Goal: Information Seeking & Learning: Learn about a topic

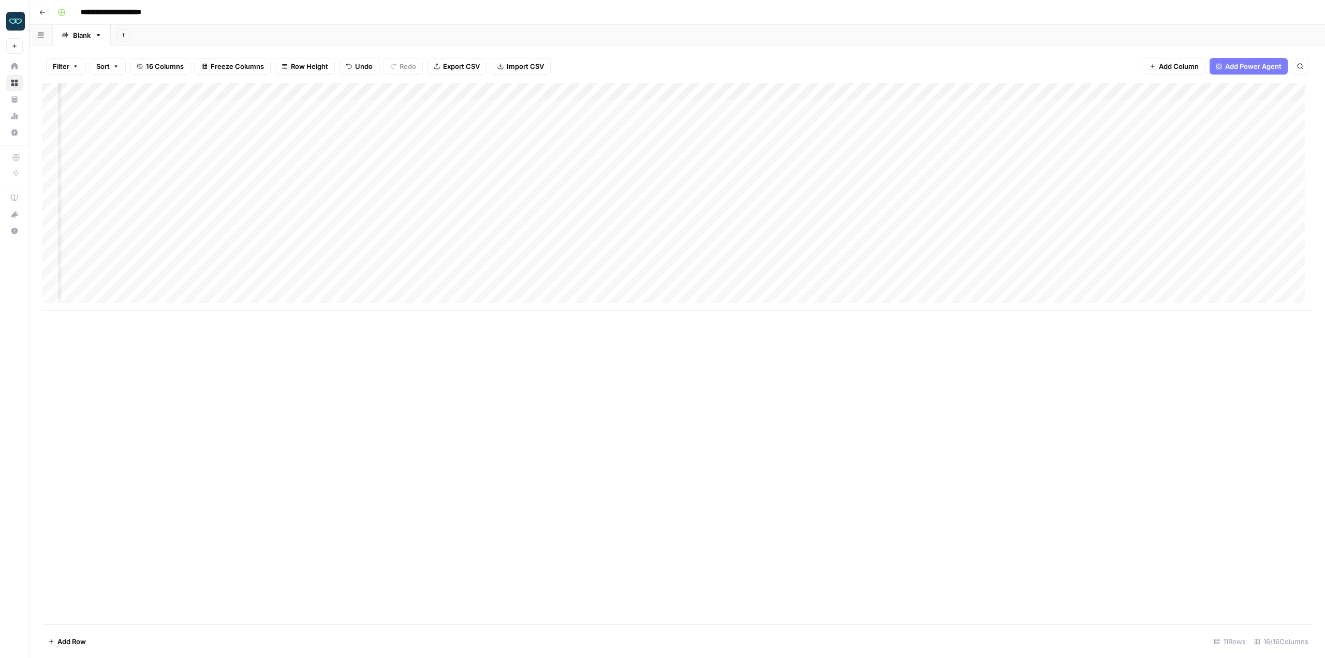
scroll to position [0, 389]
click at [399, 193] on div "Add Column" at bounding box center [677, 197] width 1271 height 228
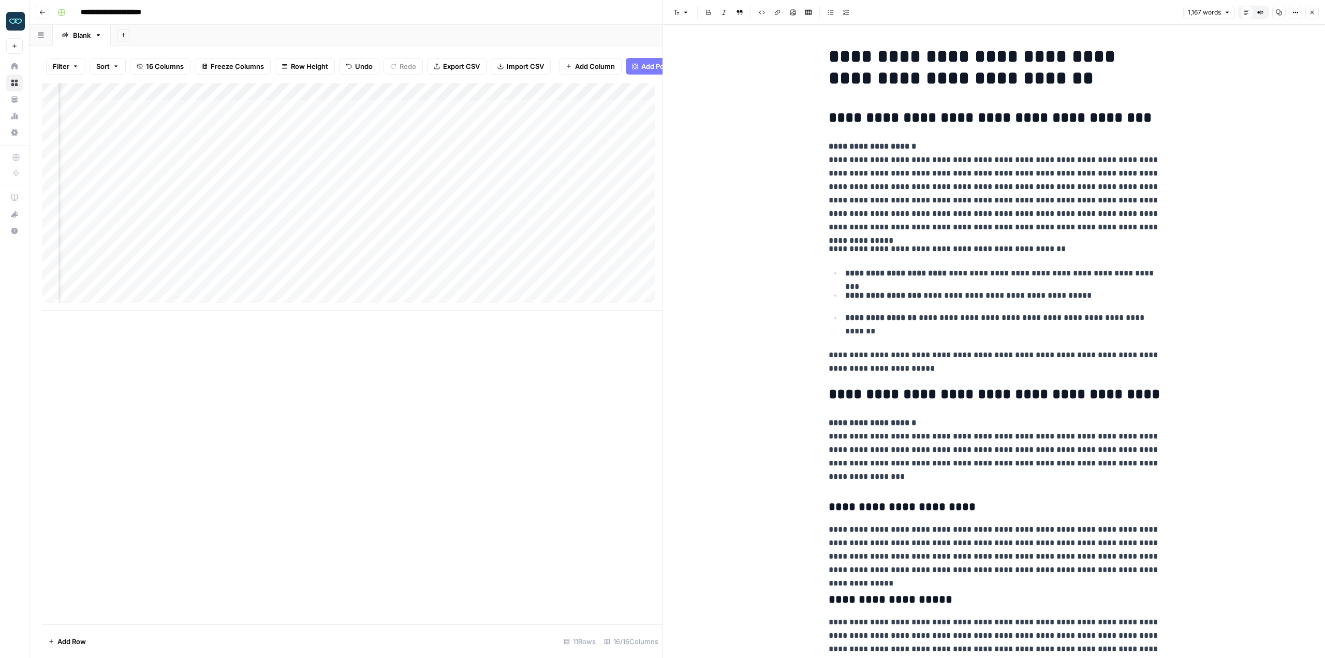
click at [988, 50] on h1 "**********" at bounding box center [994, 67] width 331 height 43
copy h1 "*********"
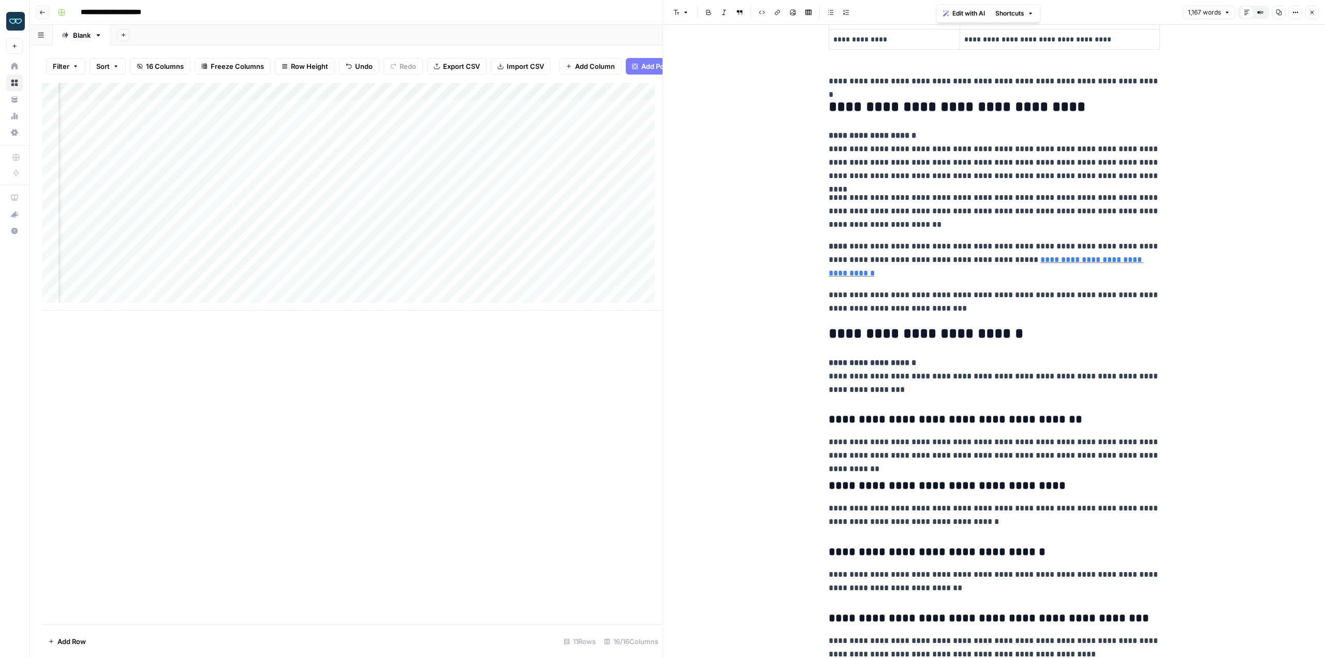
scroll to position [2215, 0]
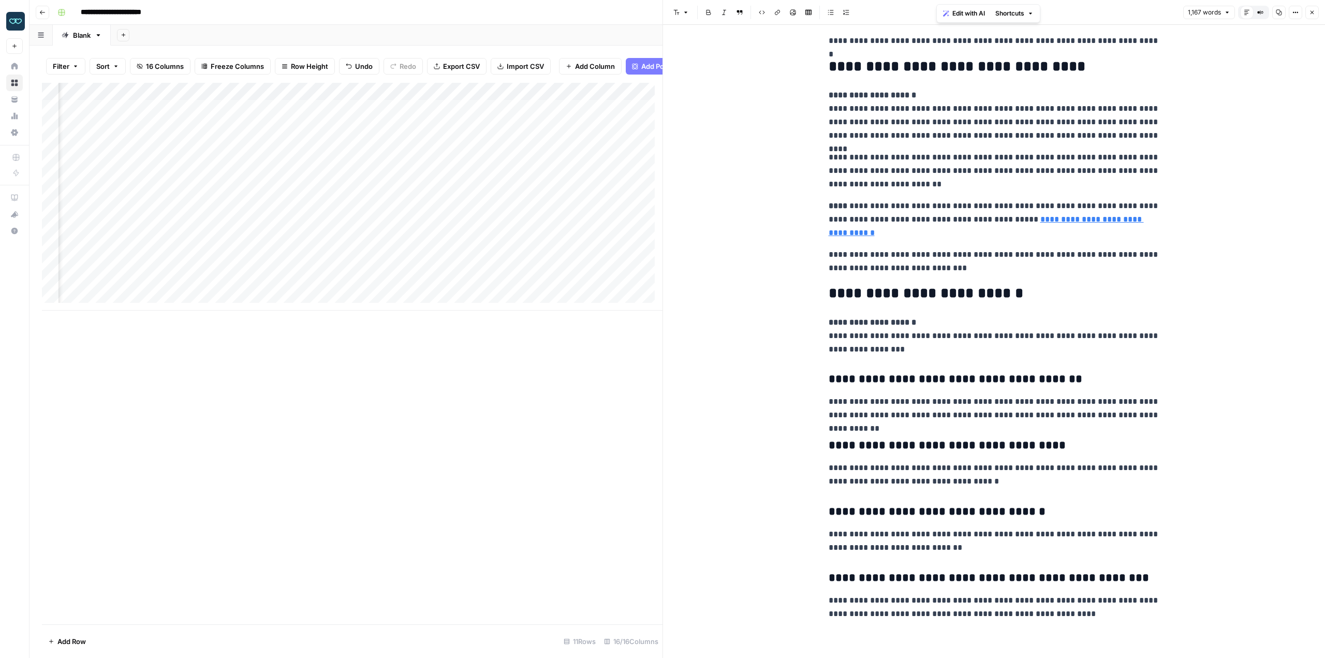
click at [605, 463] on div "Add Column" at bounding box center [352, 354] width 621 height 542
click at [430, 203] on div "Add Column" at bounding box center [352, 197] width 621 height 228
click at [304, 198] on div "Add Column" at bounding box center [352, 197] width 621 height 228
click at [356, 201] on div "Add Column" at bounding box center [352, 197] width 621 height 228
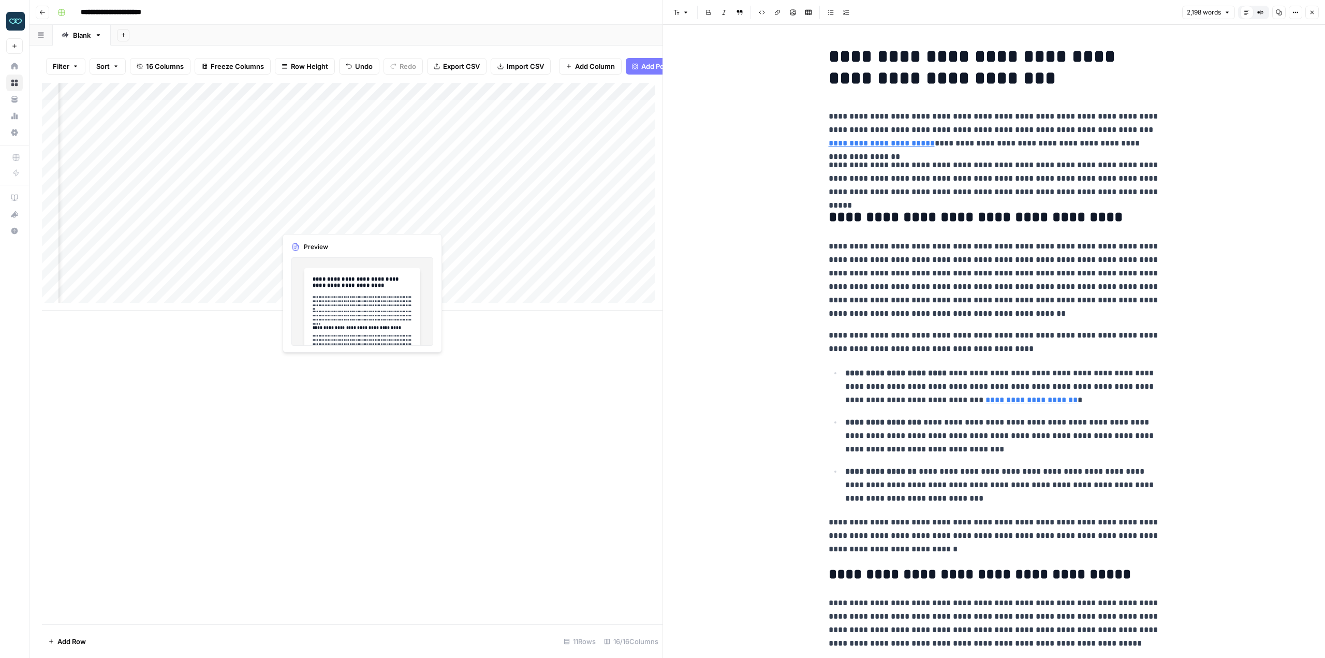
click at [320, 218] on div "Add Column" at bounding box center [352, 197] width 621 height 228
click at [360, 222] on div "Add Column" at bounding box center [352, 197] width 621 height 228
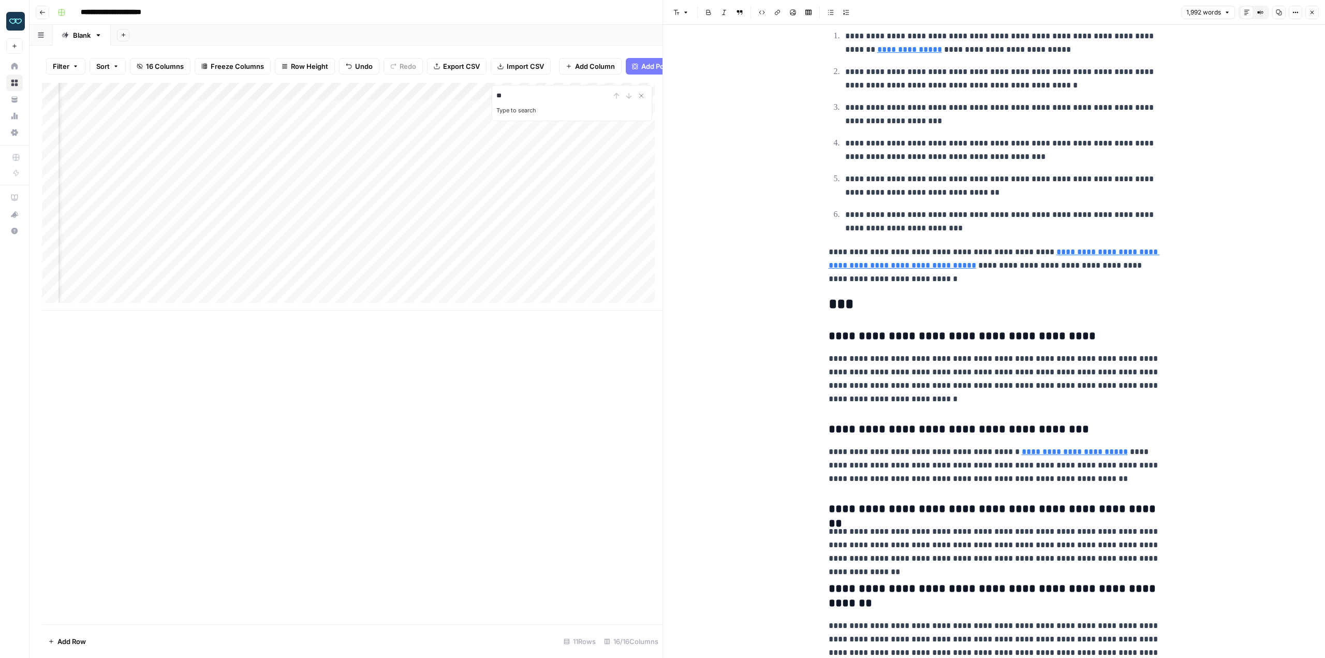
scroll to position [2739, 0]
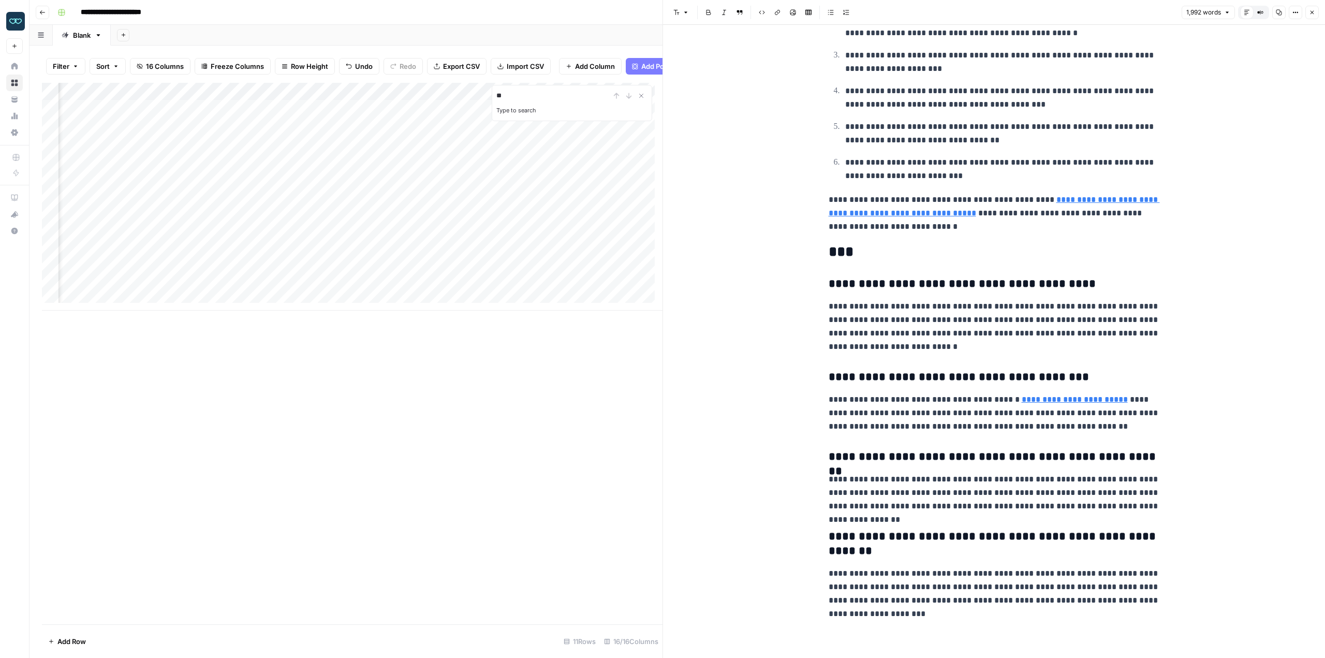
type input "**"
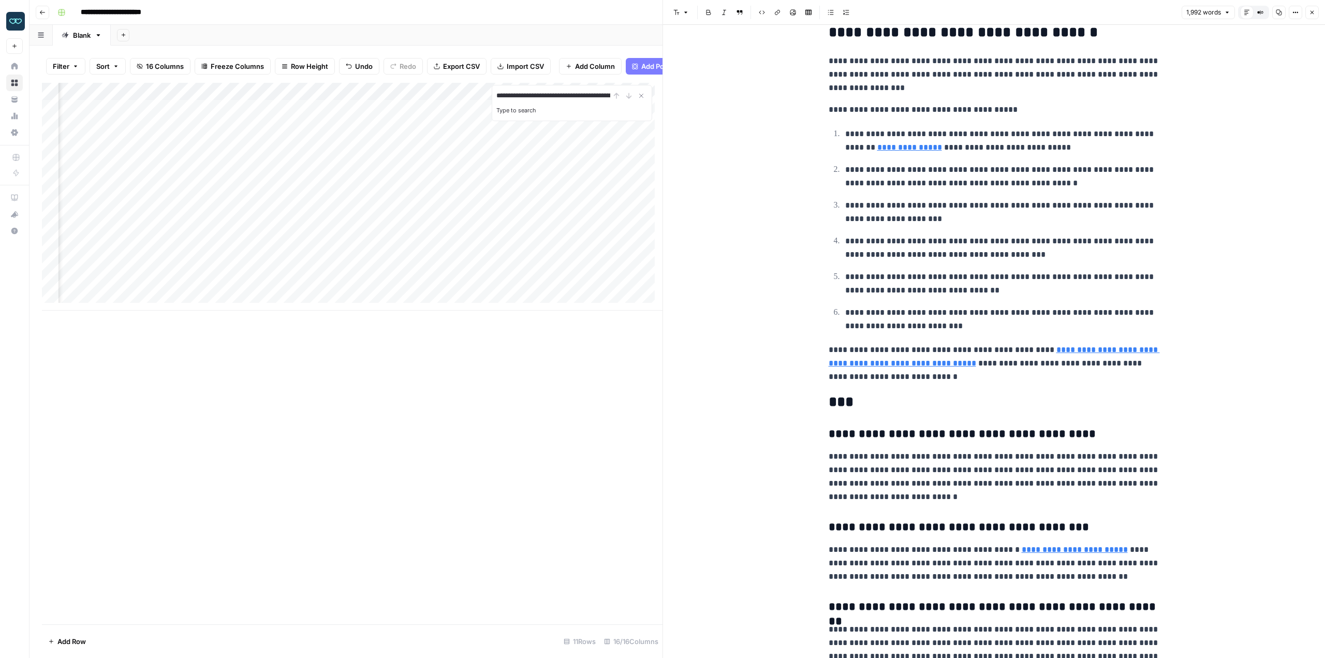
scroll to position [0, 291]
type input "**********"
click at [640, 100] on icon "Close Search" at bounding box center [641, 96] width 8 height 8
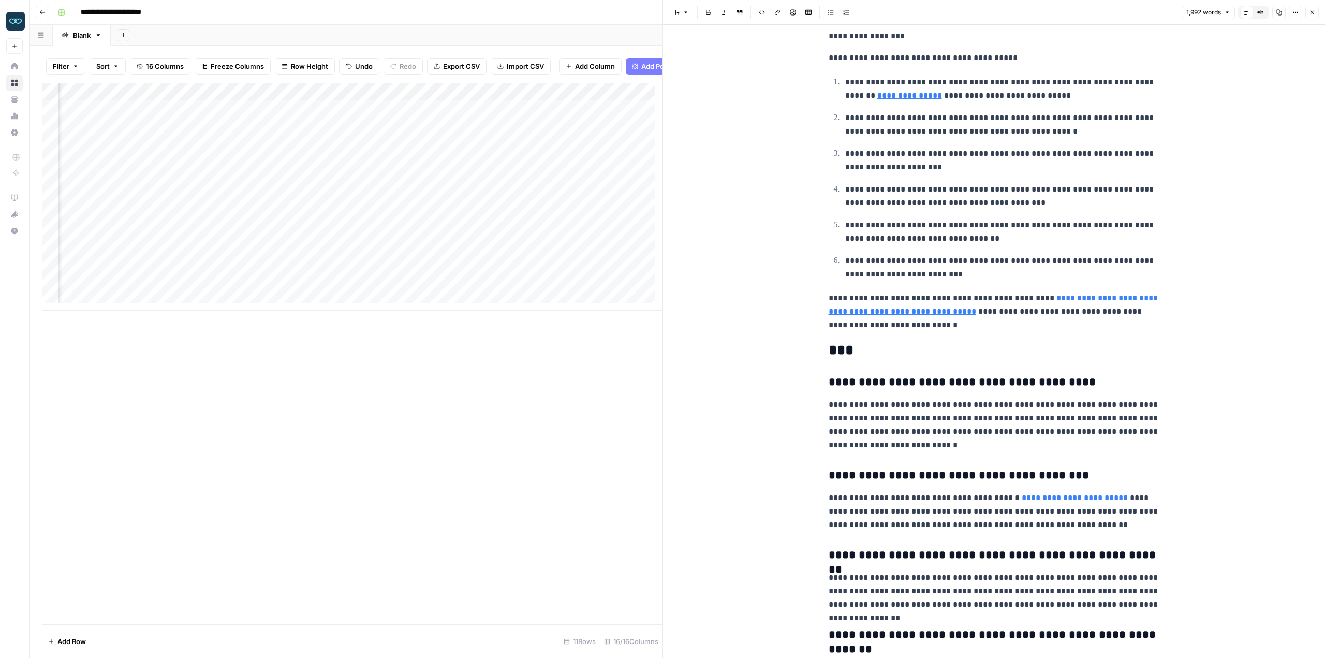
drag, startPoint x: 1135, startPoint y: 447, endPoint x: 1157, endPoint y: 444, distance: 22.4
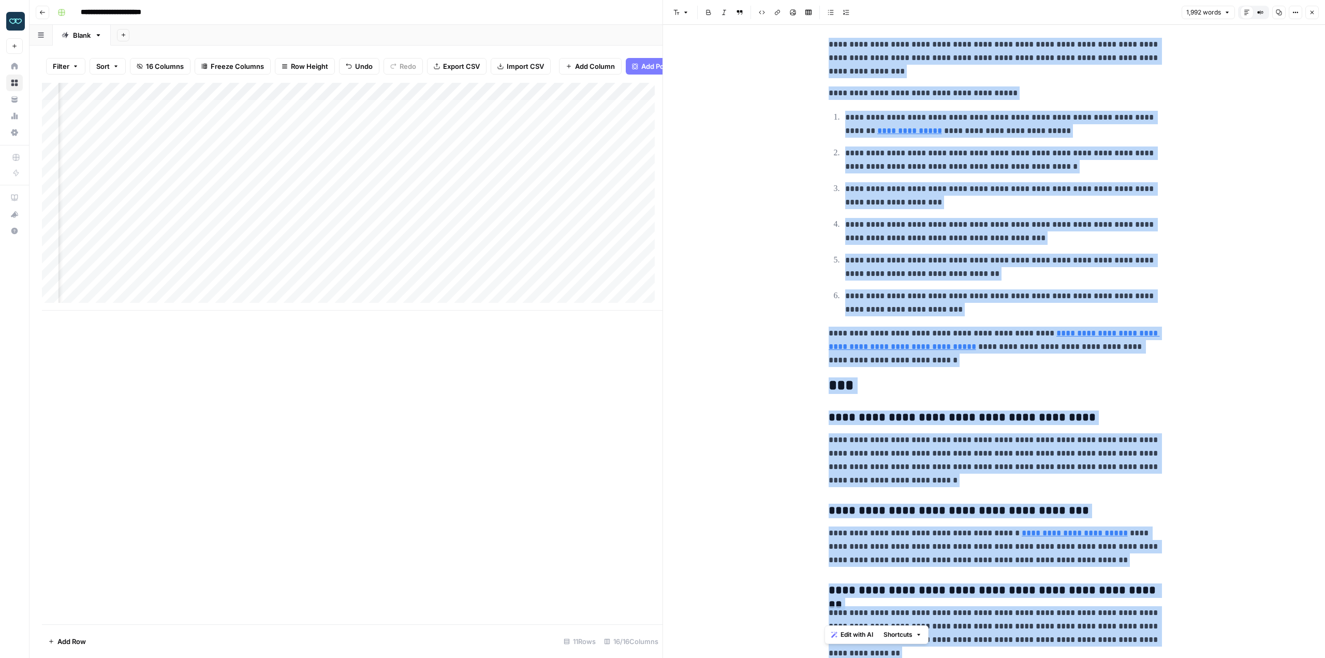
scroll to position [2739, 0]
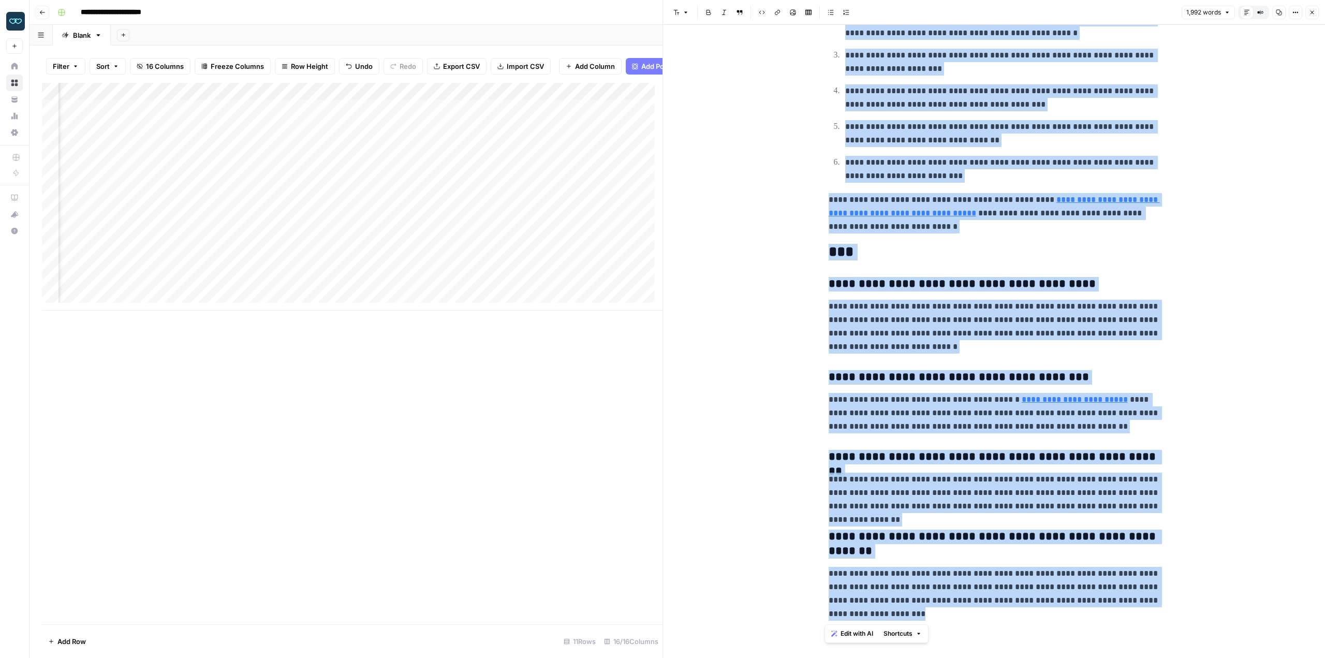
drag, startPoint x: 823, startPoint y: 55, endPoint x: 1136, endPoint y: 682, distance: 700.9
click at [1136, 658] on html "**********" at bounding box center [662, 329] width 1325 height 658
copy div "**********"
click at [599, 215] on div "Add Column" at bounding box center [352, 197] width 621 height 228
click at [435, 214] on div "Add Column" at bounding box center [352, 197] width 621 height 228
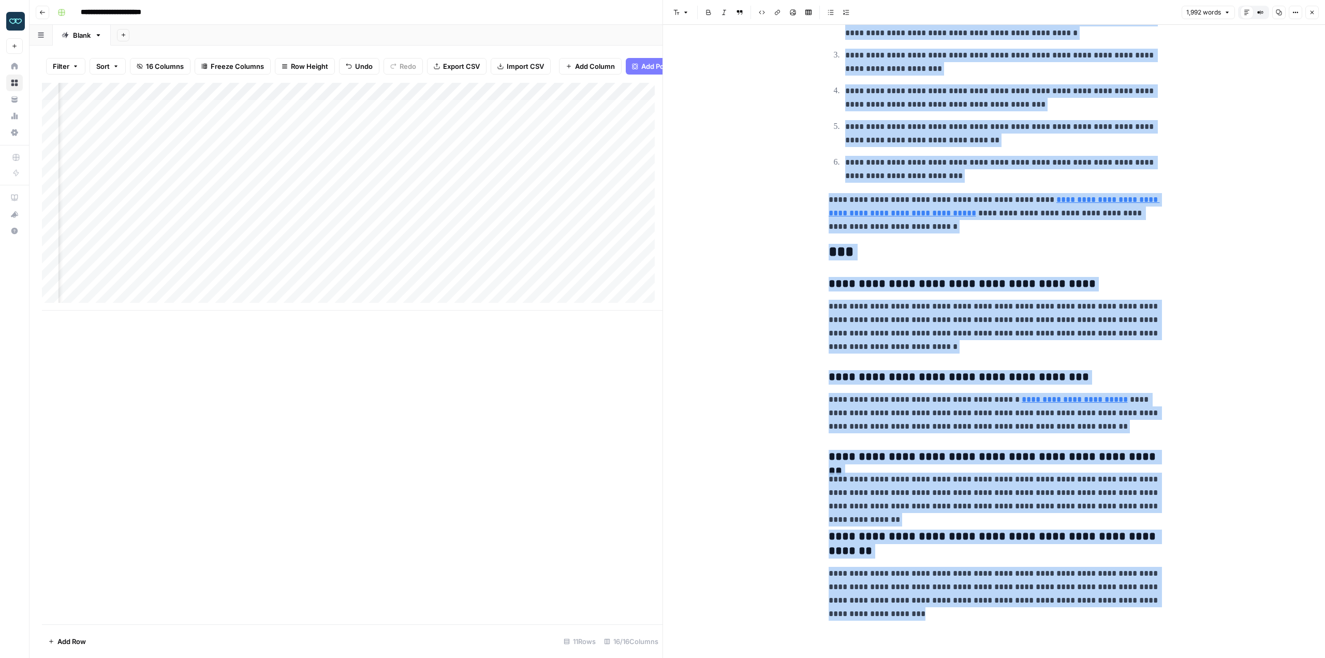
click at [514, 224] on div "Add Column" at bounding box center [352, 197] width 621 height 228
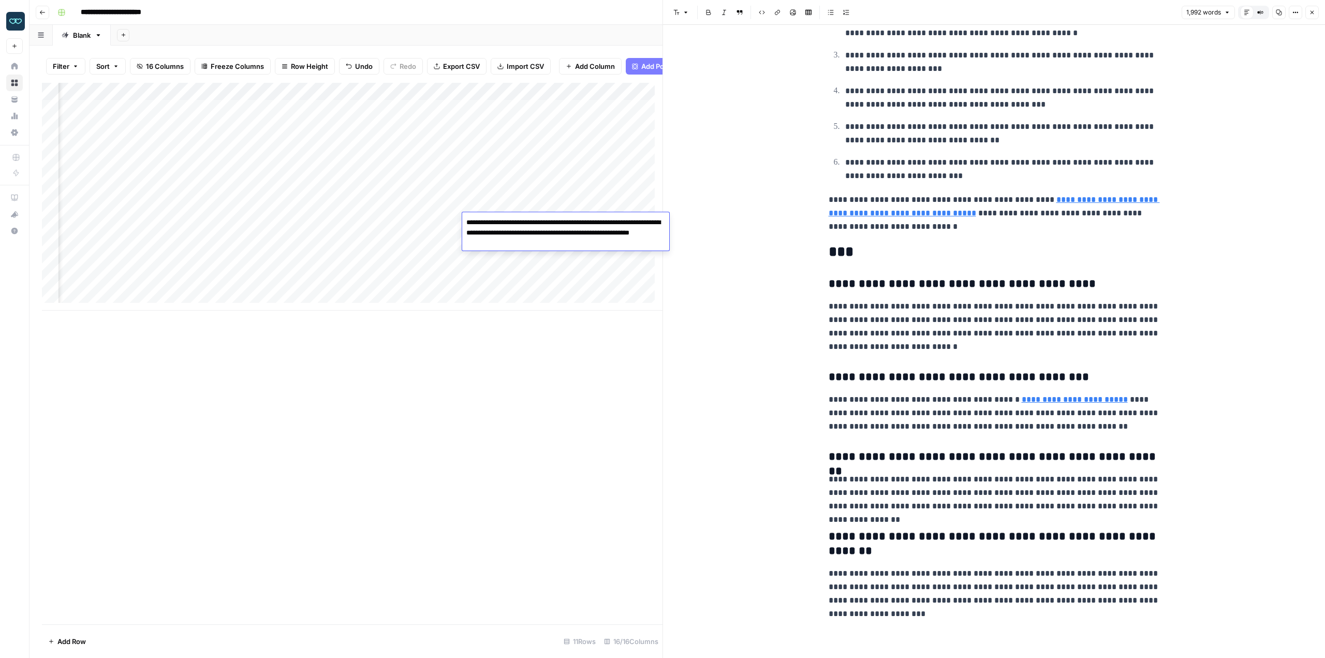
drag, startPoint x: 544, startPoint y: 241, endPoint x: 429, endPoint y: 203, distance: 121.3
click at [429, 203] on body "**********" at bounding box center [662, 329] width 1325 height 658
click at [520, 377] on div "Add Column" at bounding box center [352, 354] width 621 height 542
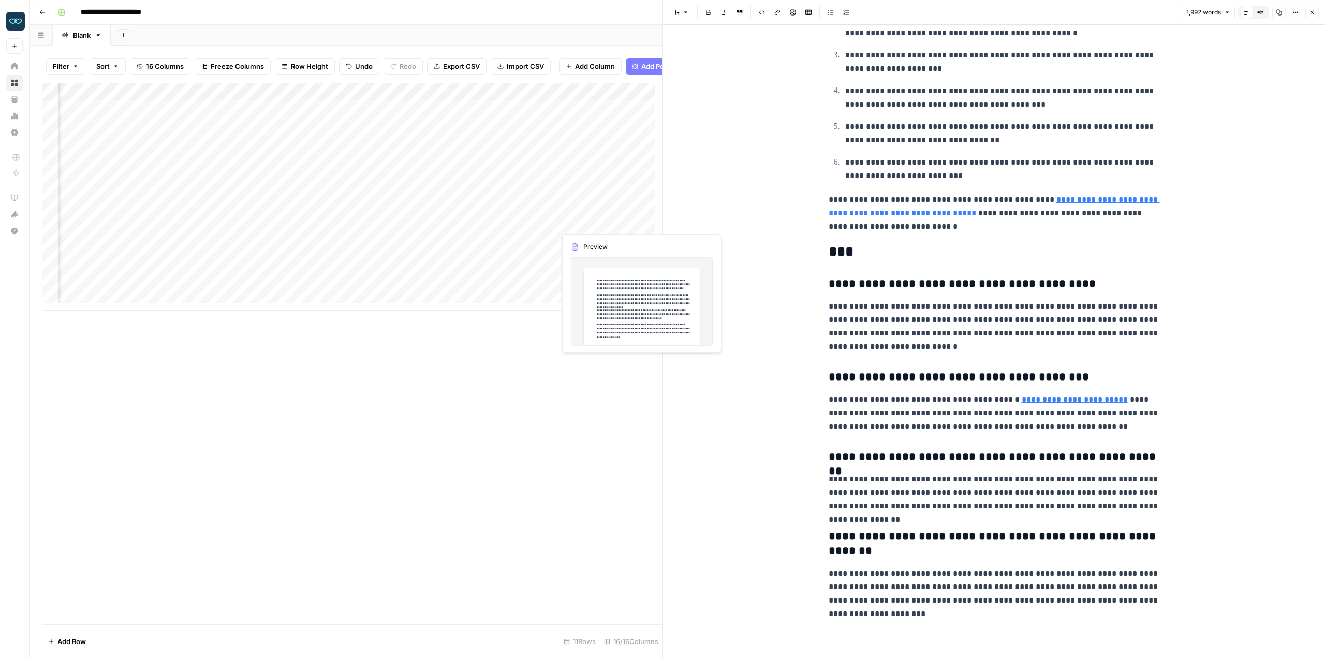
click at [592, 225] on div "Add Column" at bounding box center [352, 197] width 621 height 228
click at [639, 222] on div "Add Column" at bounding box center [352, 197] width 621 height 228
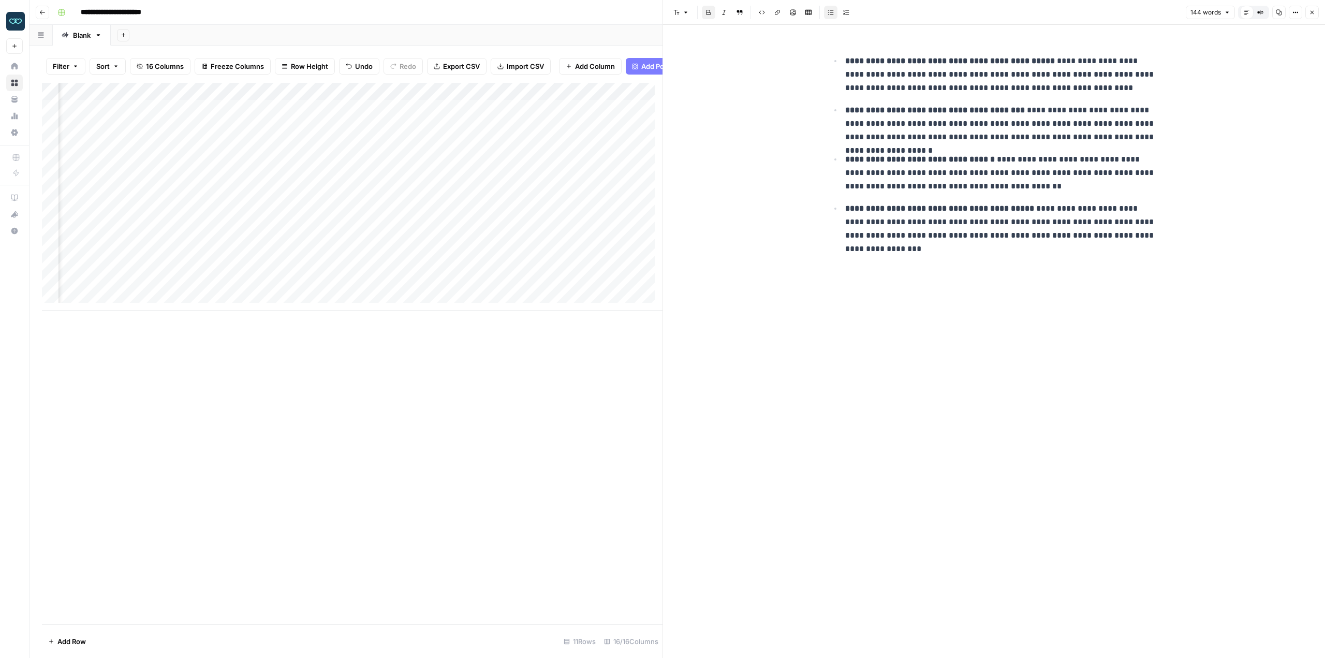
drag, startPoint x: 1123, startPoint y: 252, endPoint x: 839, endPoint y: 92, distance: 325.5
click at [837, 94] on div "**********" at bounding box center [995, 341] width 344 height 633
drag, startPoint x: 1170, startPoint y: 238, endPoint x: 893, endPoint y: 176, distance: 283.8
click at [893, 176] on div "**********" at bounding box center [994, 341] width 662 height 633
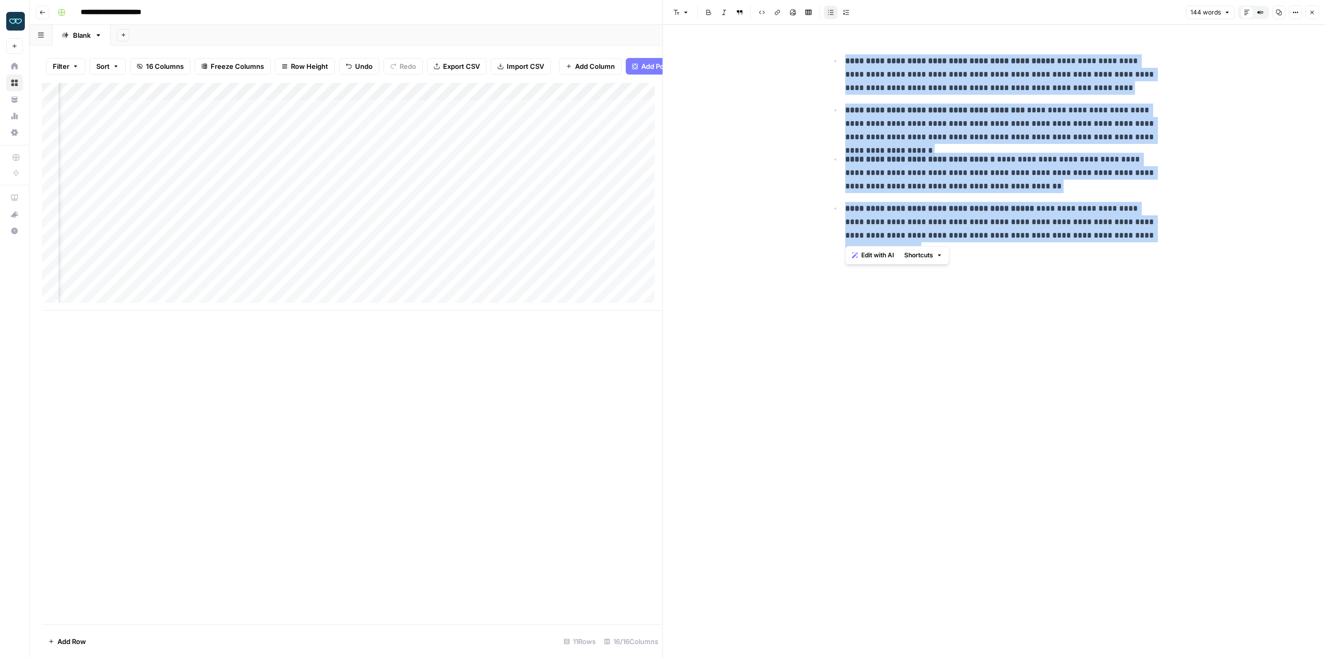
drag, startPoint x: 1152, startPoint y: 241, endPoint x: 841, endPoint y: 53, distance: 363.5
click at [843, 54] on ul "**********" at bounding box center [994, 148] width 331 height 188
click at [626, 136] on div "Add Column" at bounding box center [352, 197] width 621 height 228
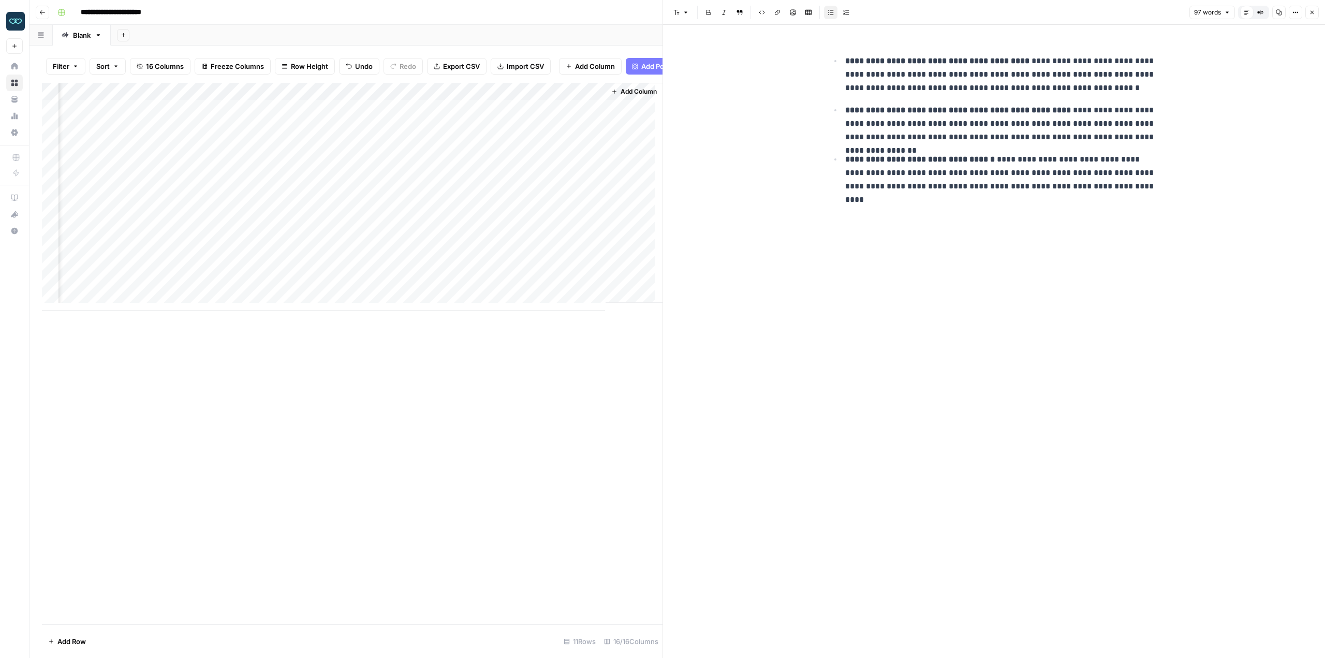
scroll to position [0, 1037]
click at [169, 134] on div "Add Column" at bounding box center [352, 197] width 621 height 228
drag, startPoint x: 203, startPoint y: 135, endPoint x: 222, endPoint y: 133, distance: 19.2
click at [203, 135] on div "Add Column" at bounding box center [352, 197] width 621 height 228
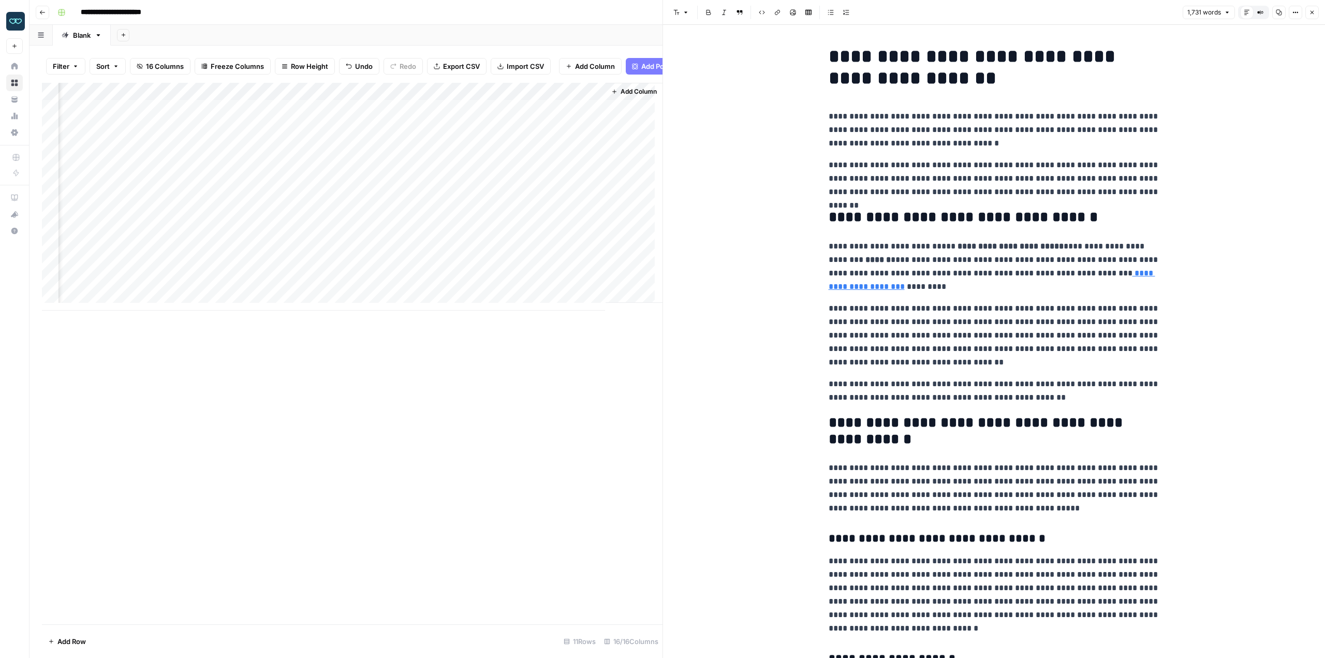
click at [984, 393] on p "**********" at bounding box center [994, 390] width 331 height 27
type input """
click at [386, 254] on div "Add Column" at bounding box center [352, 197] width 621 height 228
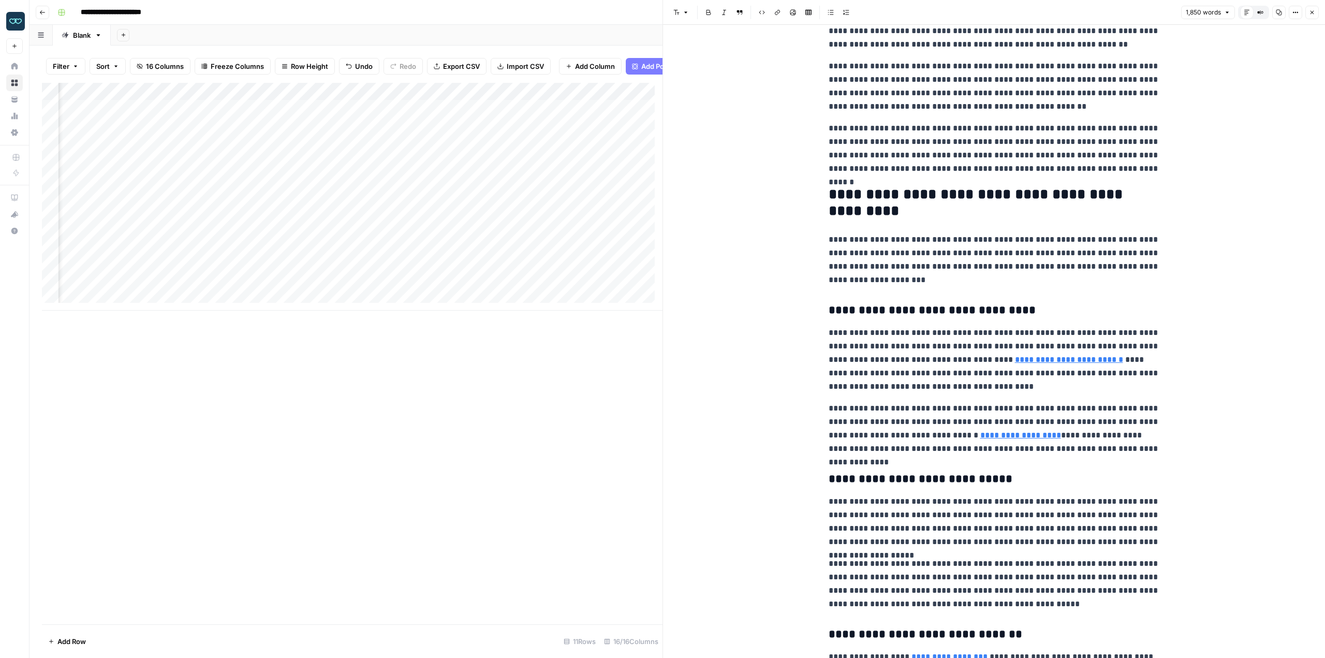
scroll to position [284, 0]
click at [1019, 359] on link "**********" at bounding box center [1069, 361] width 108 height 8
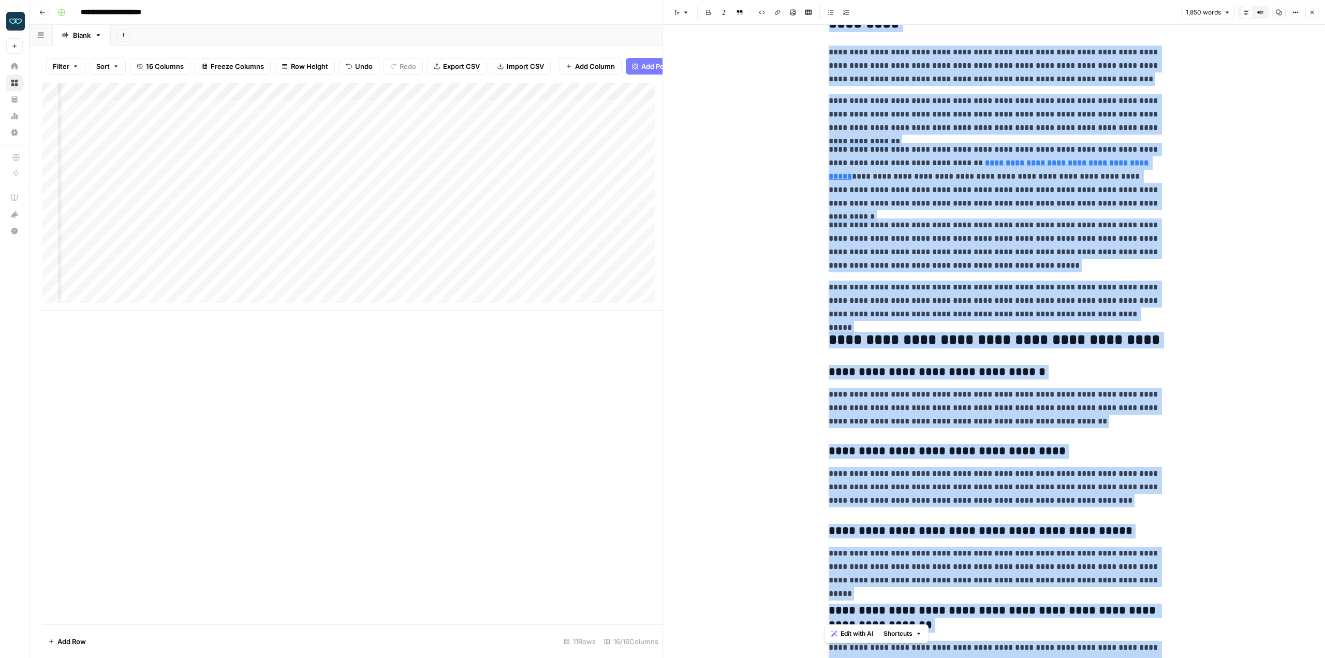
scroll to position [2407, 0]
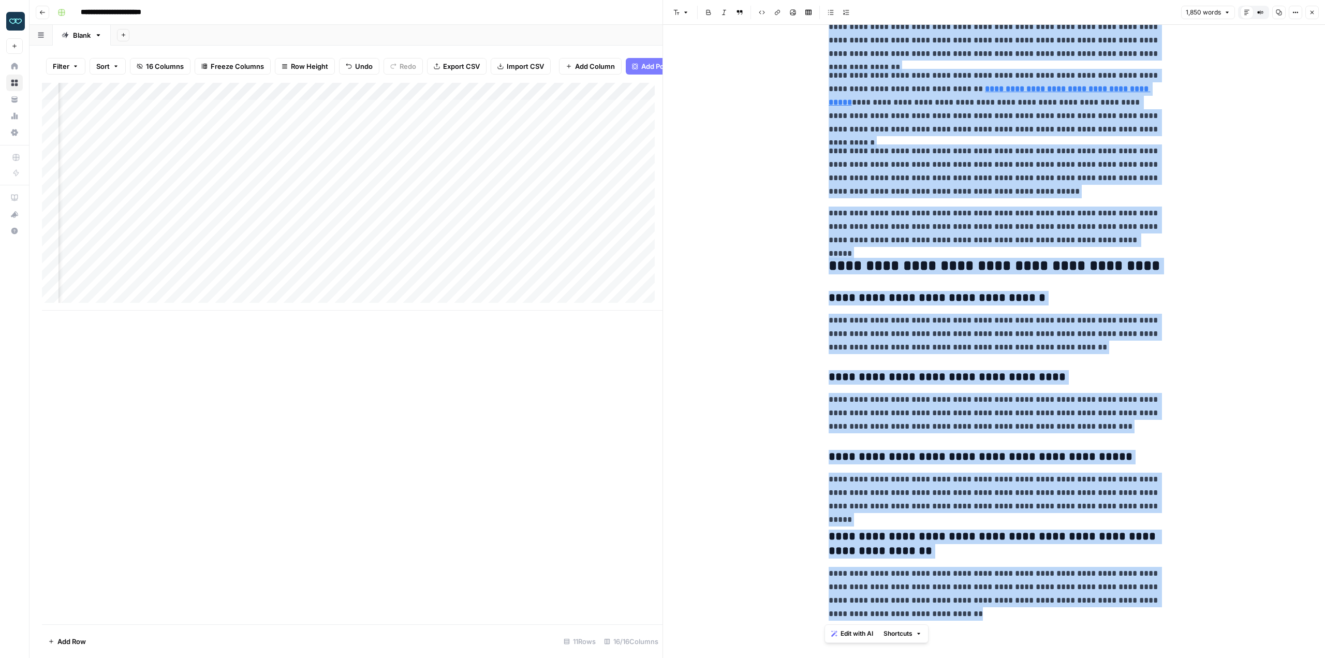
drag, startPoint x: 825, startPoint y: 50, endPoint x: 1146, endPoint y: 682, distance: 709.2
click at [1146, 658] on html "**********" at bounding box center [662, 329] width 1325 height 658
copy div "**********"
click at [471, 258] on div "Add Column" at bounding box center [352, 197] width 621 height 228
drag, startPoint x: 534, startPoint y: 257, endPoint x: 559, endPoint y: 256, distance: 24.9
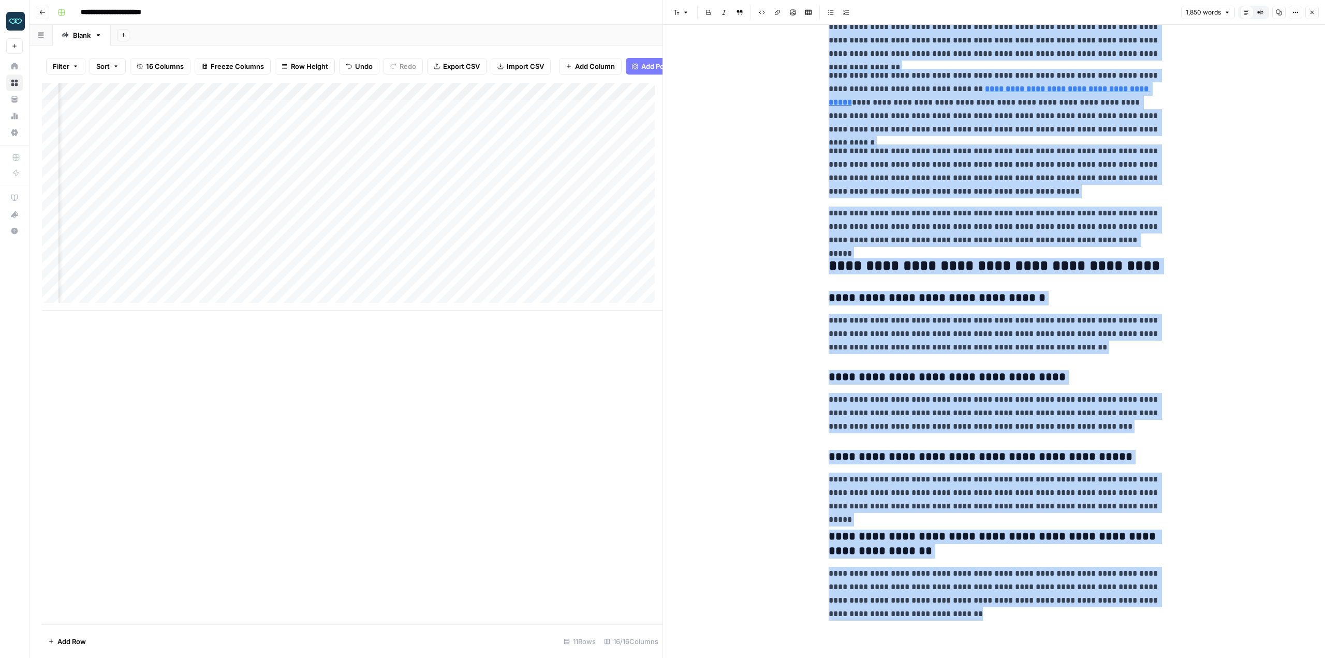
click at [534, 257] on div "Add Column" at bounding box center [352, 197] width 621 height 228
click at [568, 255] on div "Add Column" at bounding box center [352, 197] width 621 height 228
click at [568, 255] on textarea "**********" at bounding box center [593, 268] width 207 height 35
drag, startPoint x: 590, startPoint y: 280, endPoint x: 450, endPoint y: 235, distance: 146.9
click at [441, 240] on body "**********" at bounding box center [662, 329] width 1325 height 658
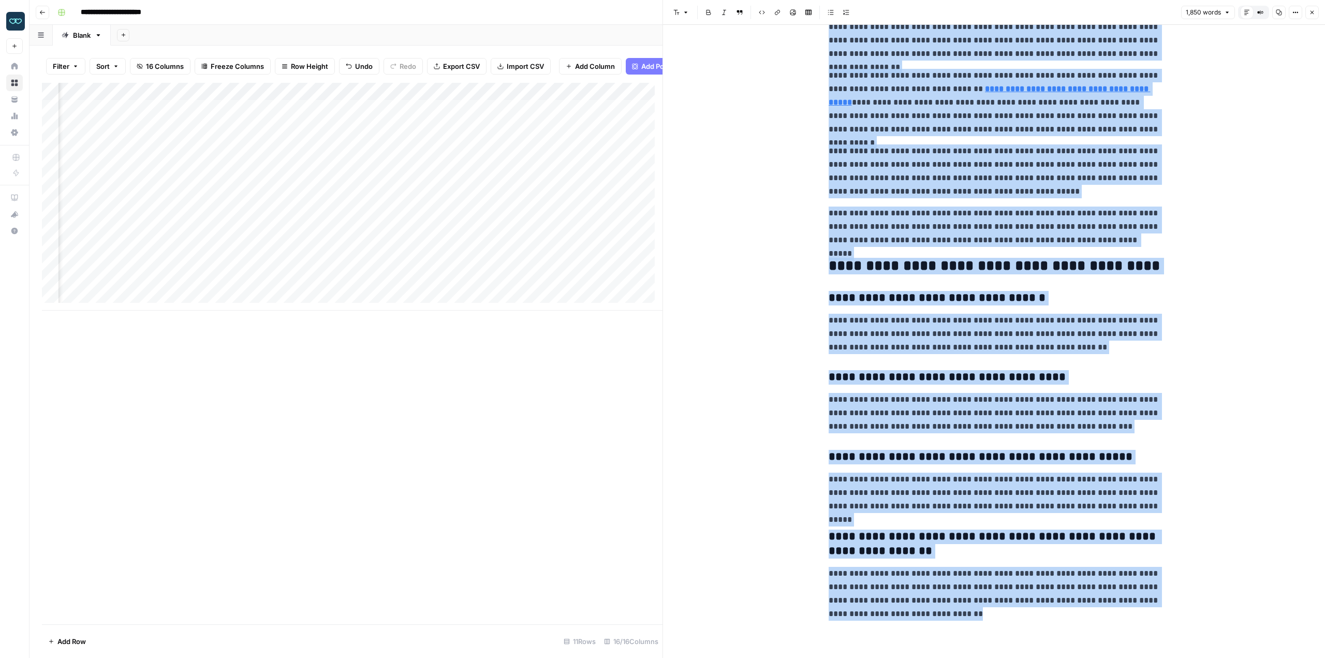
click at [504, 362] on div "Add Column" at bounding box center [352, 354] width 621 height 542
click at [598, 260] on div "Add Column" at bounding box center [352, 197] width 621 height 228
click at [642, 260] on div "Add Column" at bounding box center [352, 197] width 621 height 228
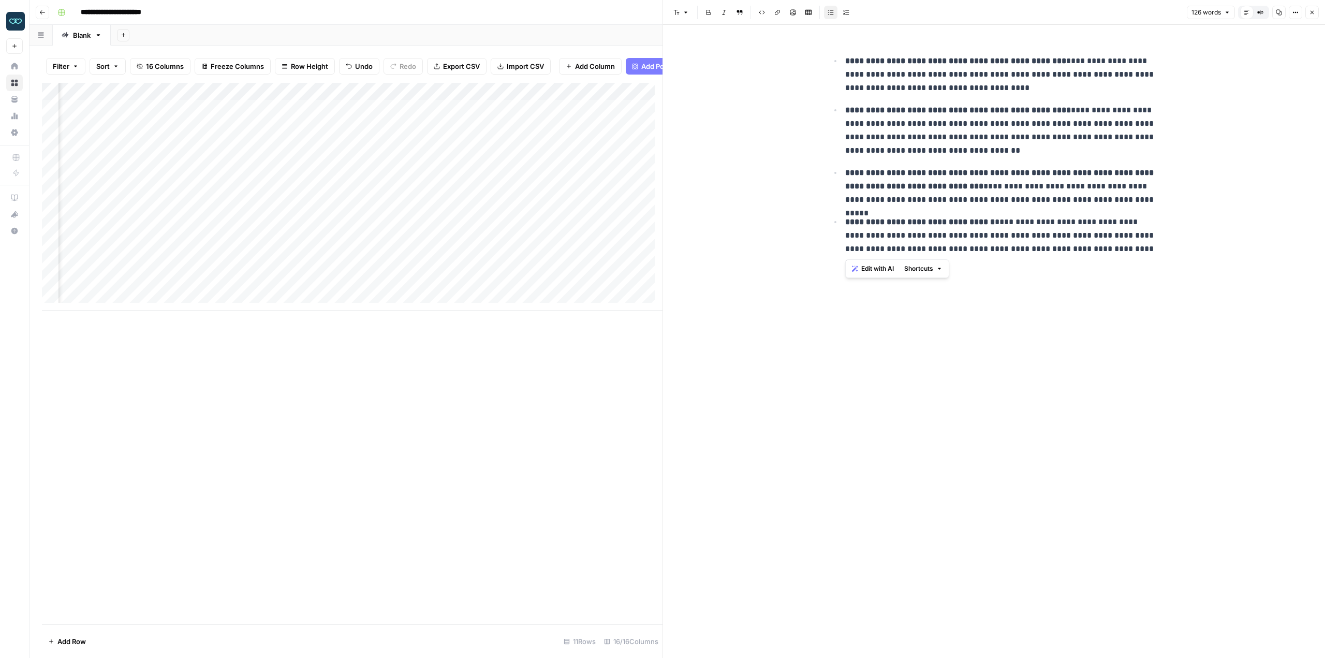
drag, startPoint x: 1141, startPoint y: 258, endPoint x: 781, endPoint y: 39, distance: 421.2
click at [781, 39] on div "**********" at bounding box center [994, 341] width 662 height 633
copy ul "**********"
click at [402, 313] on body "**********" at bounding box center [662, 329] width 1325 height 658
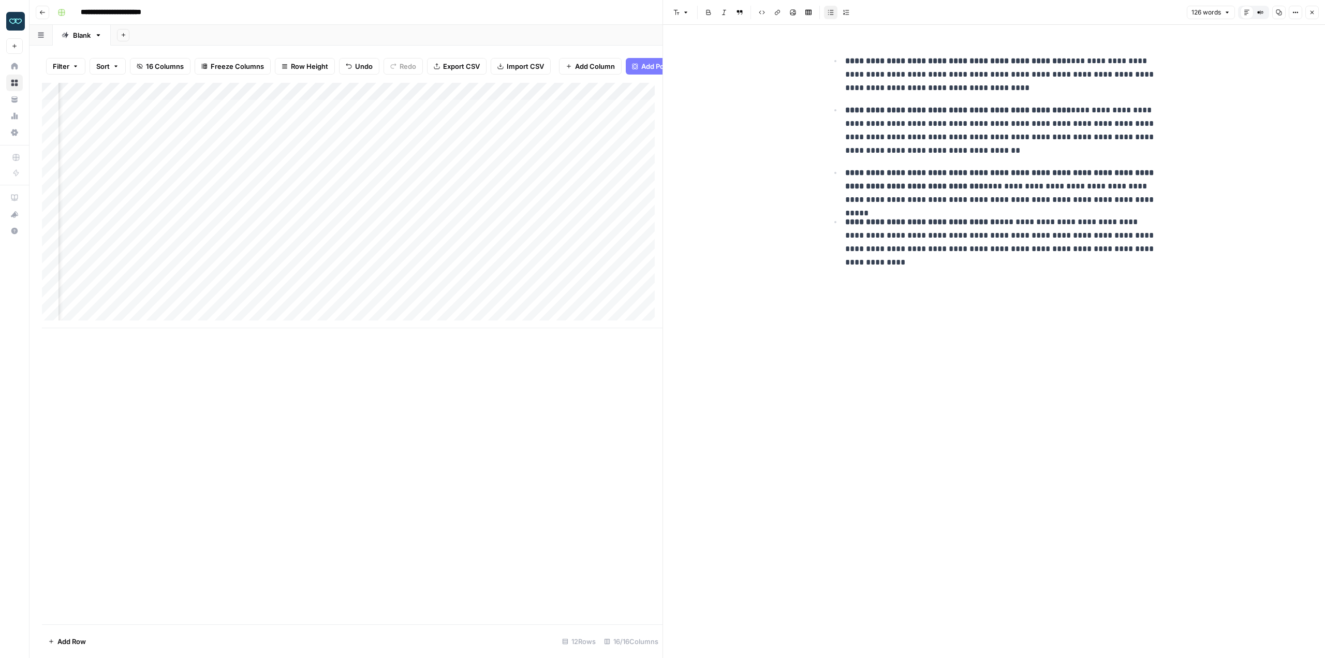
click at [521, 255] on div "Add Column" at bounding box center [352, 205] width 621 height 245
click at [503, 258] on div "Add Column" at bounding box center [352, 205] width 621 height 245
click at [529, 253] on div "Add Column" at bounding box center [352, 205] width 621 height 245
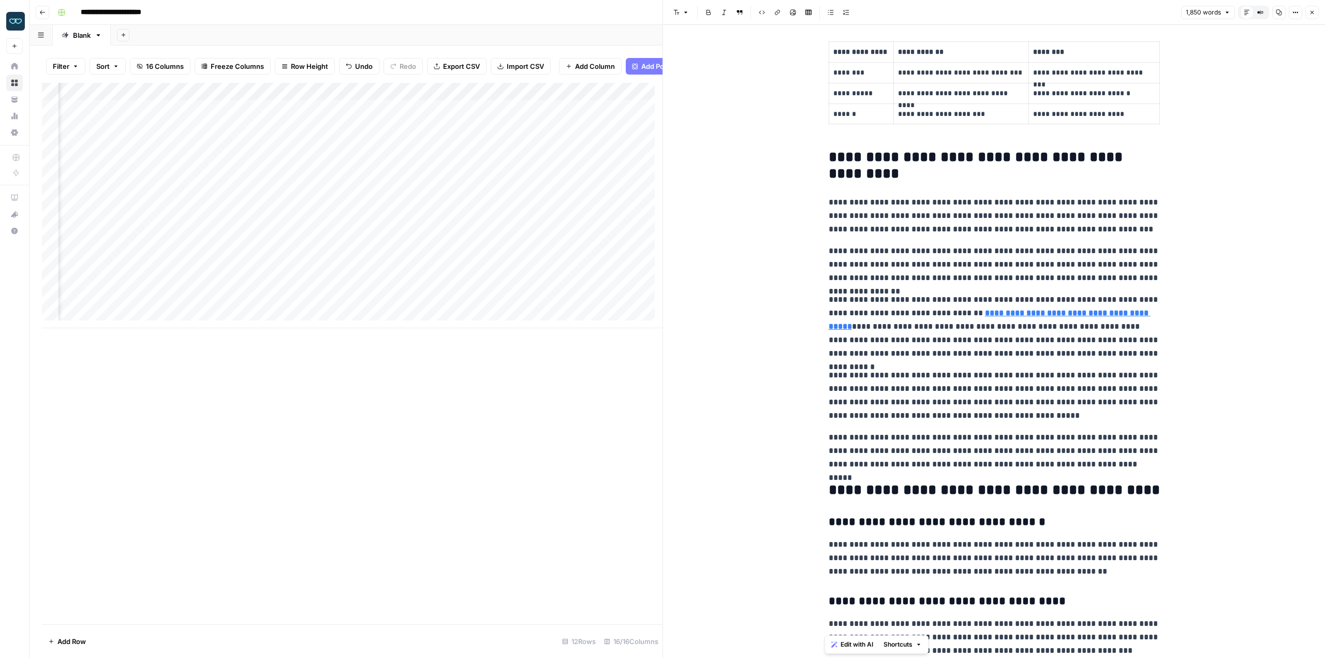
scroll to position [2407, 0]
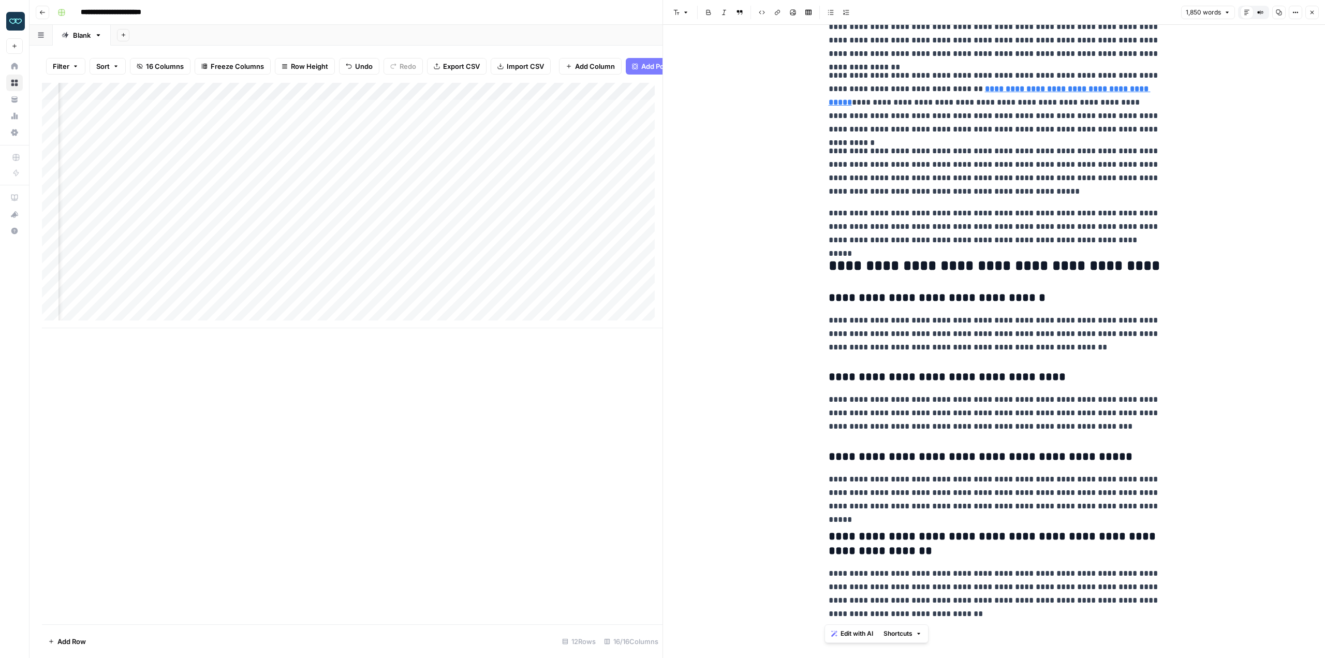
drag, startPoint x: 824, startPoint y: 62, endPoint x: 1180, endPoint y: 682, distance: 715.0
click at [1180, 658] on html "**********" at bounding box center [662, 329] width 1325 height 658
copy div "**********"
click at [492, 207] on div "Add Column" at bounding box center [352, 205] width 621 height 245
click at [531, 204] on div "Add Column" at bounding box center [352, 205] width 621 height 245
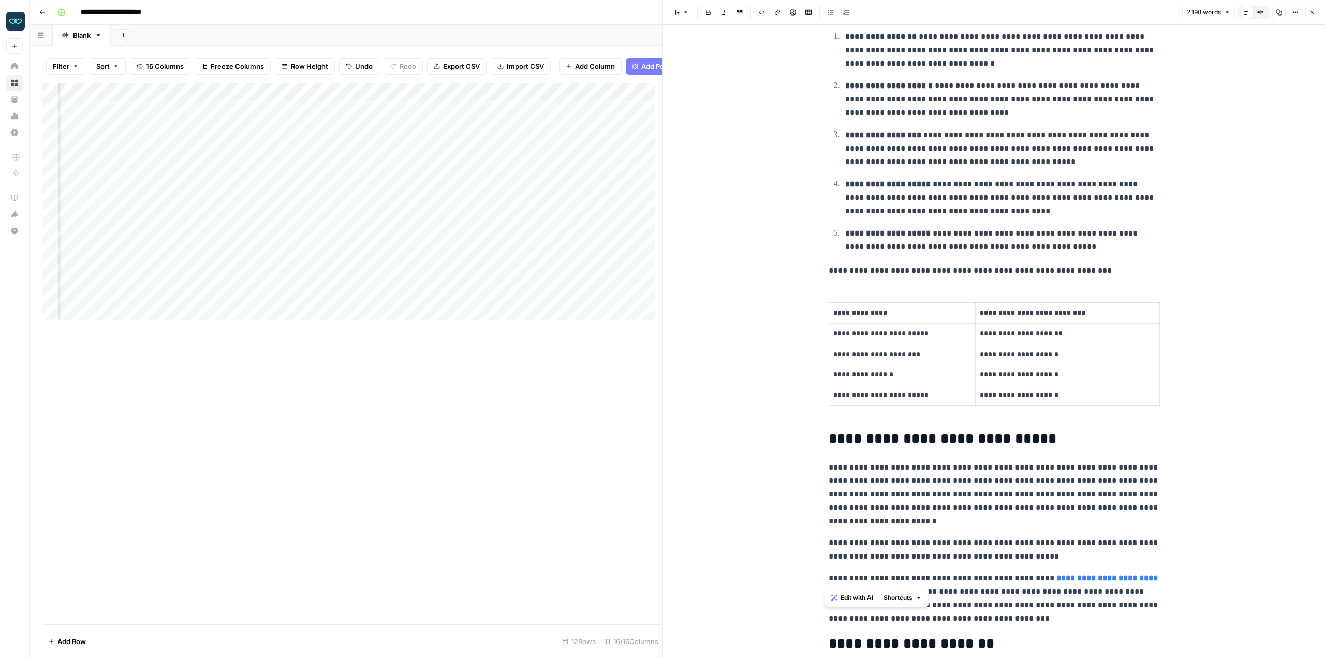
scroll to position [2970, 0]
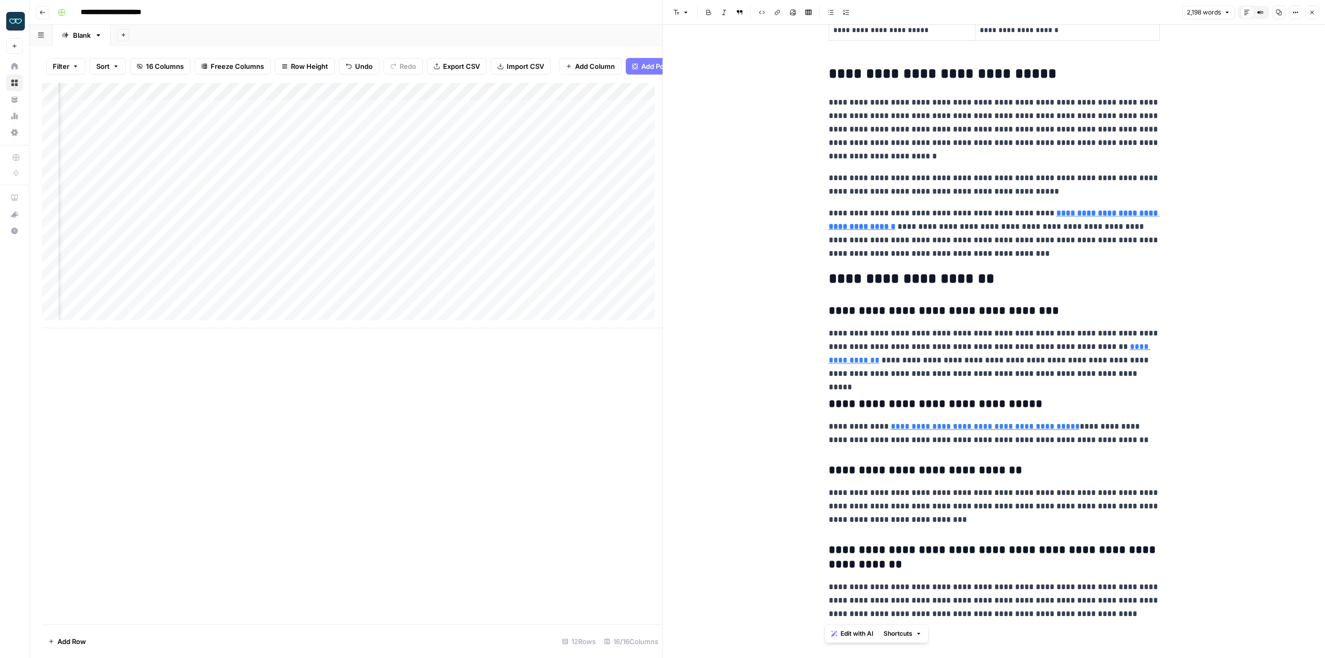
drag, startPoint x: 822, startPoint y: 63, endPoint x: 1161, endPoint y: 682, distance: 706.2
click at [1161, 658] on html "**********" at bounding box center [662, 329] width 1325 height 658
copy div "**********"
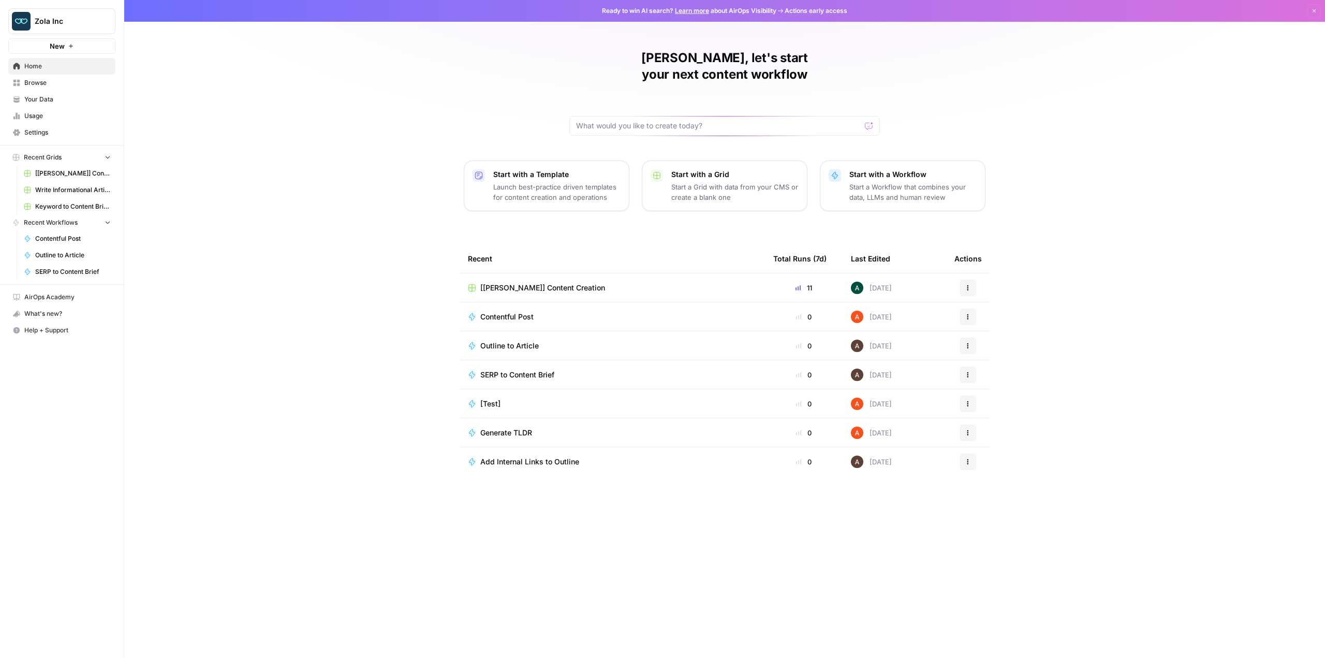
click at [41, 93] on link "Your Data" at bounding box center [61, 99] width 107 height 17
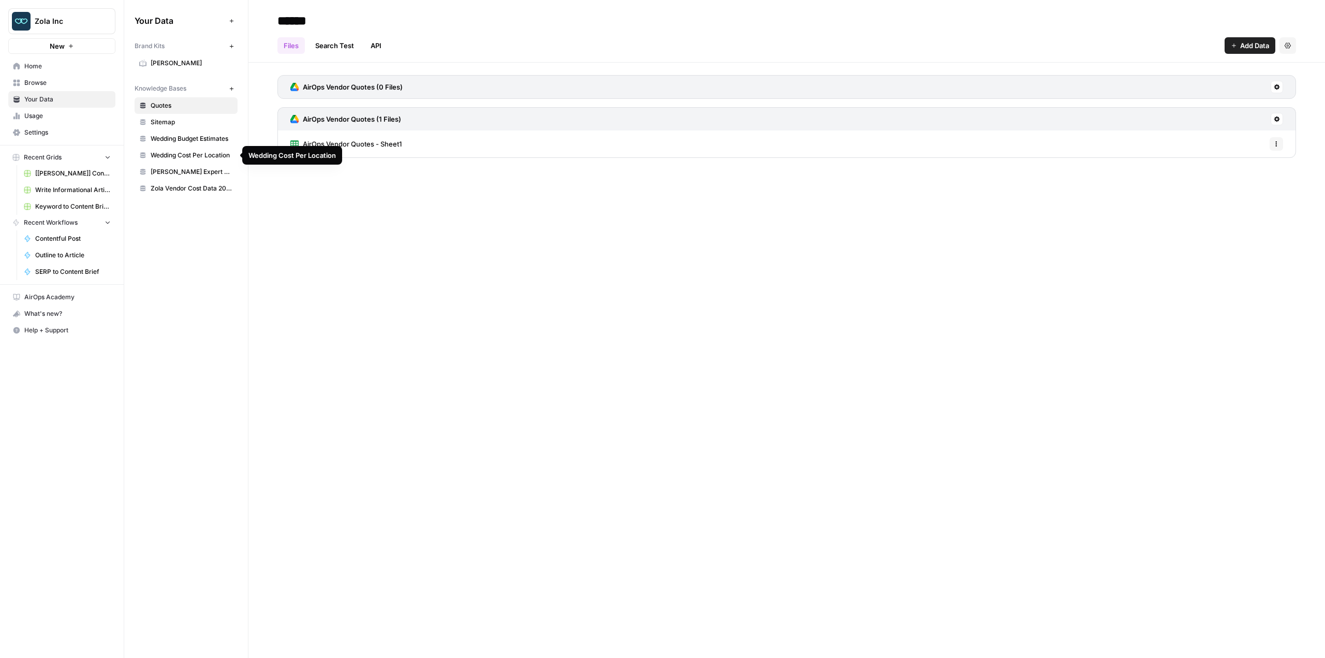
click at [187, 152] on span "Wedding Cost Per Location" at bounding box center [192, 155] width 82 height 9
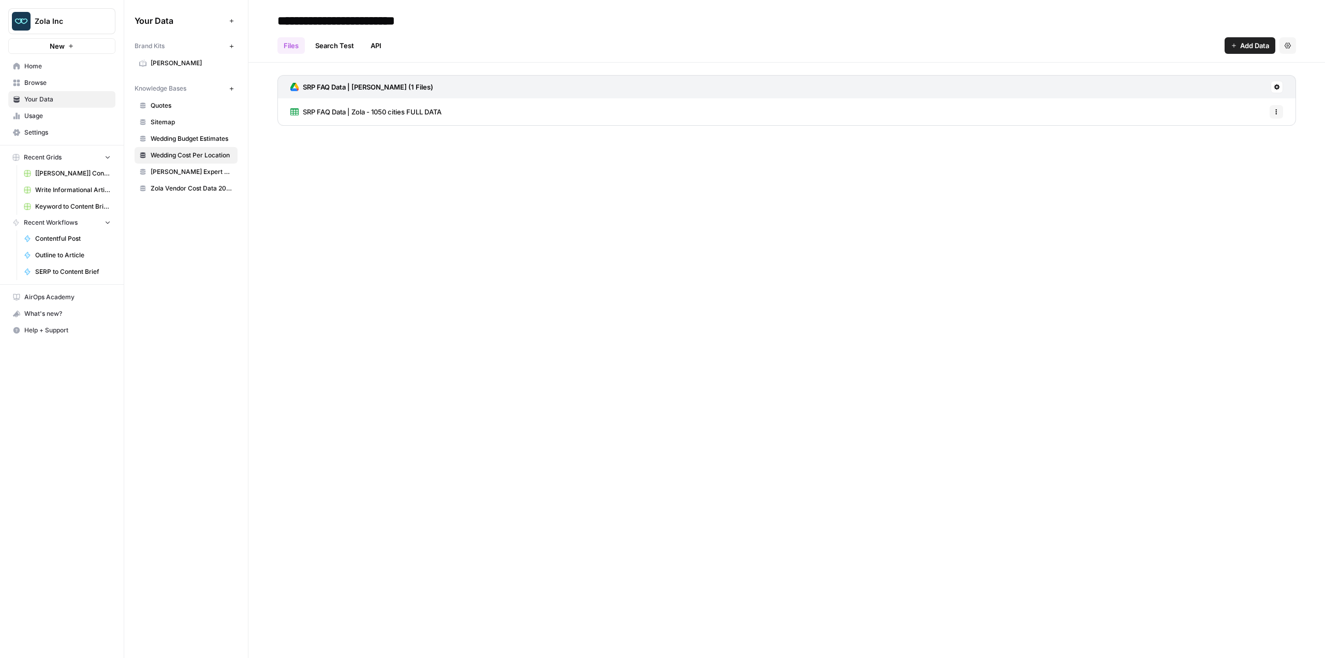
click at [186, 139] on span "Wedding Budget Estimates" at bounding box center [192, 138] width 82 height 9
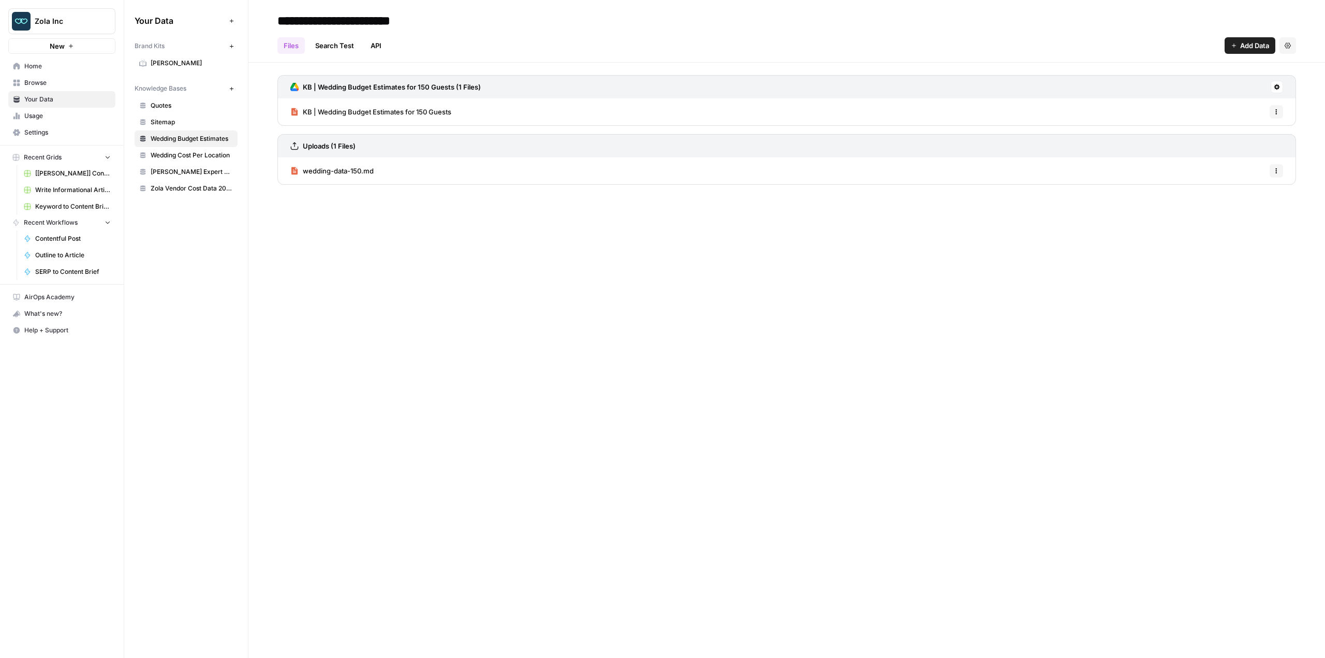
click at [353, 110] on span "KB | Wedding Budget Estimates for 150 Guests" at bounding box center [377, 112] width 149 height 10
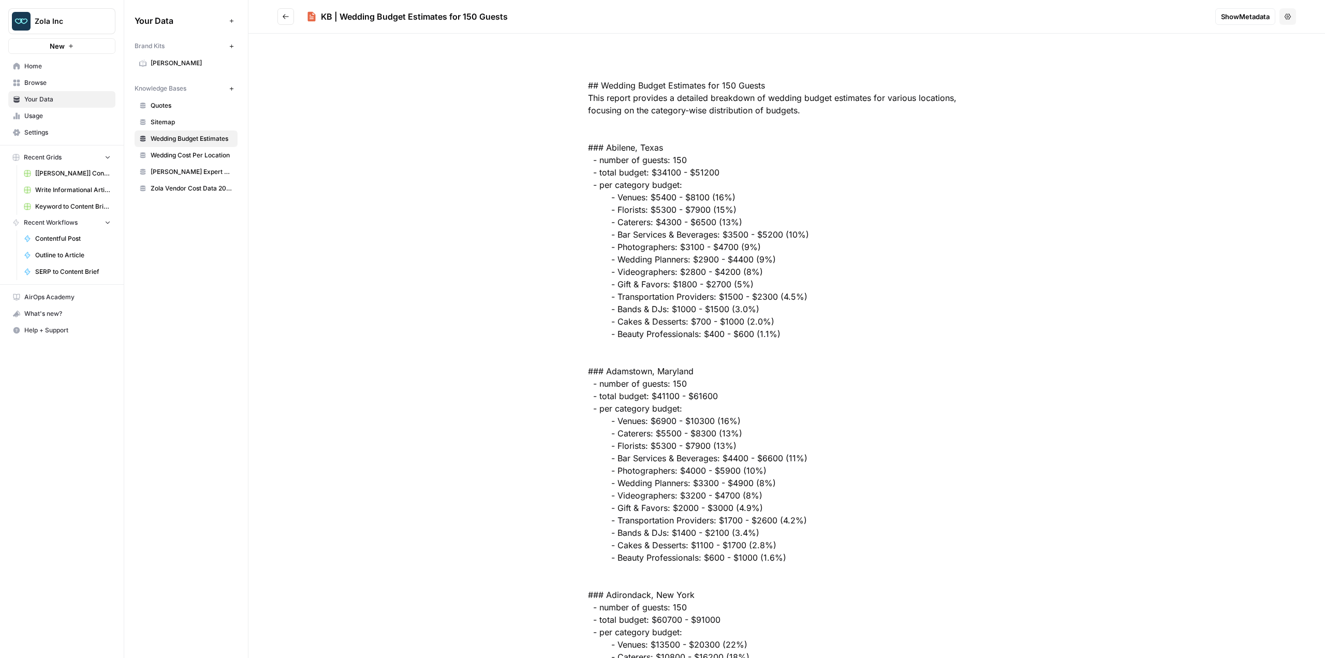
click at [163, 184] on span "Zola Vendor Cost Data 2025" at bounding box center [192, 188] width 82 height 9
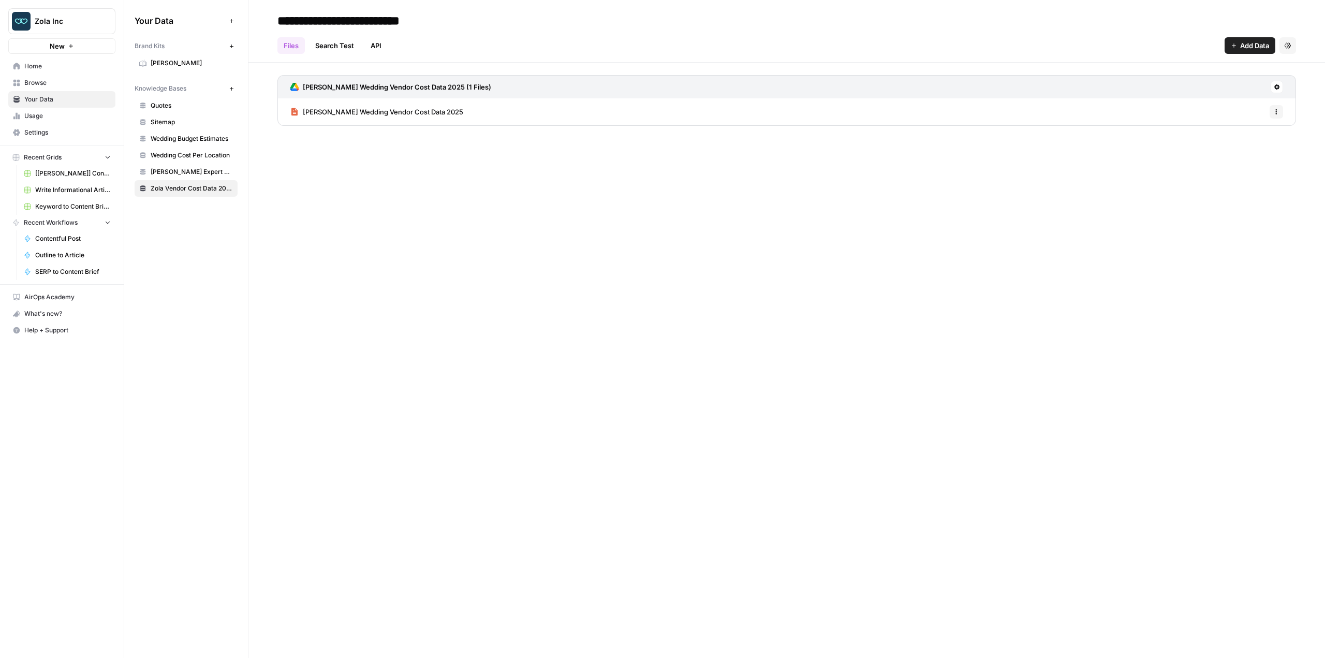
click at [373, 106] on link "[PERSON_NAME] Wedding Vendor Cost Data 2025" at bounding box center [376, 111] width 173 height 27
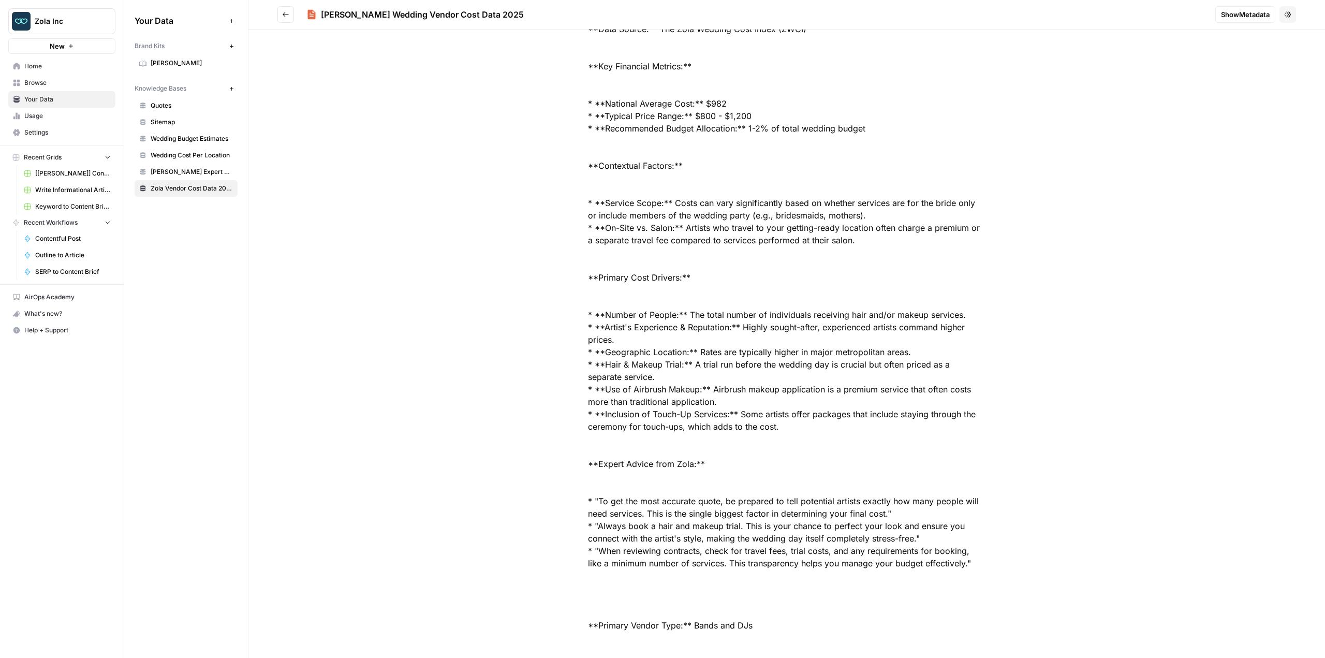
scroll to position [943, 0]
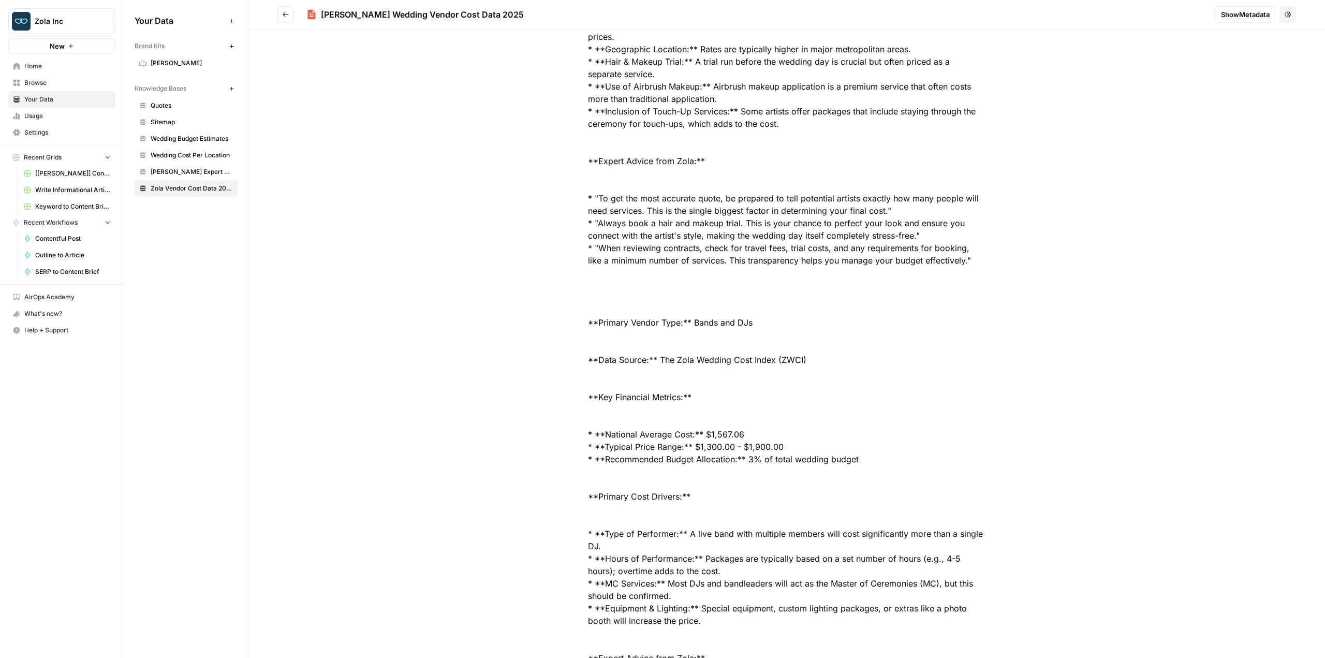
drag, startPoint x: 207, startPoint y: 138, endPoint x: 220, endPoint y: 136, distance: 13.1
click at [207, 138] on span "Wedding Budget Estimates" at bounding box center [192, 138] width 82 height 9
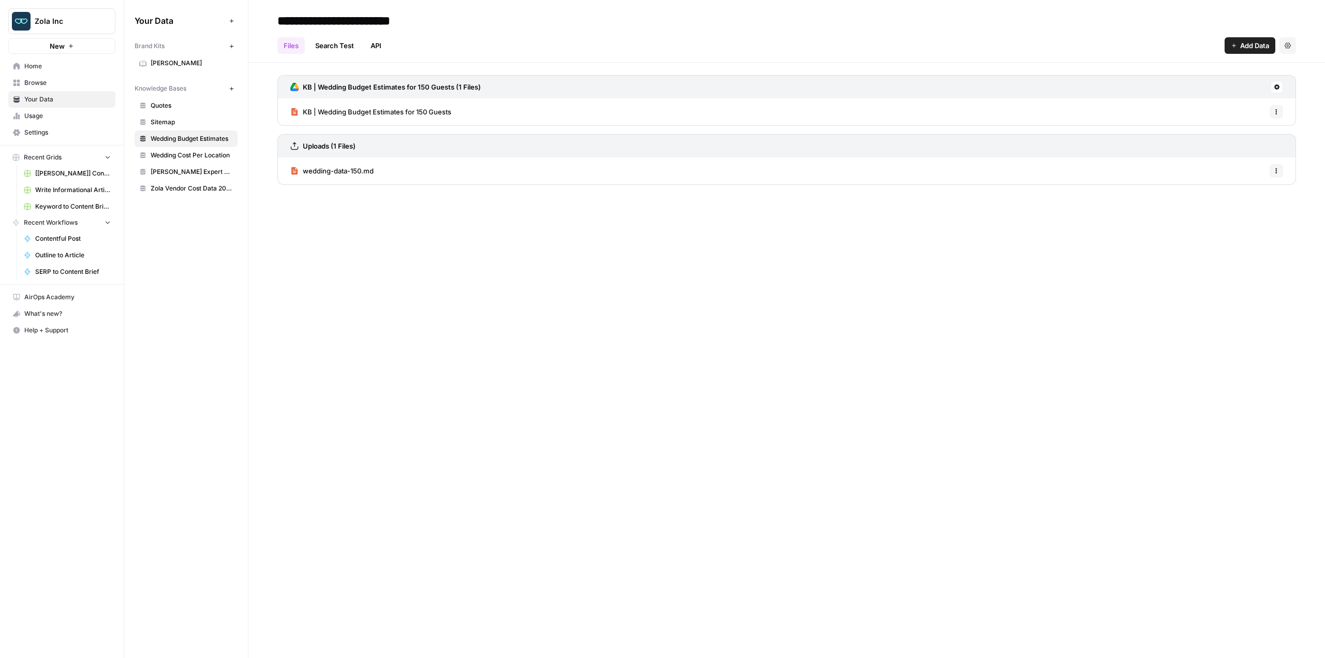
click at [203, 150] on link "Wedding Cost Per Location" at bounding box center [186, 155] width 103 height 17
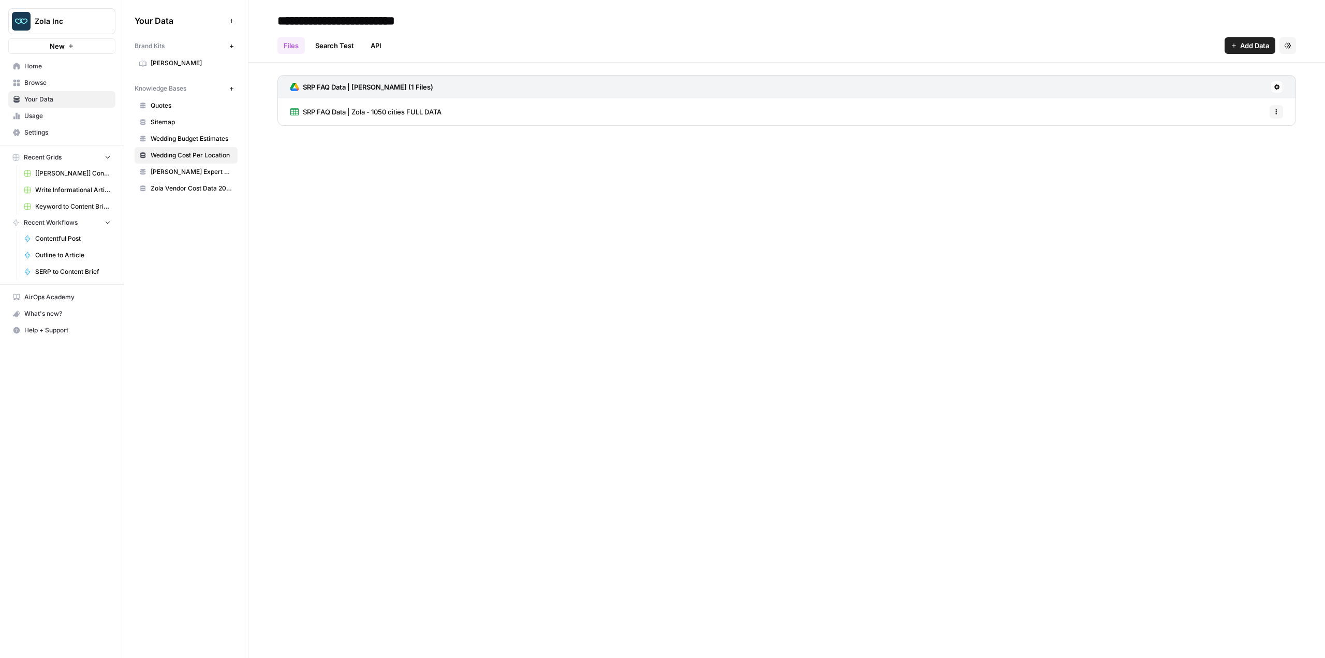
click at [178, 173] on span "[PERSON_NAME] Expert Advice Articles" at bounding box center [192, 171] width 82 height 9
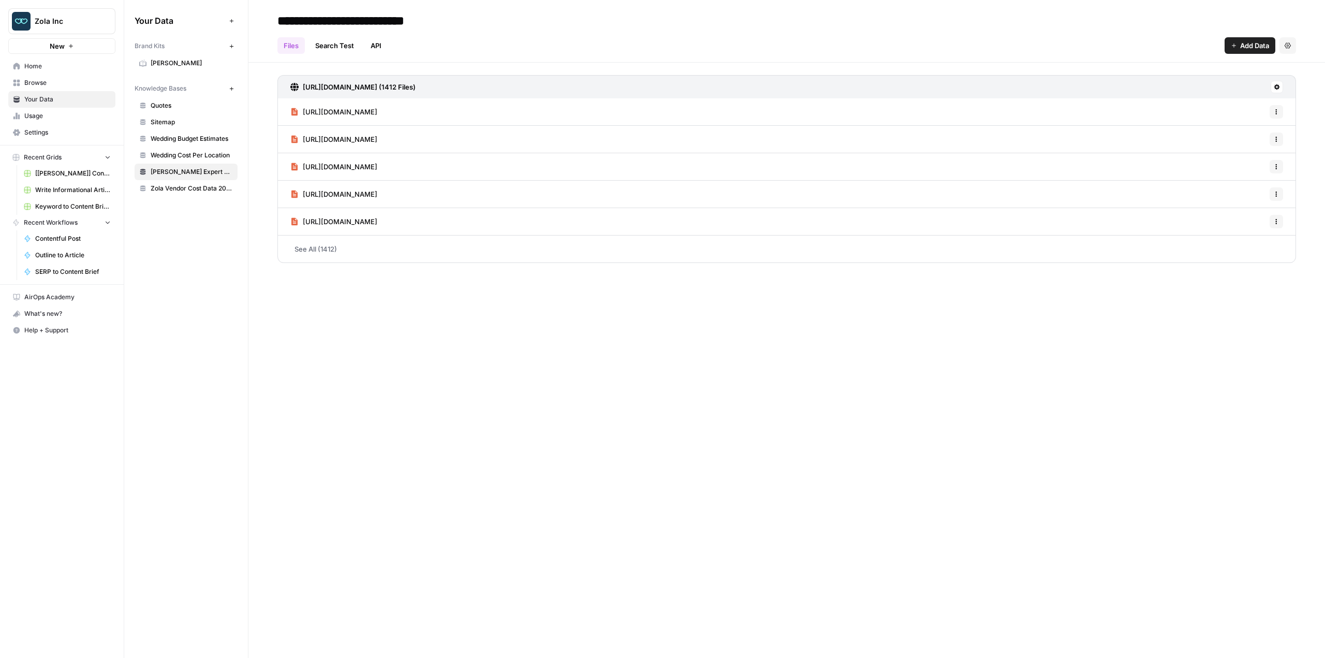
click at [195, 139] on span "Wedding Budget Estimates" at bounding box center [192, 138] width 82 height 9
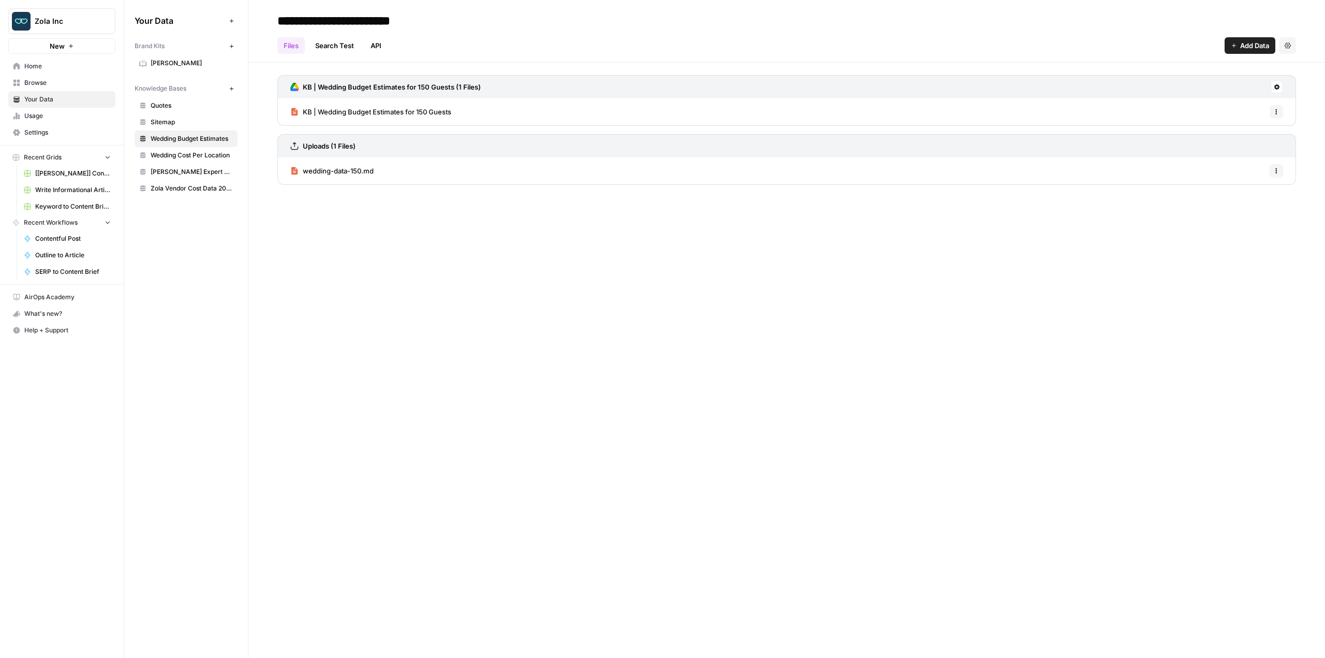
click at [330, 109] on span "KB | Wedding Budget Estimates for 150 Guests" at bounding box center [377, 112] width 149 height 10
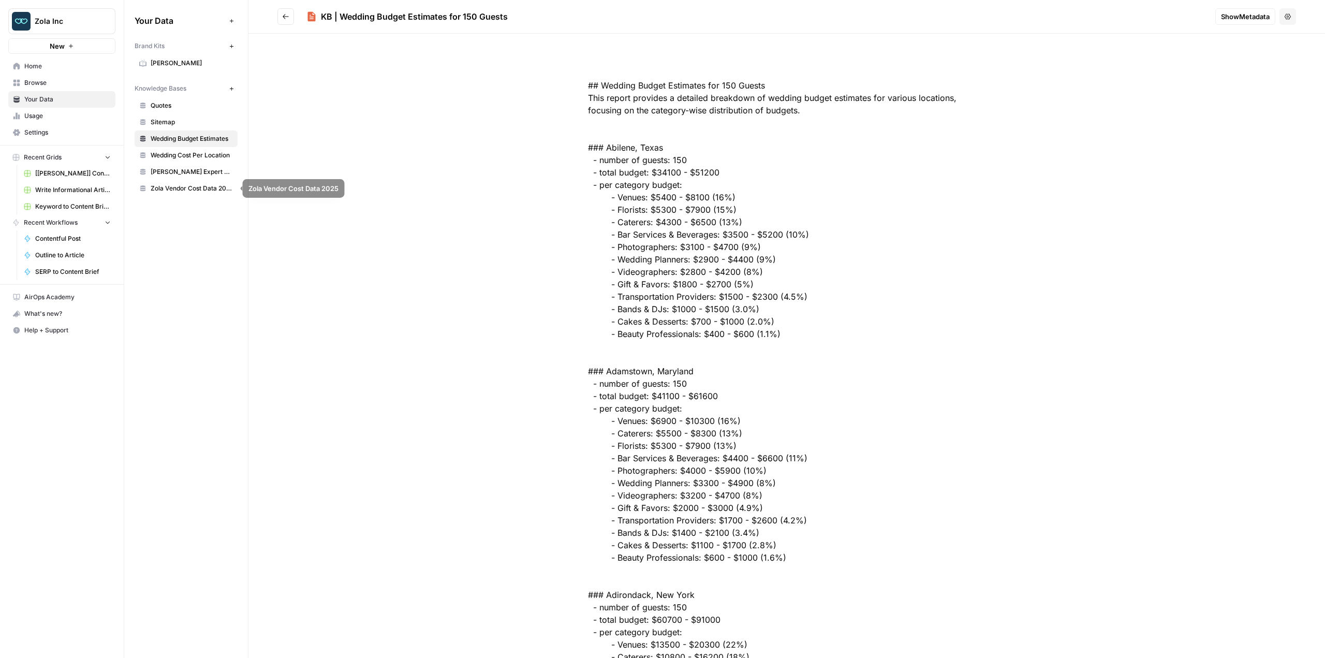
click at [180, 191] on span "Zola Vendor Cost Data 2025" at bounding box center [192, 188] width 82 height 9
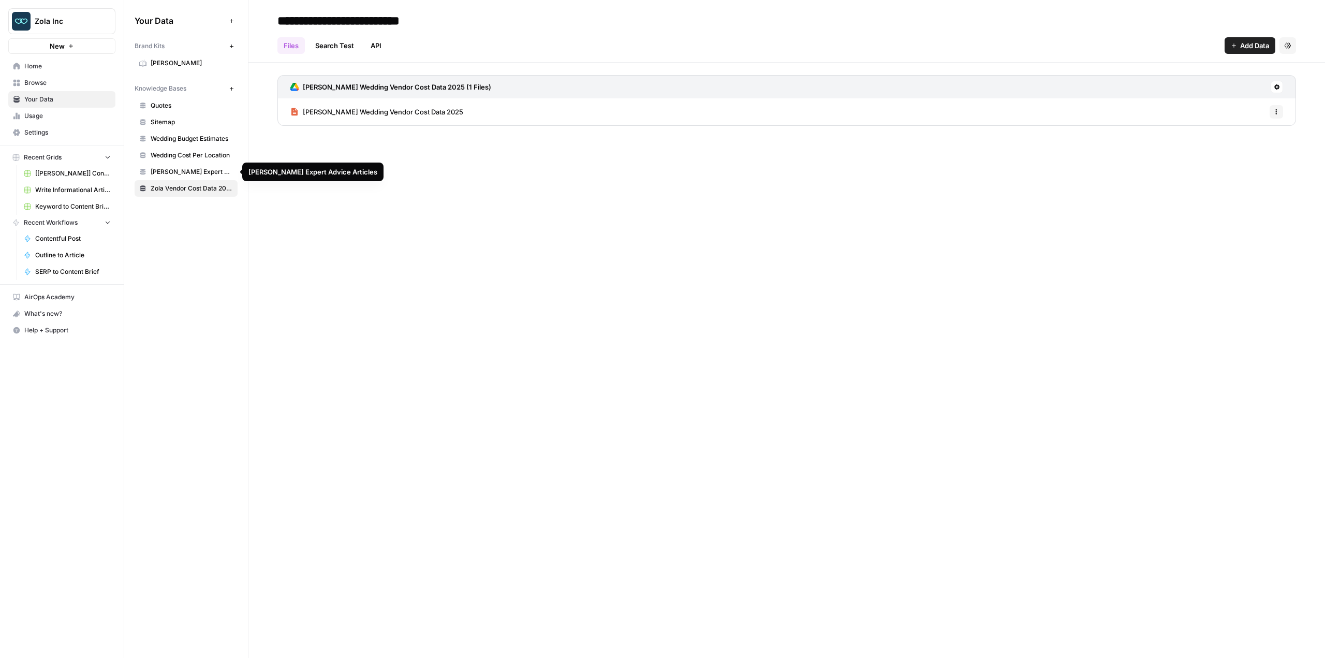
click at [370, 115] on span "[PERSON_NAME] Wedding Vendor Cost Data 2025" at bounding box center [383, 112] width 160 height 10
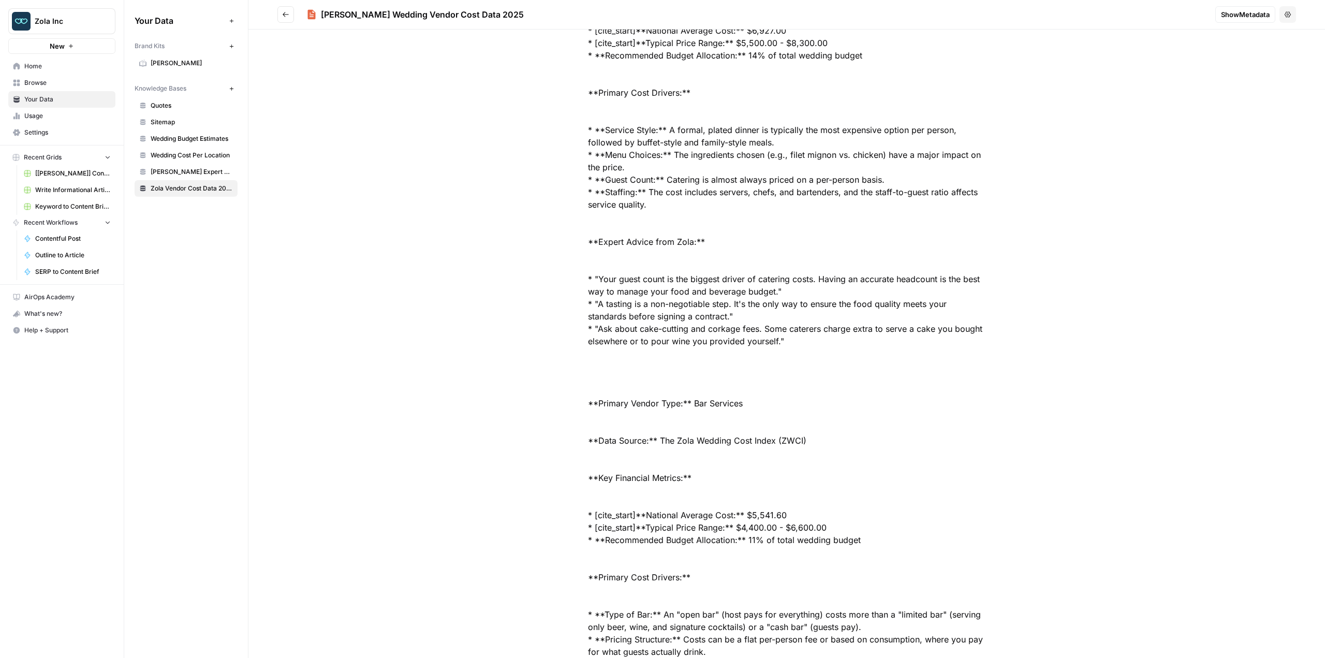
scroll to position [3372, 0]
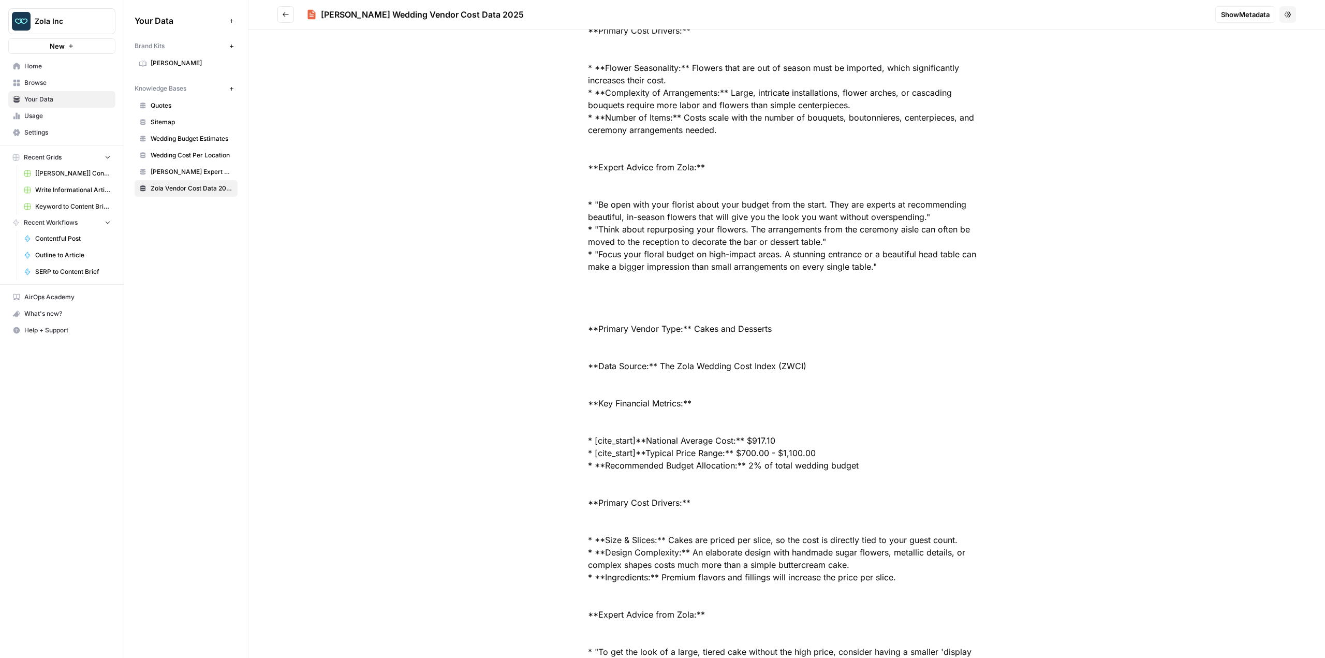
click at [180, 105] on span "Quotes" at bounding box center [192, 105] width 82 height 9
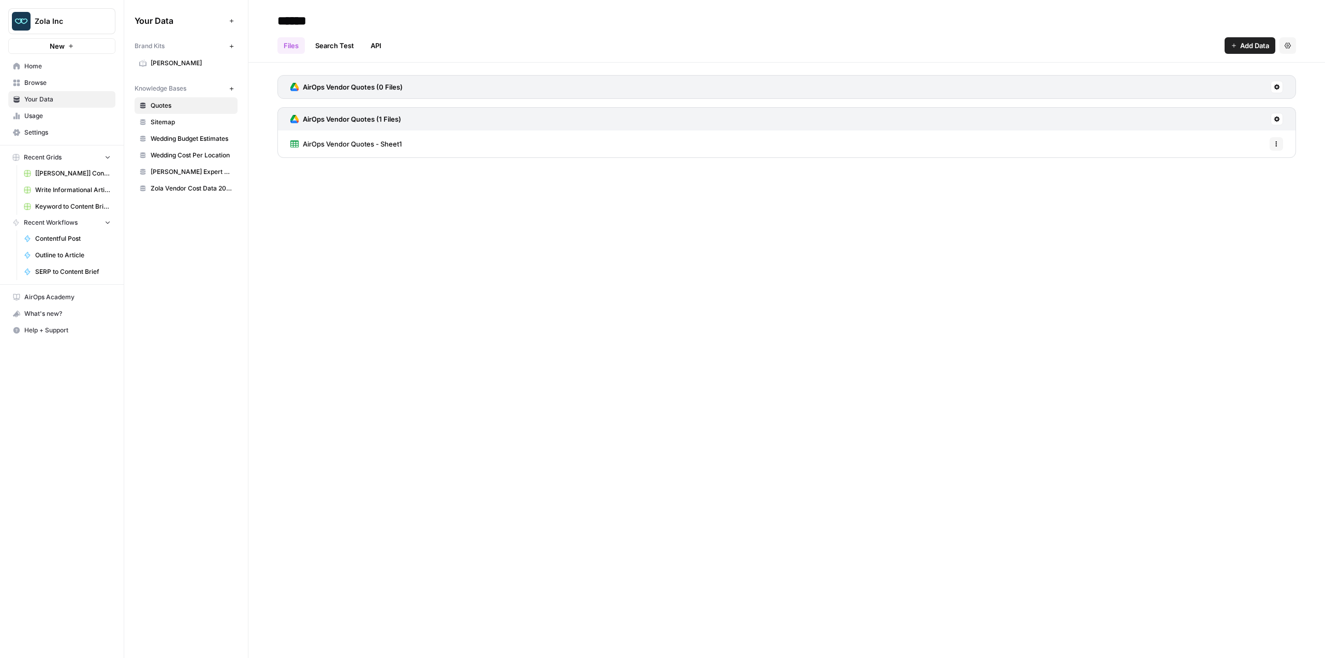
click at [377, 143] on span "AirOps Vendor Quotes - Sheet1" at bounding box center [352, 144] width 99 height 10
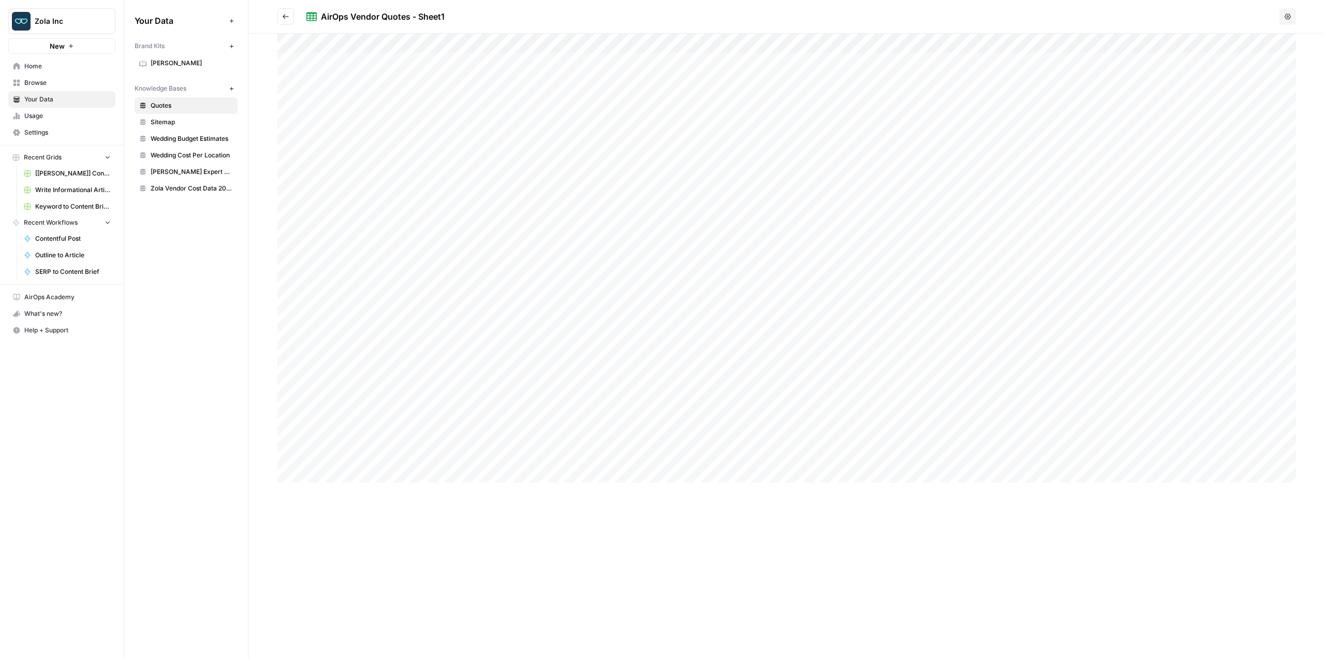
click at [422, 309] on div at bounding box center [787, 258] width 1019 height 449
drag, startPoint x: 1247, startPoint y: 59, endPoint x: 1014, endPoint y: 45, distance: 232.9
click at [1014, 45] on div "We loved our cake but our guests loved our dessert bar. I guess little finger d…" at bounding box center [1162, 341] width 310 height 615
copy div "We loved our cake but our guests loved our dessert bar. I guess little finger d…"
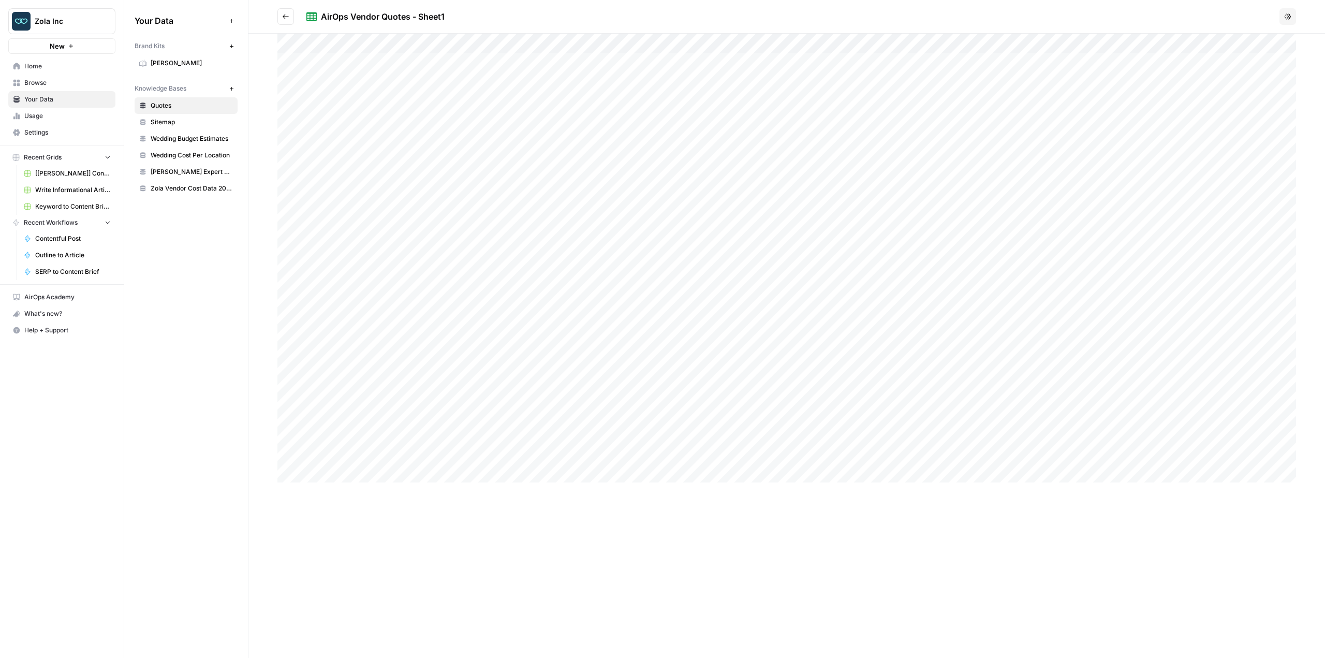
click at [455, 308] on div at bounding box center [787, 258] width 1019 height 449
copy div "We loved our cake but our guests loved our dessert bar. I guess little finger d…"
click at [430, 304] on div at bounding box center [787, 258] width 1019 height 449
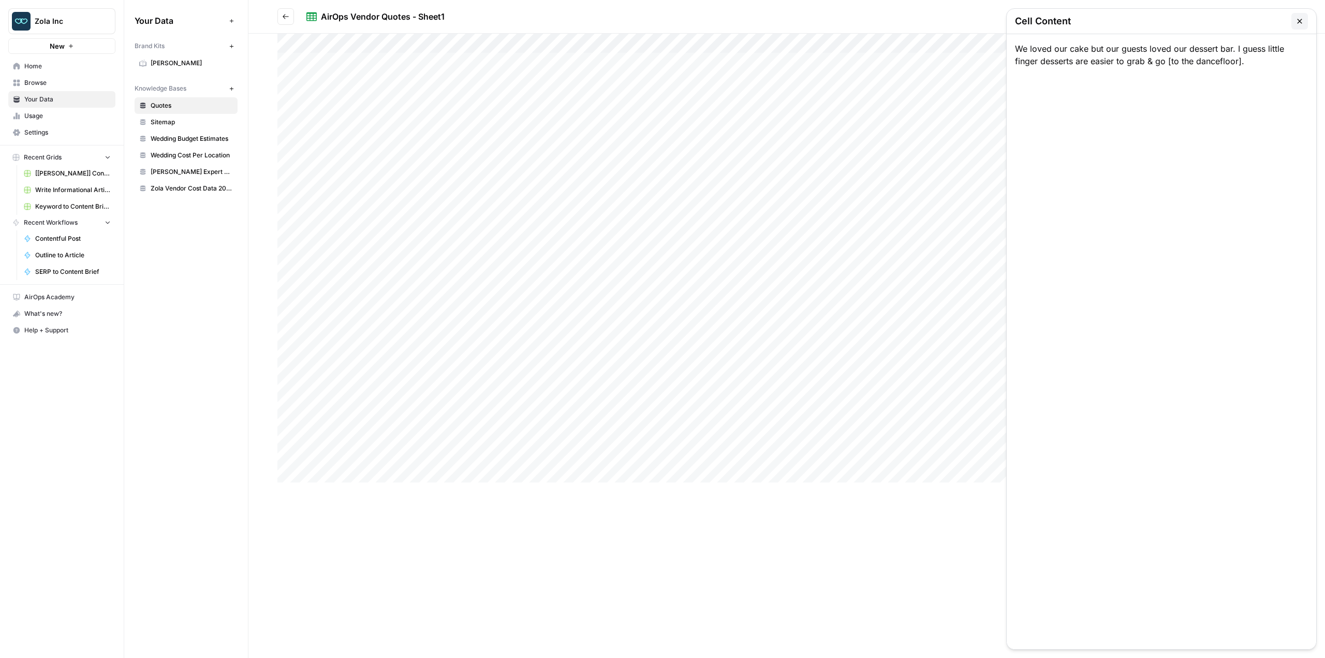
click at [1047, 51] on div "We loved our cake but our guests loved our dessert bar. I guess little finger d…" at bounding box center [1162, 341] width 310 height 615
click at [1045, 55] on div "We loved our cake but our guests loved our dessert bar. I guess little finger d…" at bounding box center [1162, 341] width 310 height 615
click at [176, 142] on span "Wedding Budget Estimates" at bounding box center [192, 138] width 82 height 9
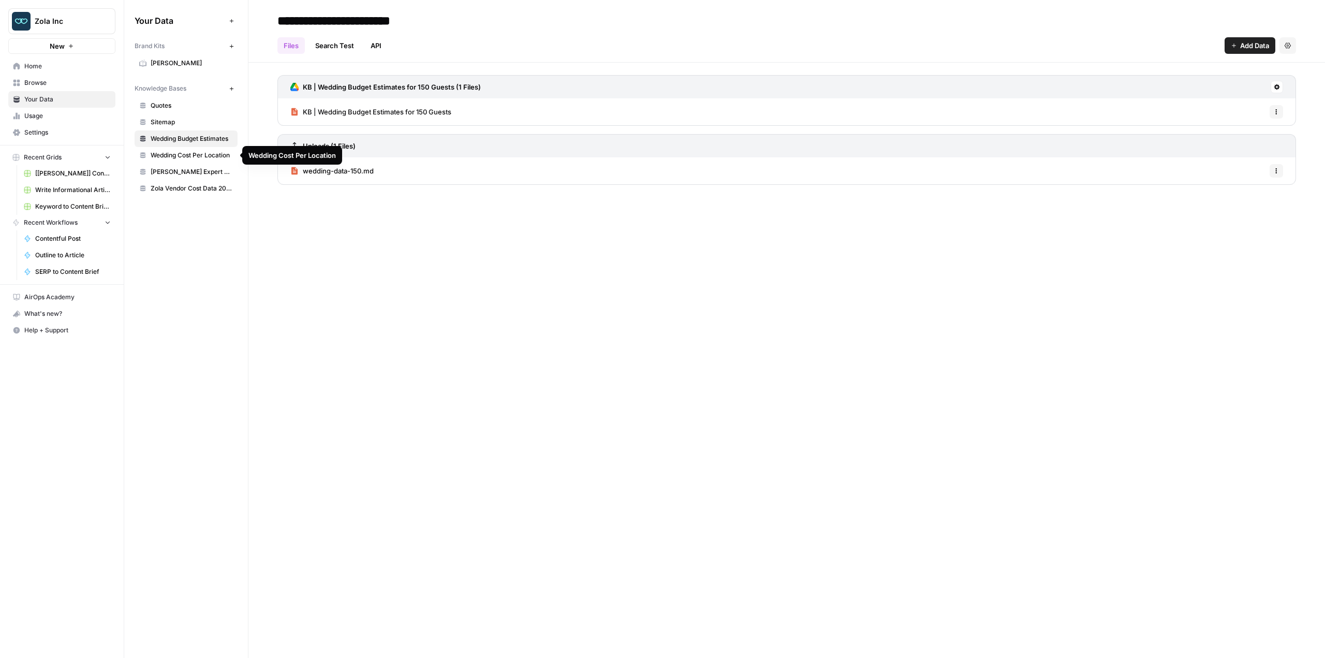
click at [192, 156] on span "Wedding Cost Per Location" at bounding box center [192, 155] width 82 height 9
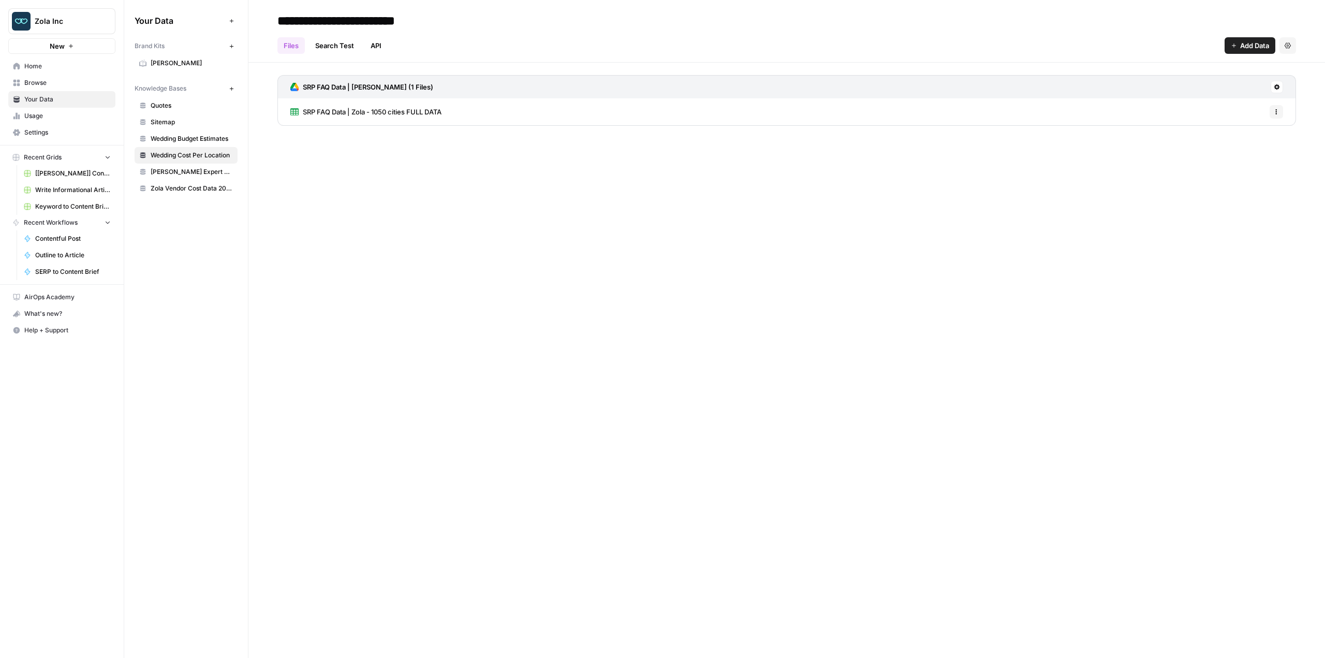
click at [354, 114] on span "SRP FAQ Data | Zola - 1050 cities FULL DATA" at bounding box center [372, 112] width 139 height 10
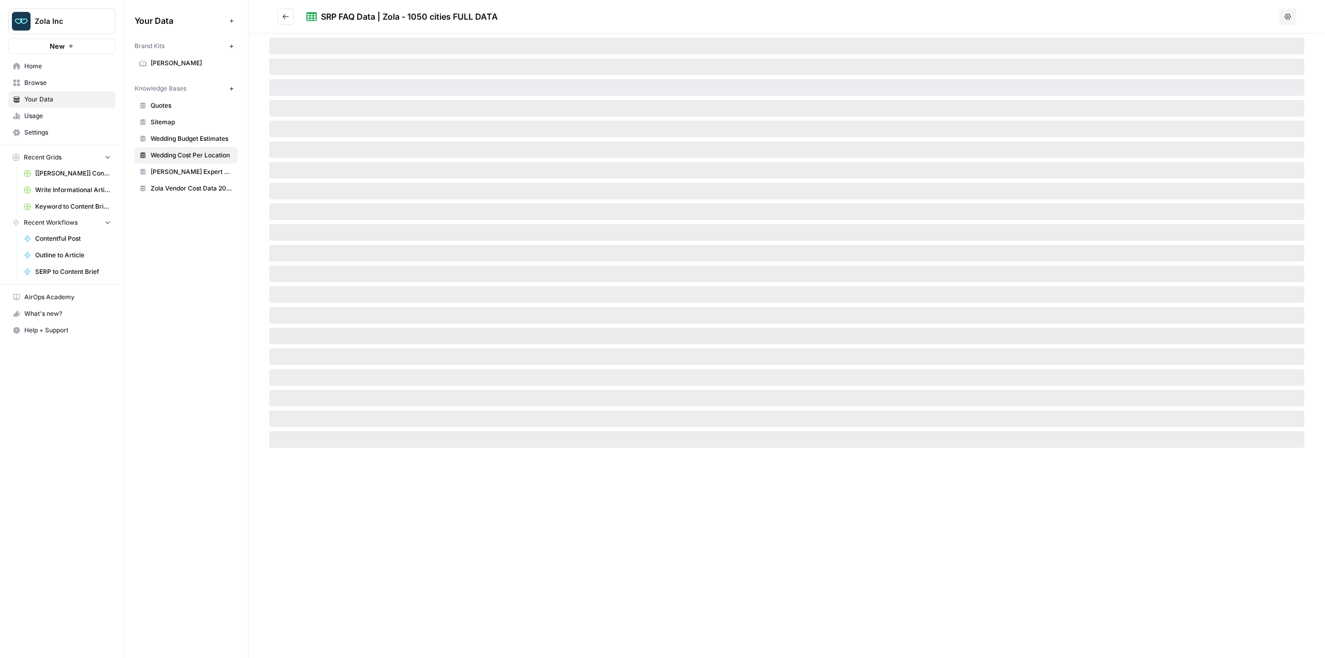
click at [178, 137] on span "Wedding Budget Estimates" at bounding box center [192, 138] width 82 height 9
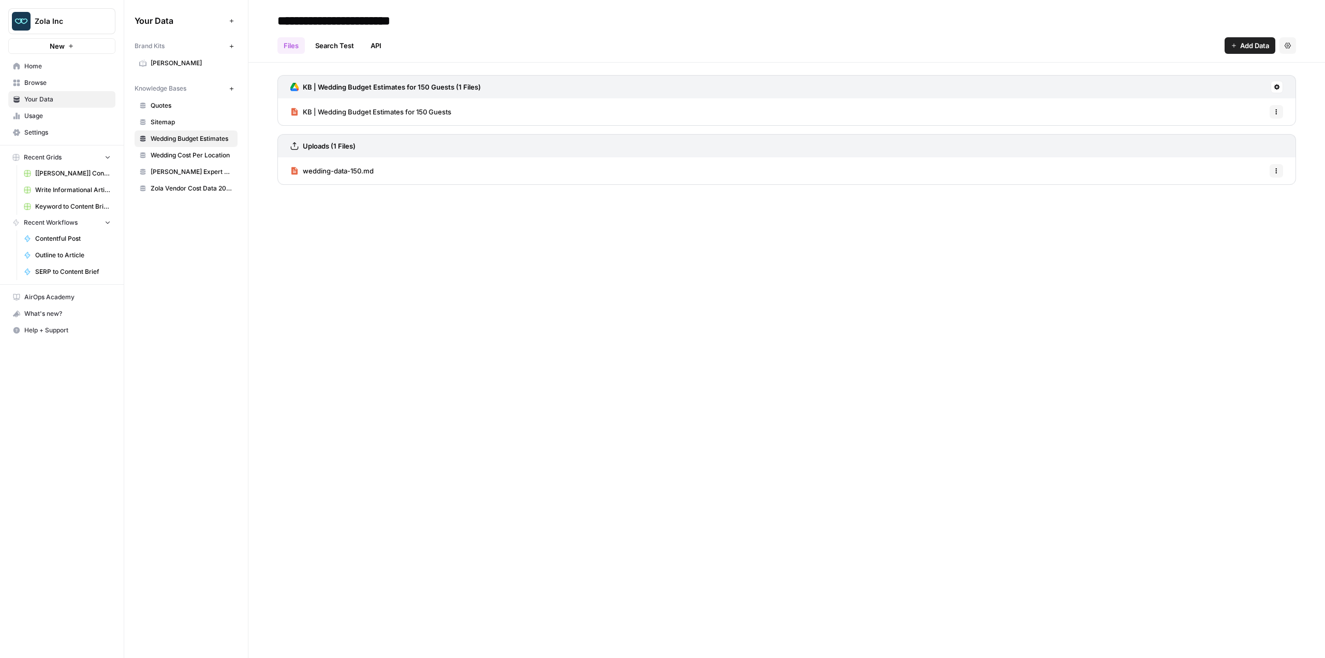
click at [334, 172] on span "wedding-data-150.md" at bounding box center [338, 171] width 71 height 10
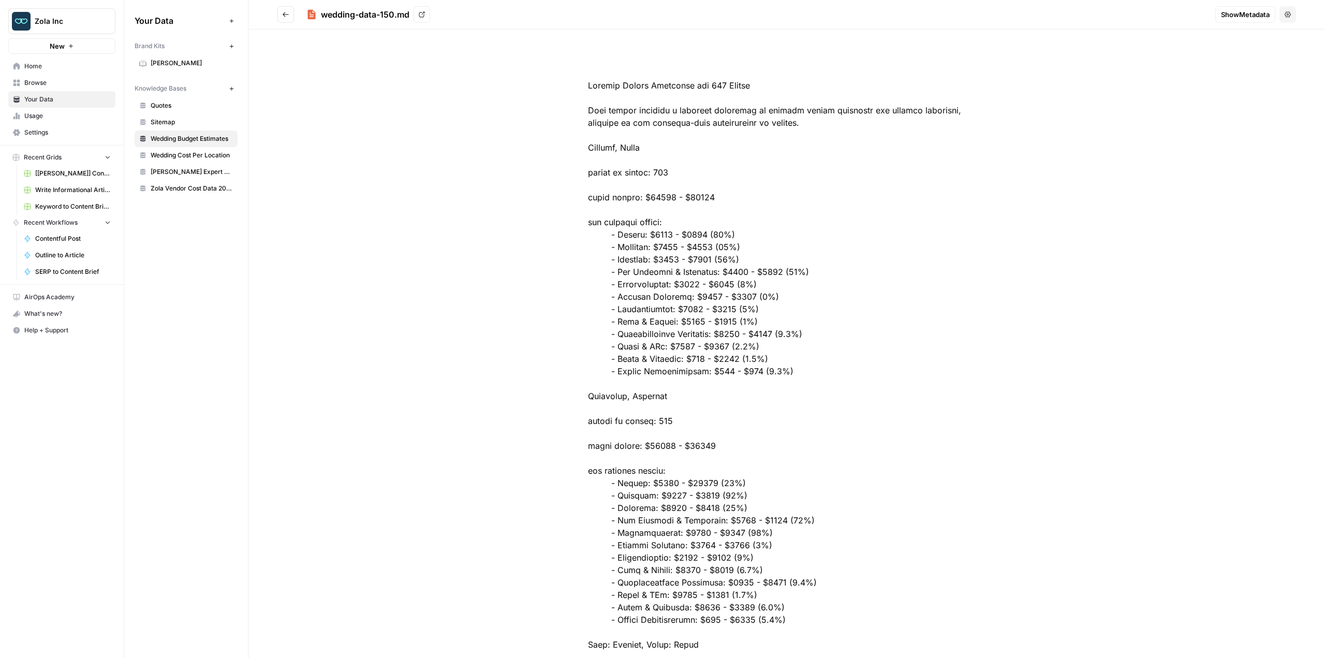
scroll to position [153149, 0]
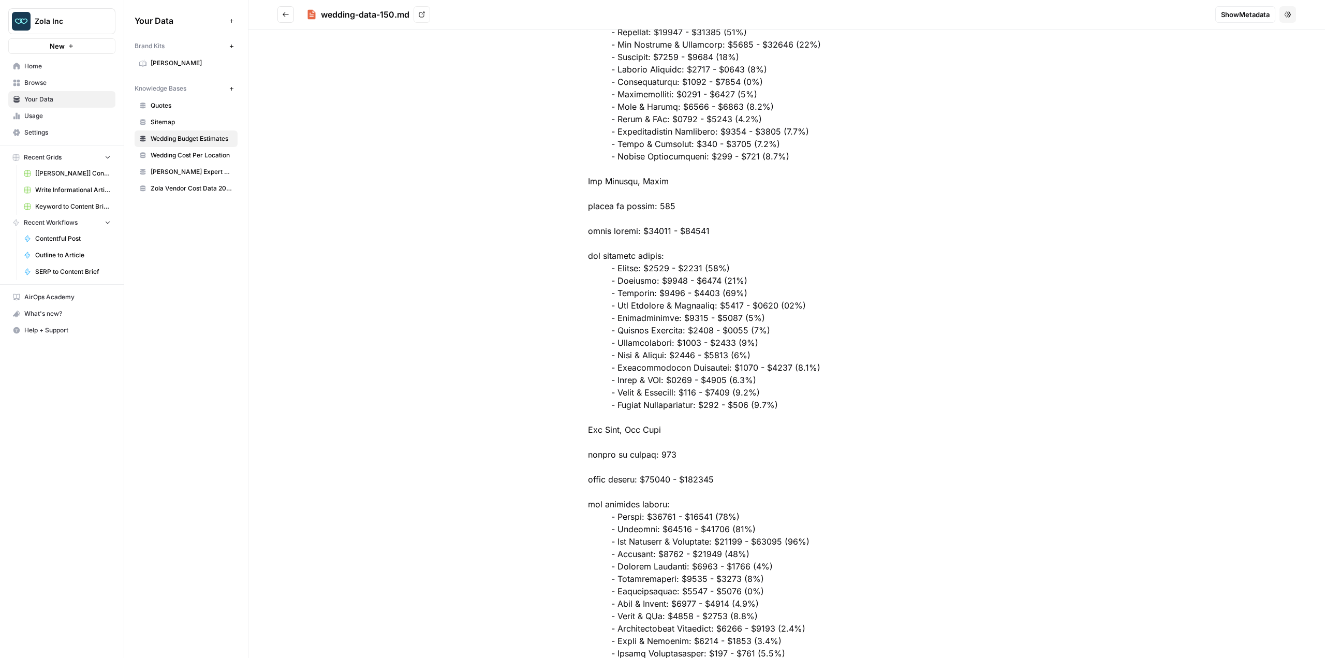
scroll to position [153045, 0]
click at [189, 150] on link "Wedding Cost Per Location" at bounding box center [186, 155] width 103 height 17
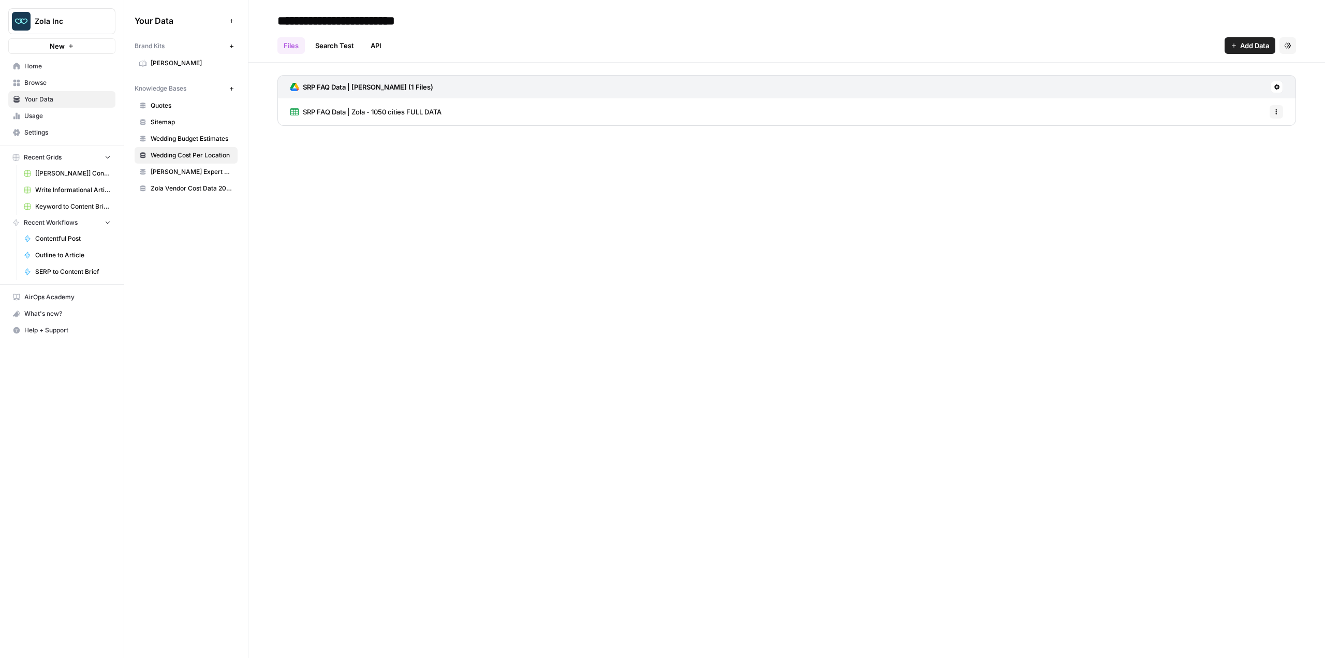
click at [191, 172] on span "[PERSON_NAME] Expert Advice Articles" at bounding box center [192, 171] width 82 height 9
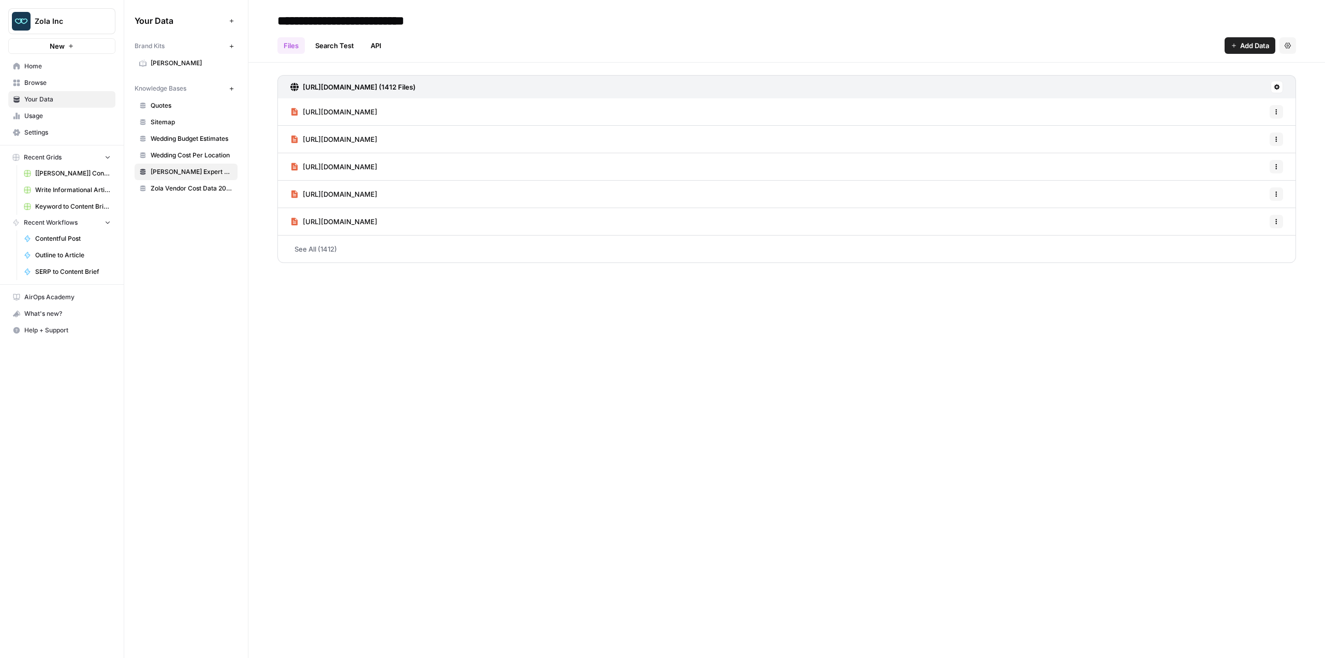
click at [192, 191] on span "Zola Vendor Cost Data 2025" at bounding box center [192, 188] width 82 height 9
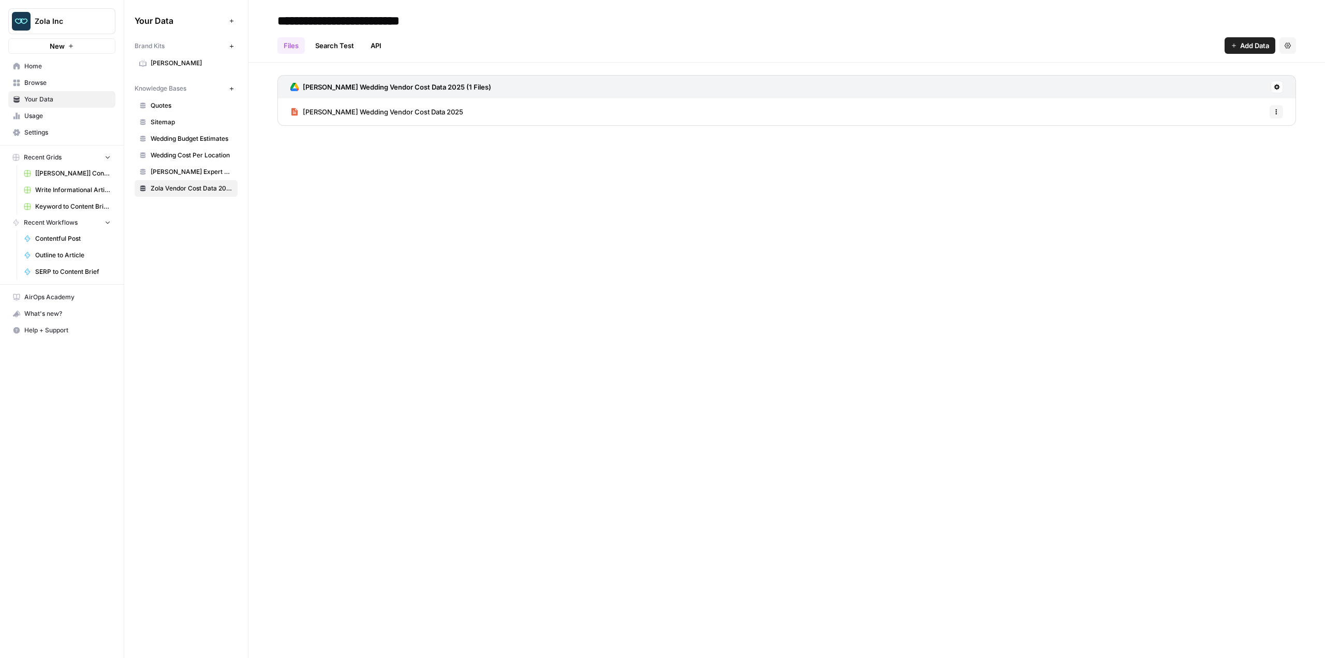
click at [332, 110] on span "[PERSON_NAME] Wedding Vendor Cost Data 2025" at bounding box center [383, 112] width 160 height 10
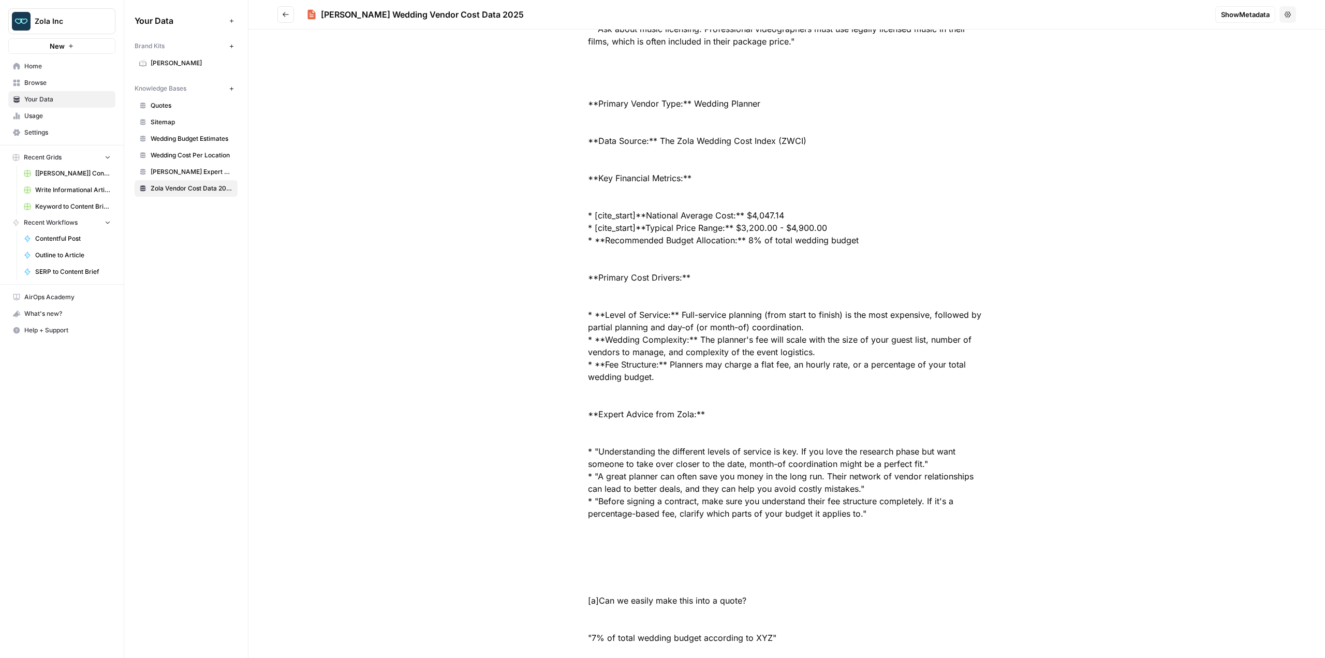
scroll to position [4561, 0]
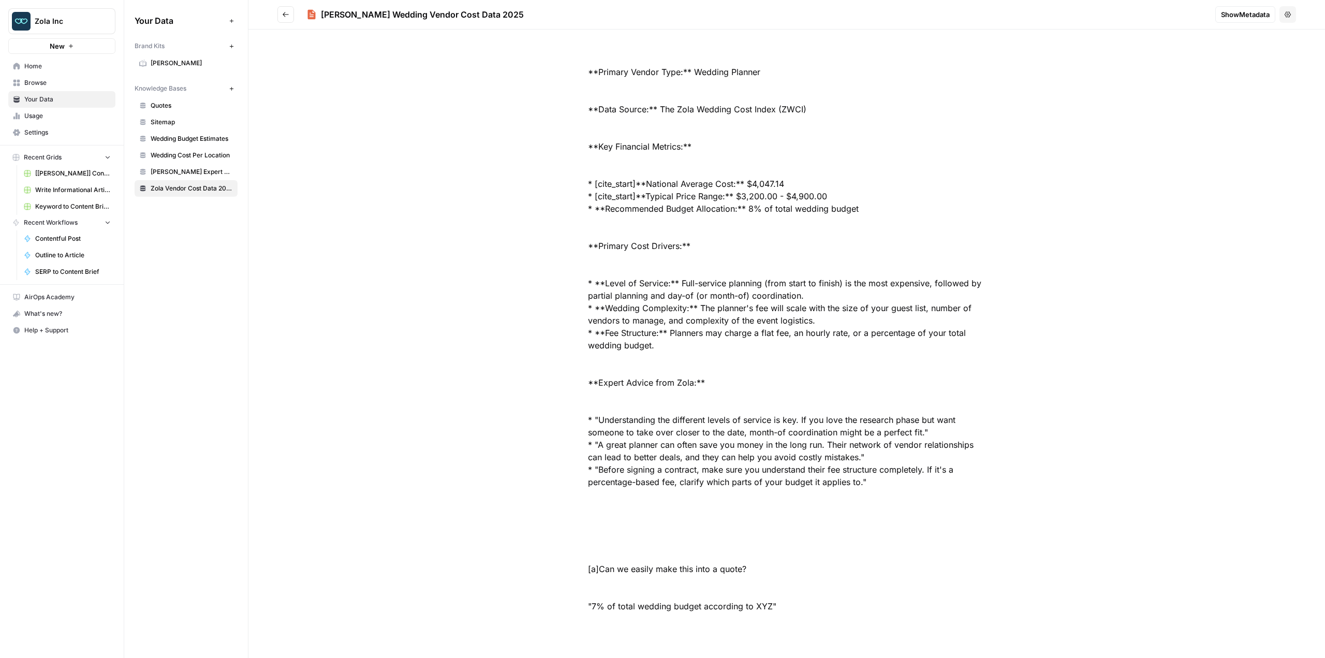
click at [182, 158] on span "Wedding Cost Per Location" at bounding box center [192, 155] width 82 height 9
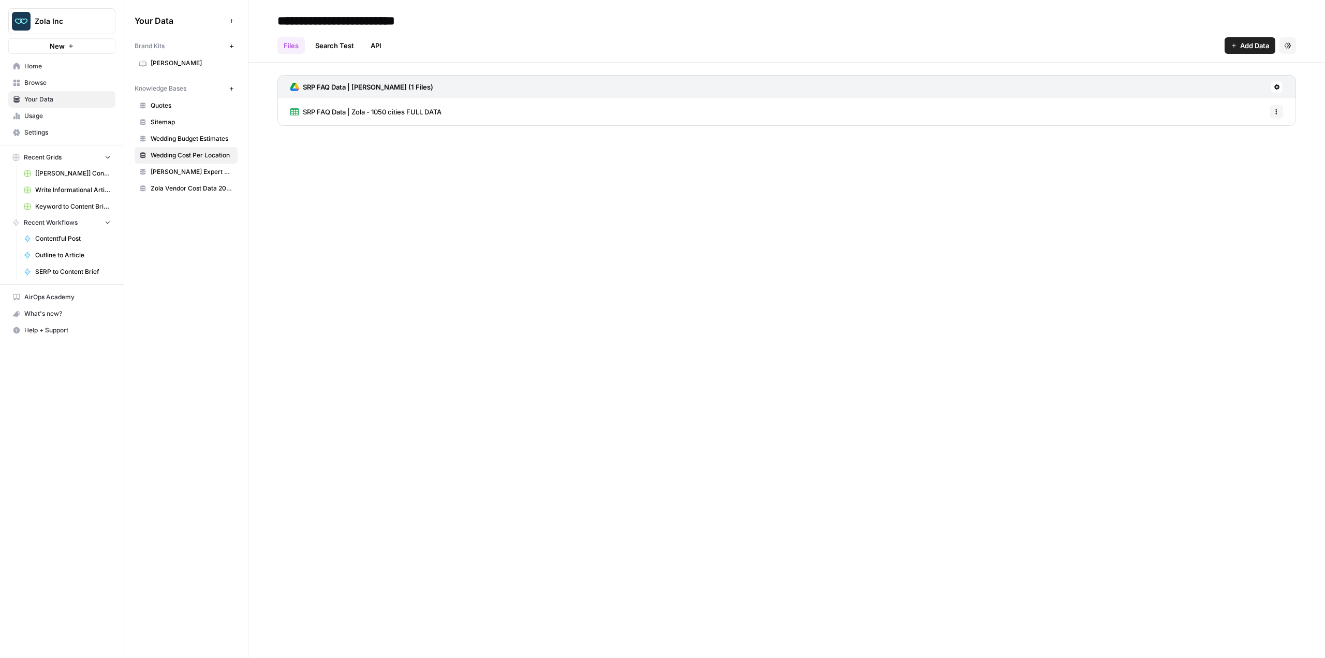
click at [192, 174] on span "[PERSON_NAME] Expert Advice Articles" at bounding box center [192, 171] width 82 height 9
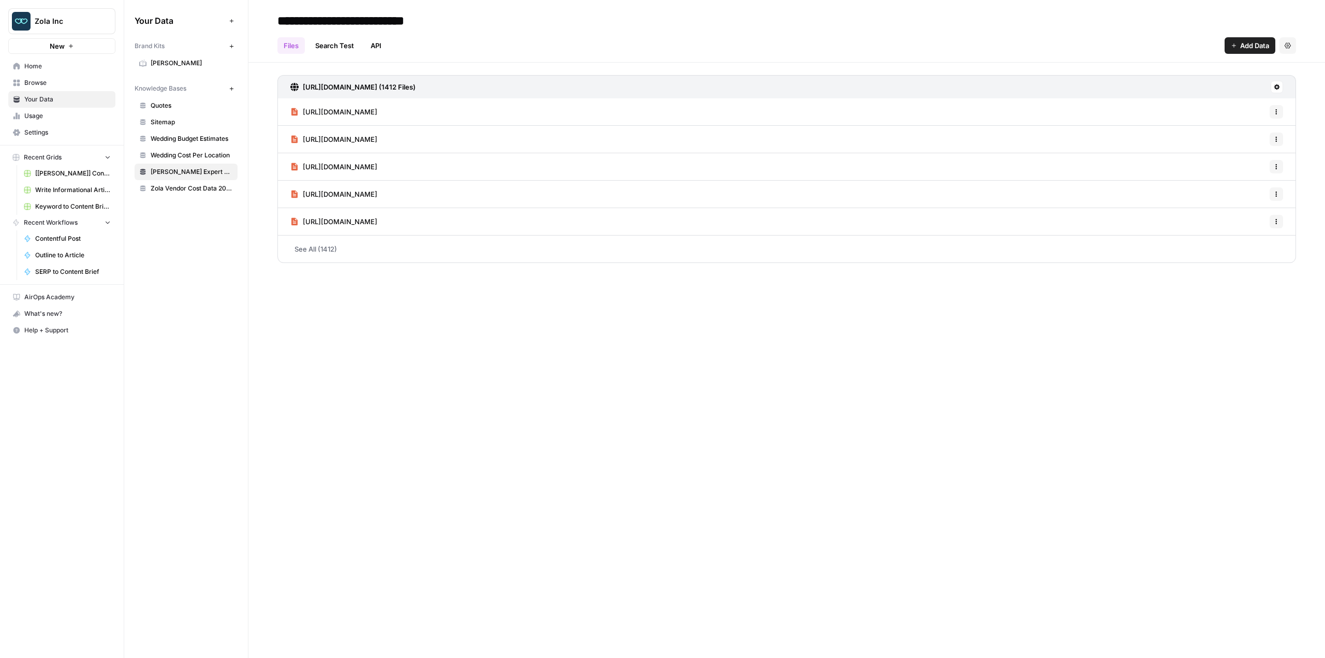
click at [194, 142] on span "Wedding Budget Estimates" at bounding box center [192, 138] width 82 height 9
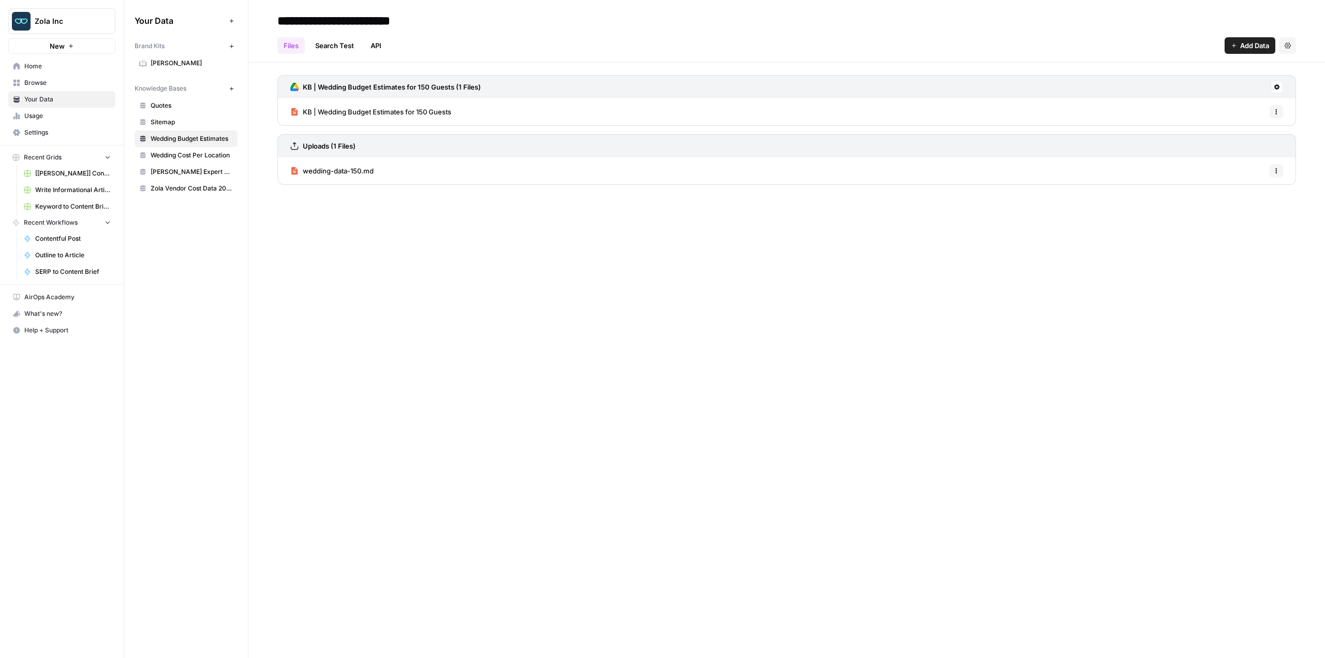
click at [338, 169] on span "wedding-data-150.md" at bounding box center [338, 171] width 71 height 10
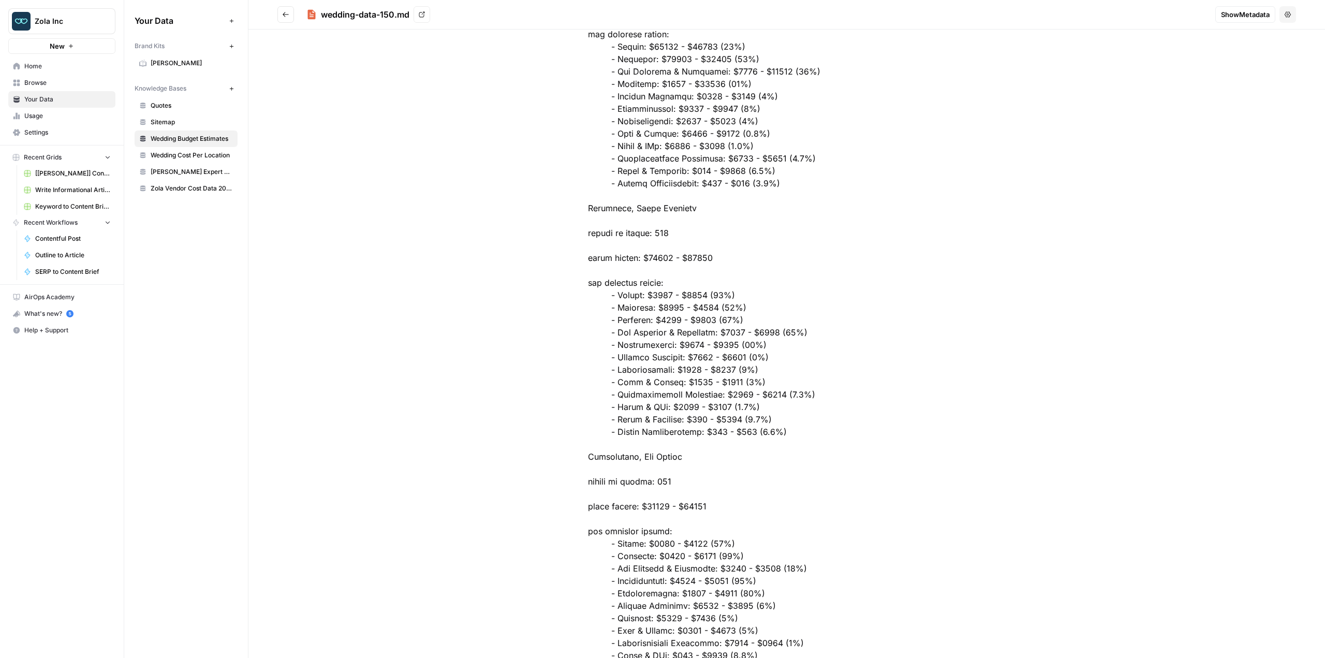
scroll to position [2537, 0]
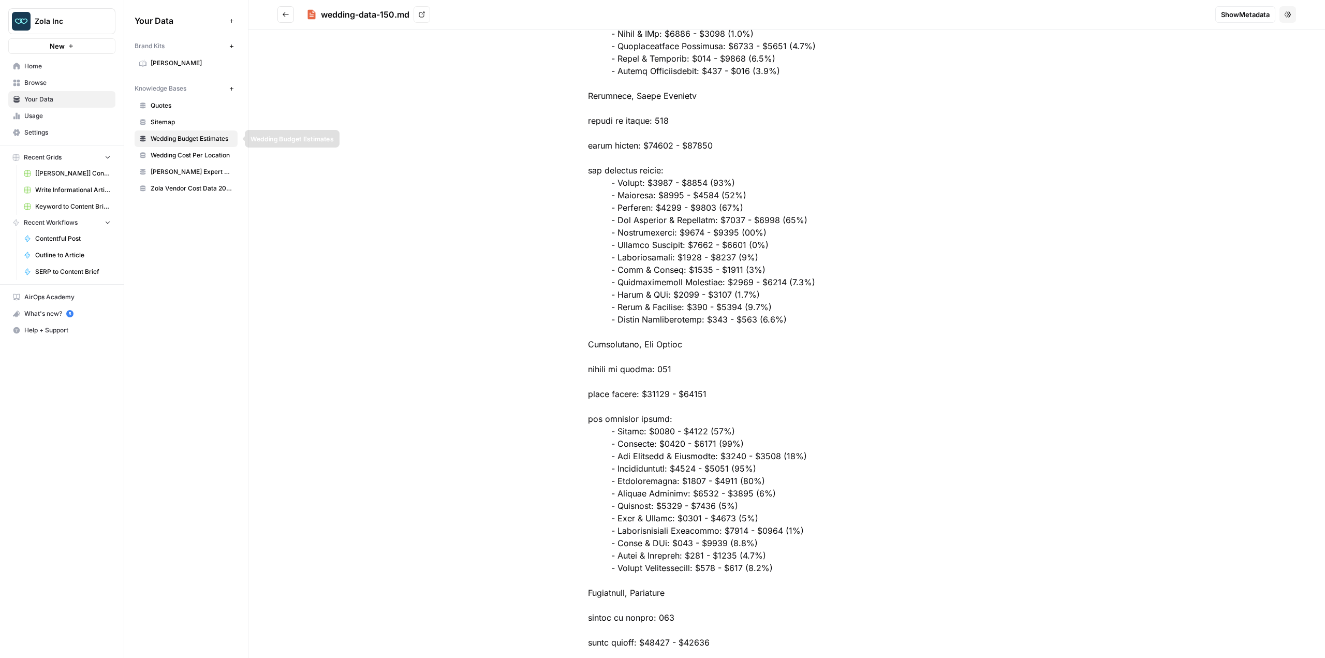
click at [191, 157] on span "Wedding Cost Per Location" at bounding box center [192, 155] width 82 height 9
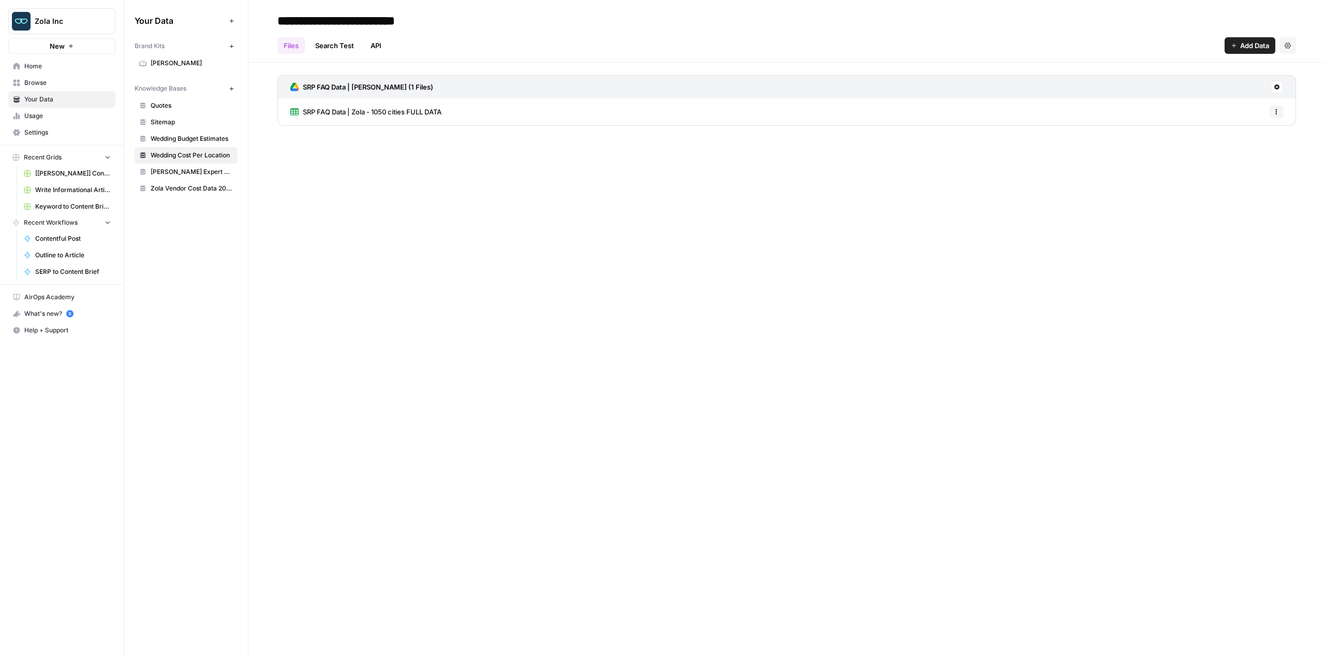
click at [312, 114] on span "SRP FAQ Data | Zola - 1050 cities FULL DATA" at bounding box center [372, 112] width 139 height 10
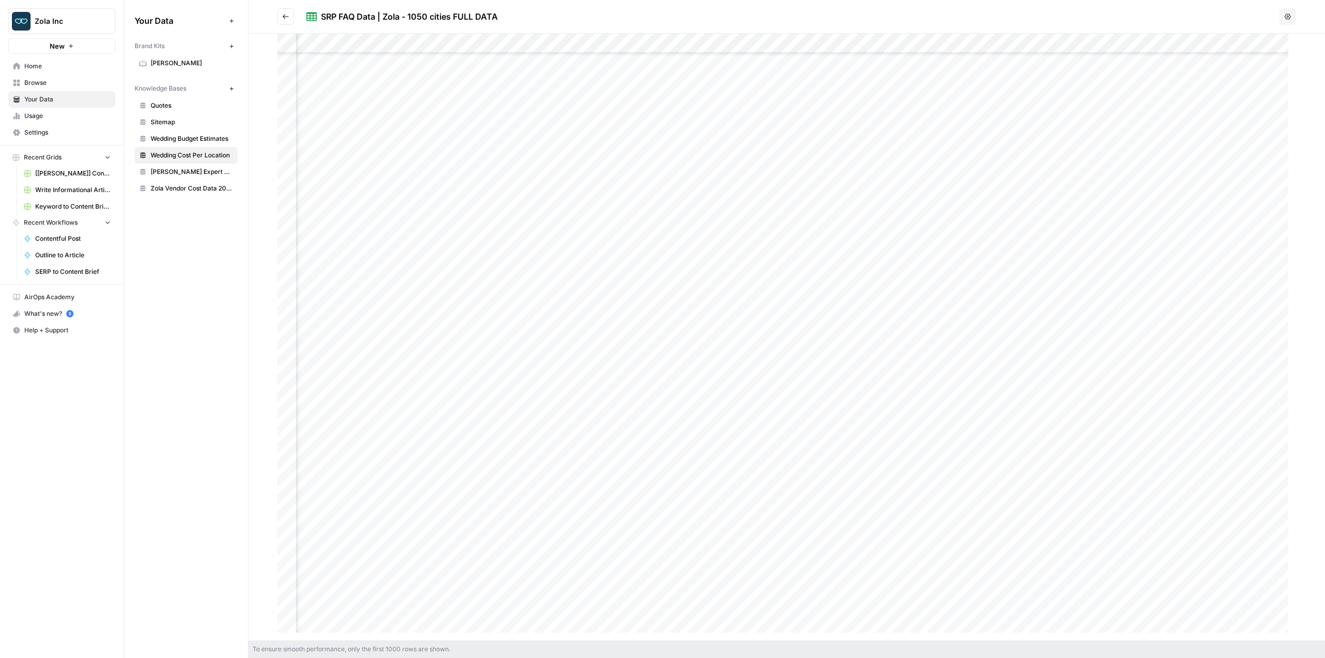
scroll to position [2951, 2308]
drag, startPoint x: 438, startPoint y: 296, endPoint x: 1250, endPoint y: 303, distance: 812.4
click at [1250, 303] on div at bounding box center [787, 337] width 1019 height 607
click at [180, 188] on span "Zola Vendor Cost Data 2025" at bounding box center [192, 188] width 82 height 9
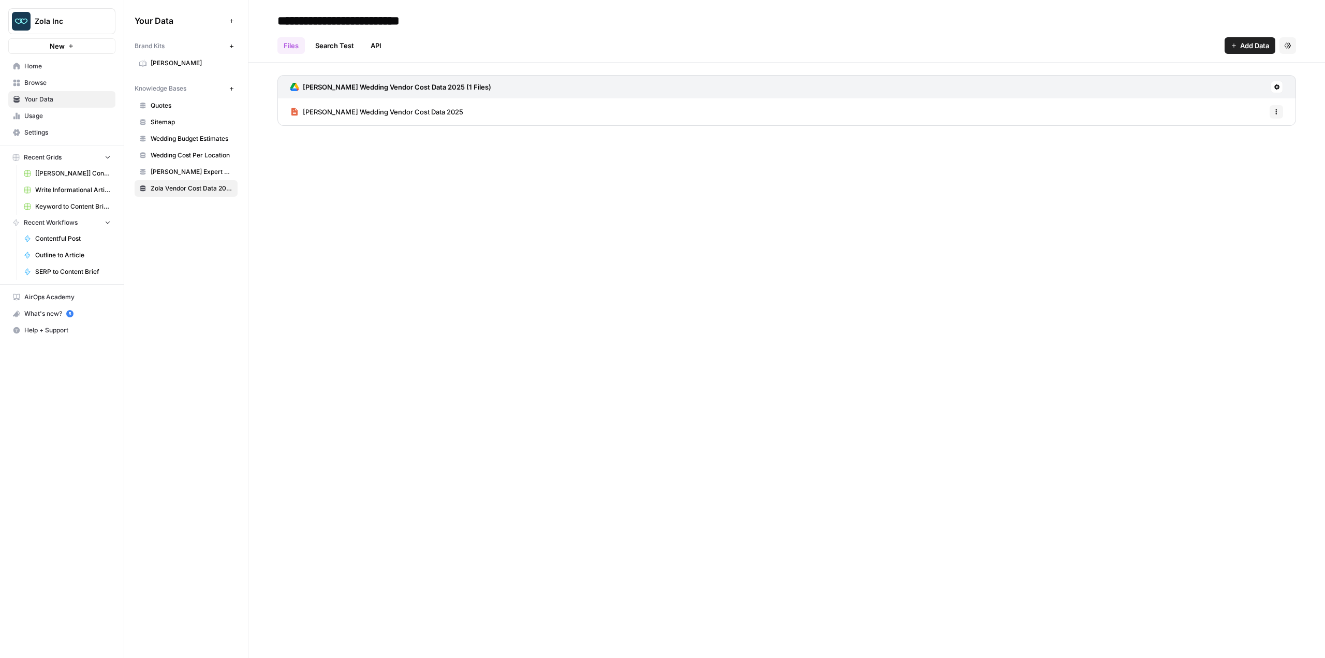
click at [216, 153] on span "Wedding Cost Per Location" at bounding box center [192, 155] width 82 height 9
click at [358, 113] on span "SRP FAQ Data | Zola - 1050 cities FULL DATA" at bounding box center [372, 112] width 139 height 10
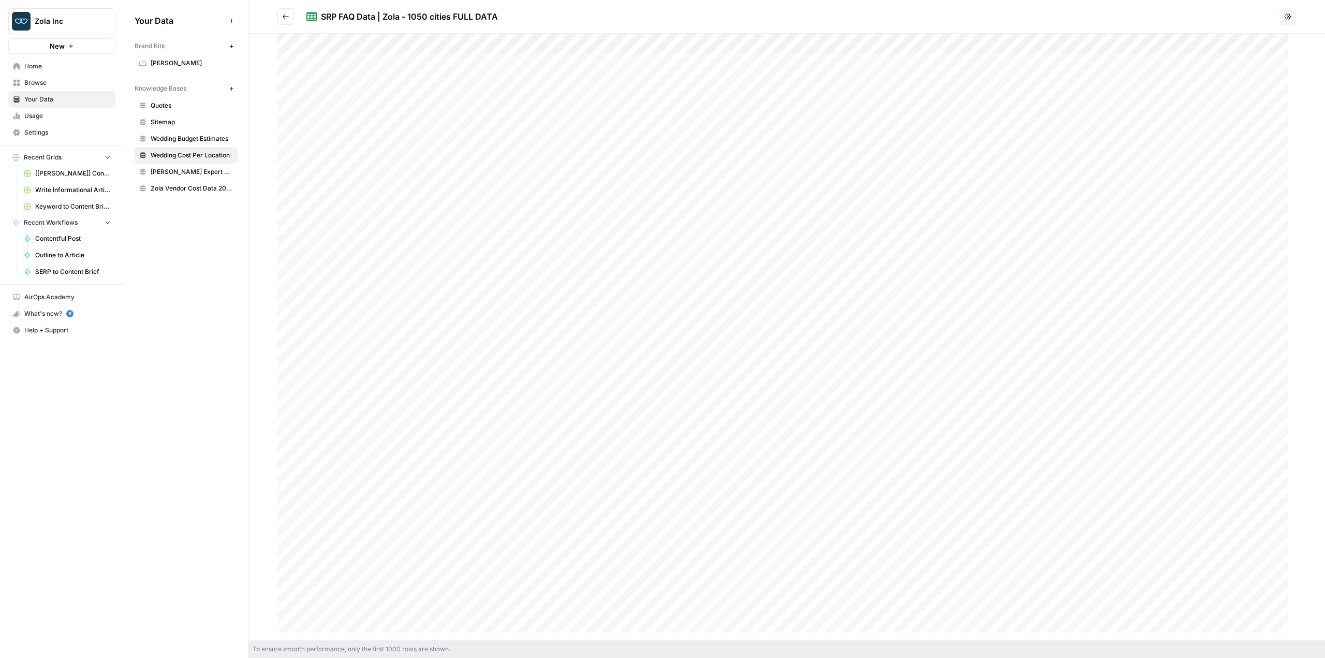
click at [209, 173] on span "[PERSON_NAME] Expert Advice Articles" at bounding box center [192, 171] width 82 height 9
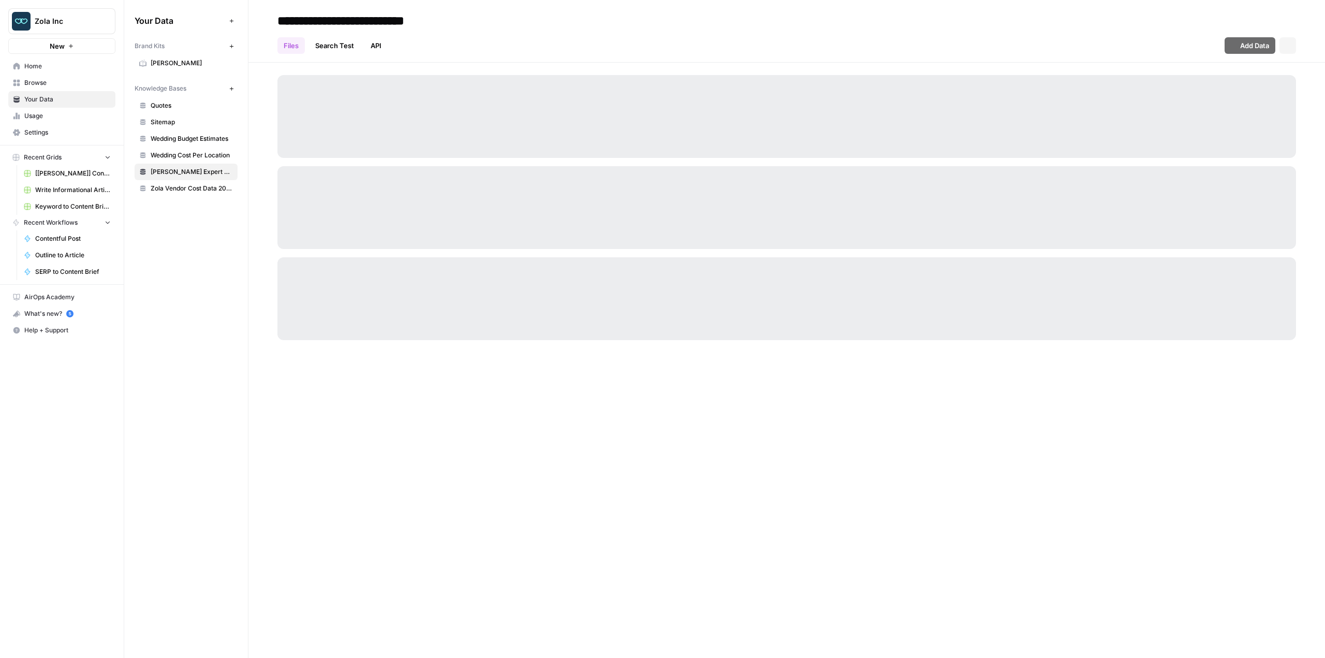
click at [206, 136] on span "Wedding Budget Estimates" at bounding box center [192, 138] width 82 height 9
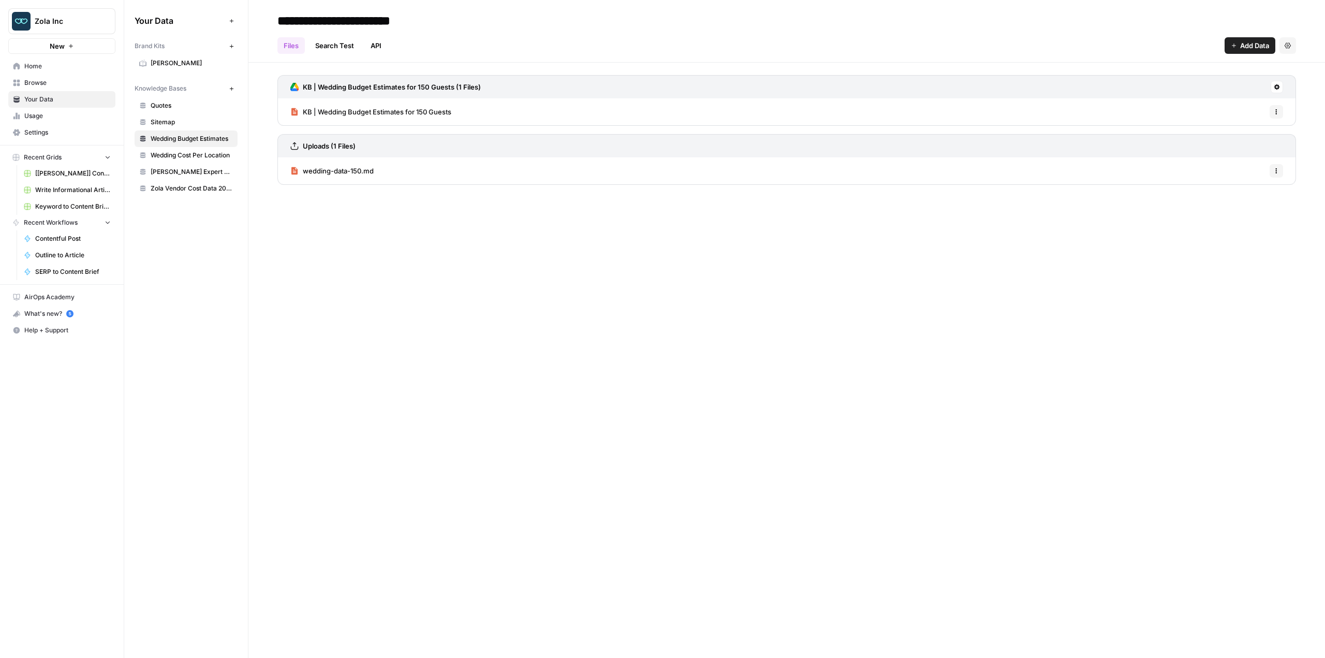
click at [369, 118] on link "KB | Wedding Budget Estimates for 150 Guests" at bounding box center [370, 111] width 161 height 27
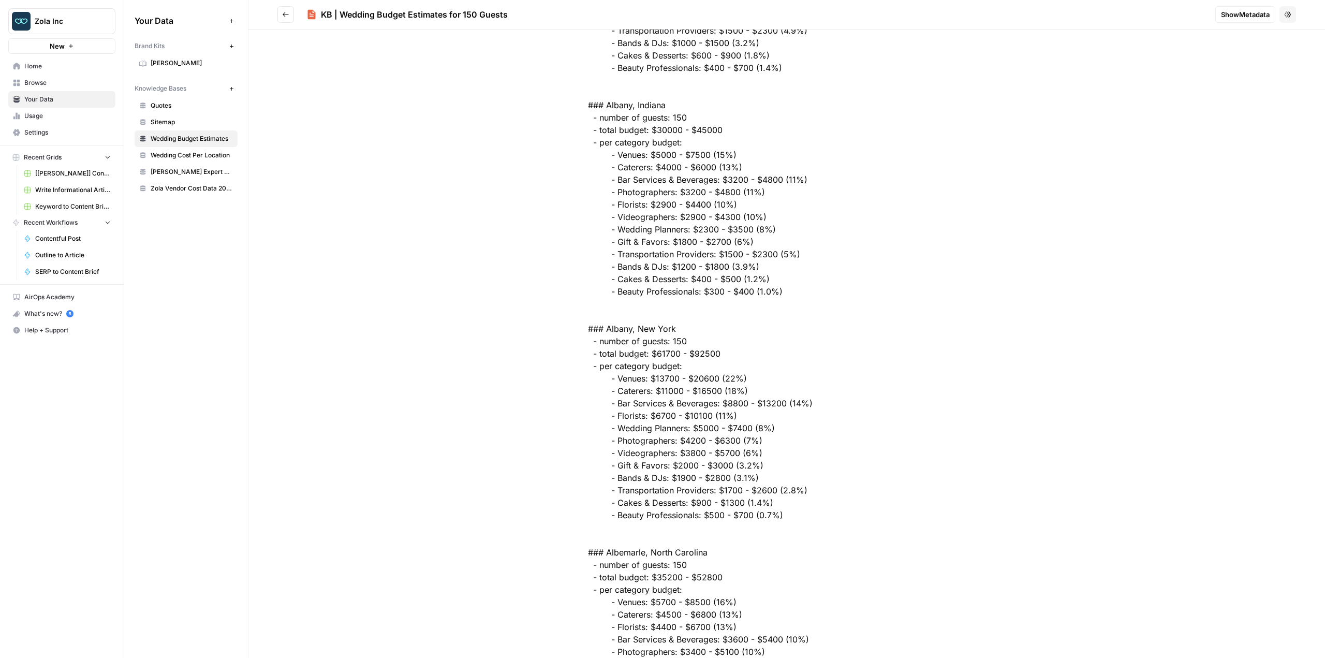
scroll to position [12567, 0]
click at [186, 193] on link "Zola Vendor Cost Data 2025" at bounding box center [186, 188] width 103 height 17
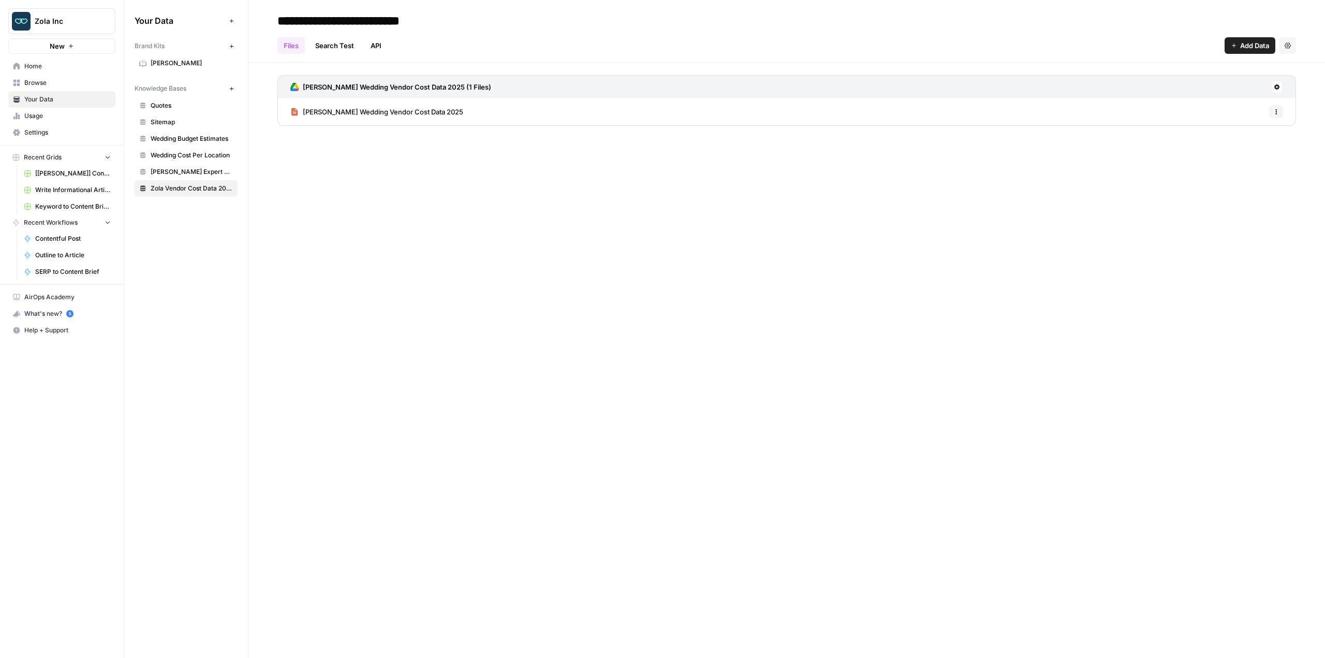
click at [196, 168] on span "[PERSON_NAME] Expert Advice Articles" at bounding box center [192, 171] width 82 height 9
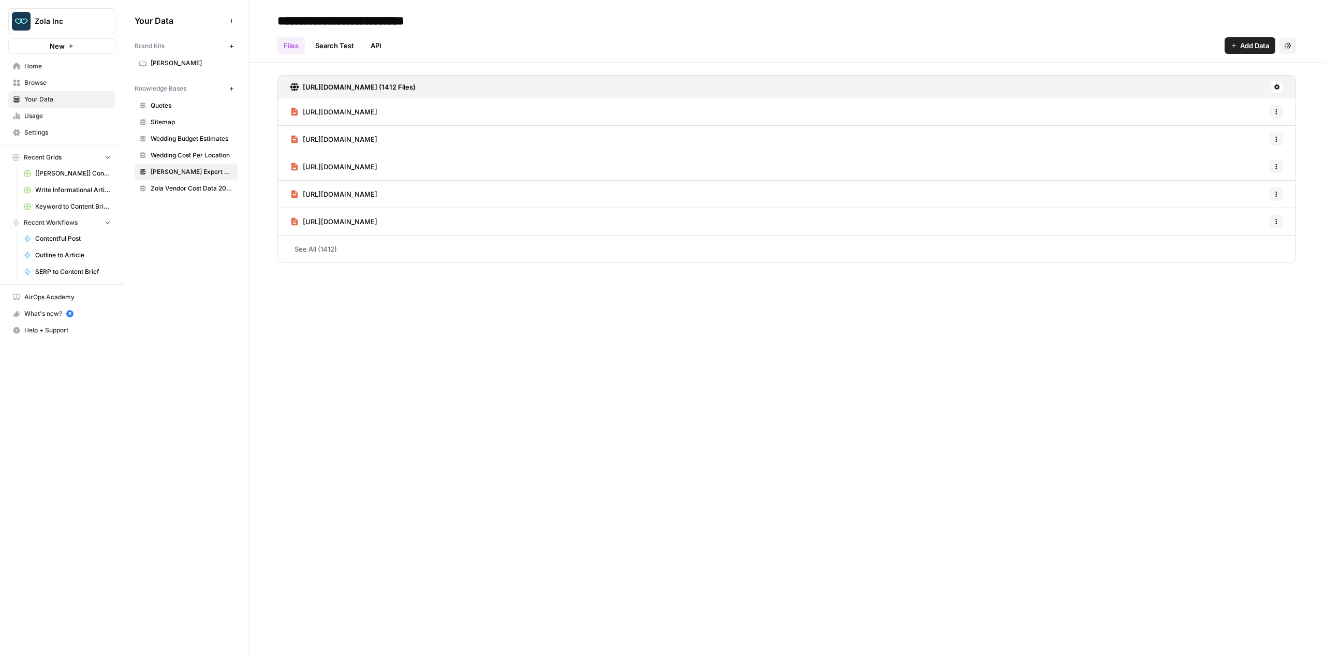
click at [210, 151] on span "Wedding Cost Per Location" at bounding box center [192, 155] width 82 height 9
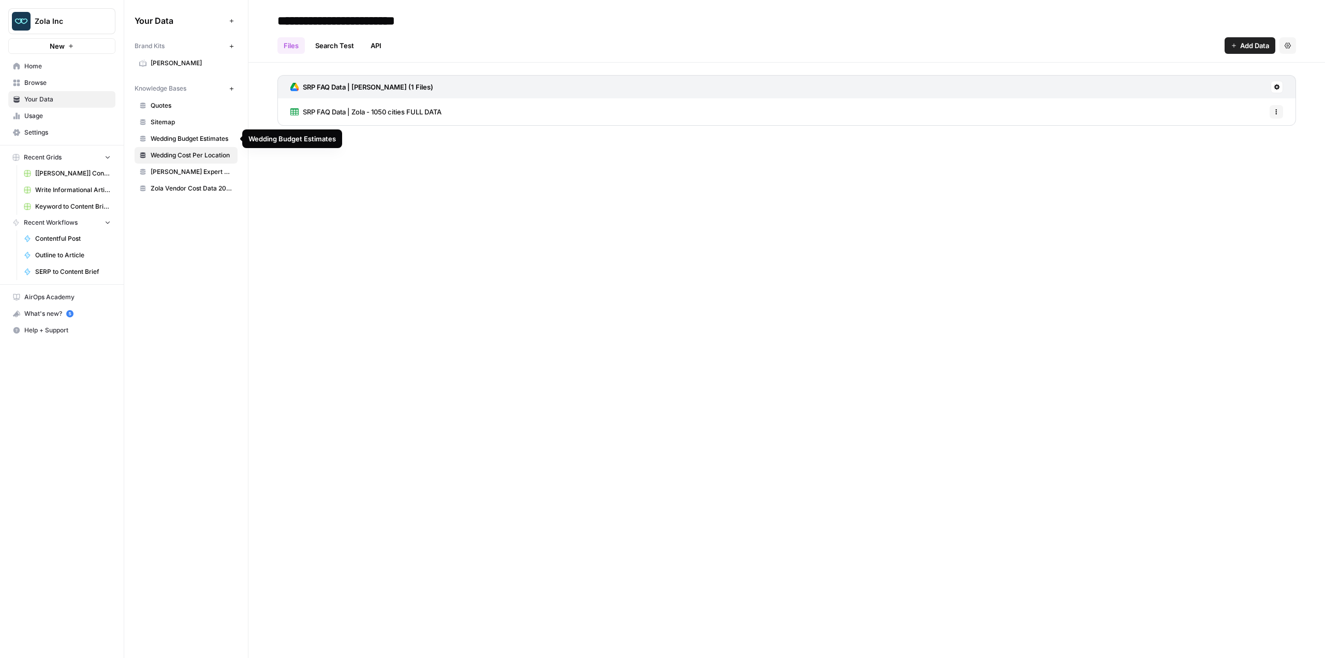
click at [189, 139] on span "Wedding Budget Estimates" at bounding box center [192, 138] width 82 height 9
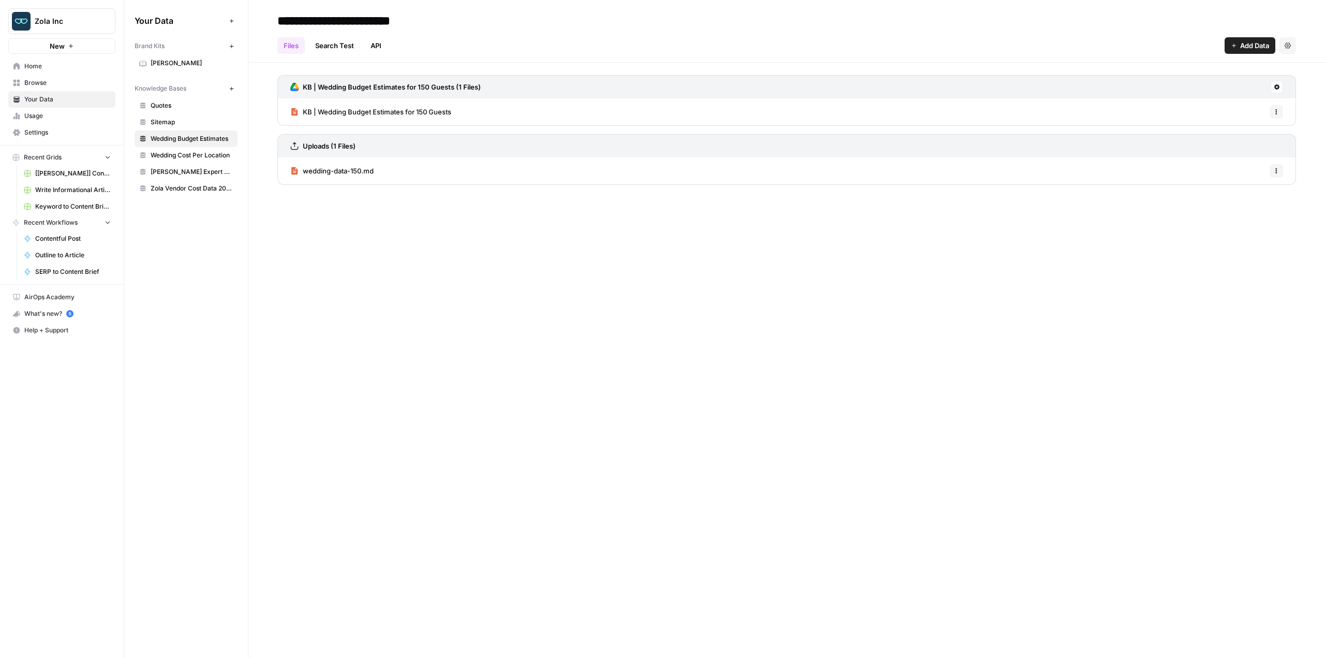
drag, startPoint x: 369, startPoint y: 105, endPoint x: 185, endPoint y: 138, distance: 187.3
click at [369, 105] on link "KB | Wedding Budget Estimates for 150 Guests" at bounding box center [370, 111] width 161 height 27
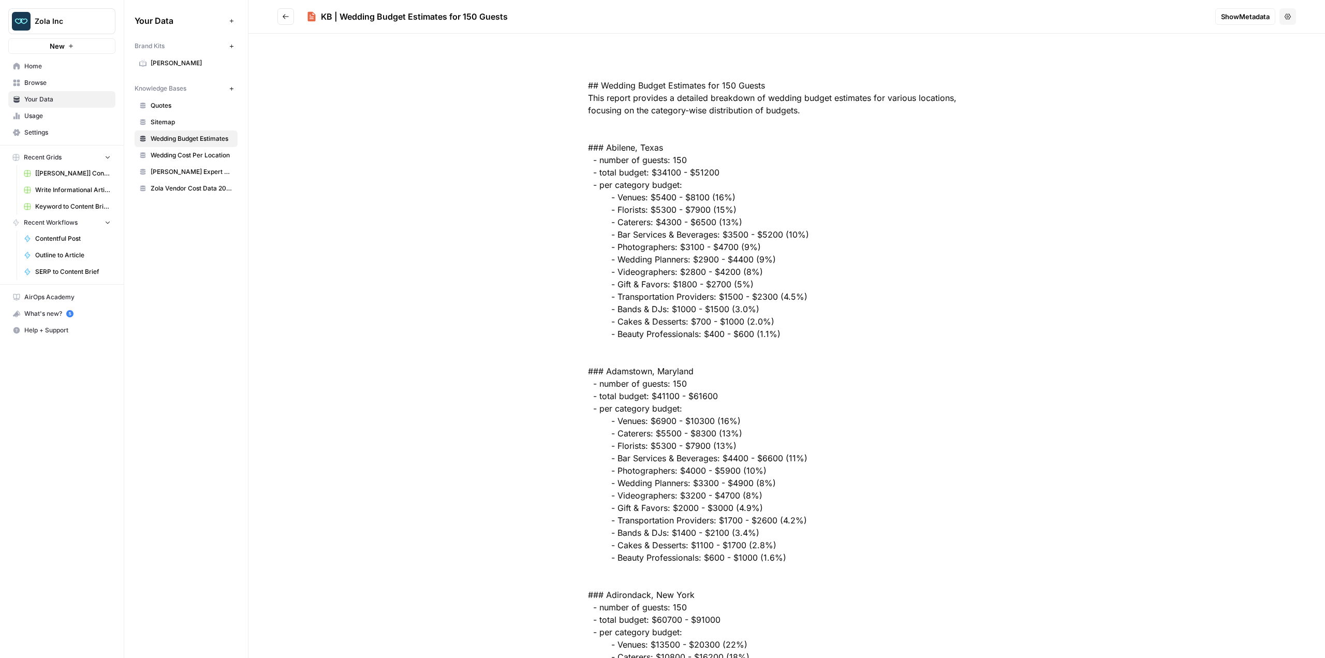
click at [184, 138] on span "Wedding Budget Estimates" at bounding box center [192, 138] width 82 height 9
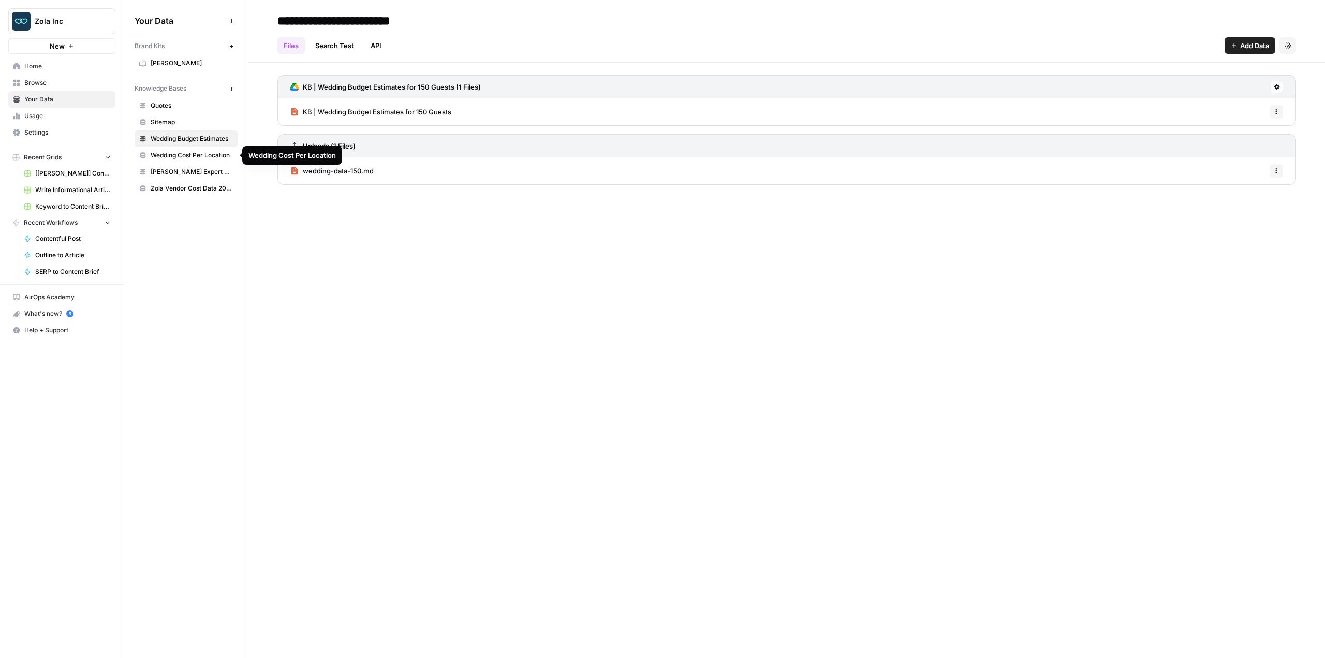
click at [186, 156] on span "Wedding Cost Per Location" at bounding box center [192, 155] width 82 height 9
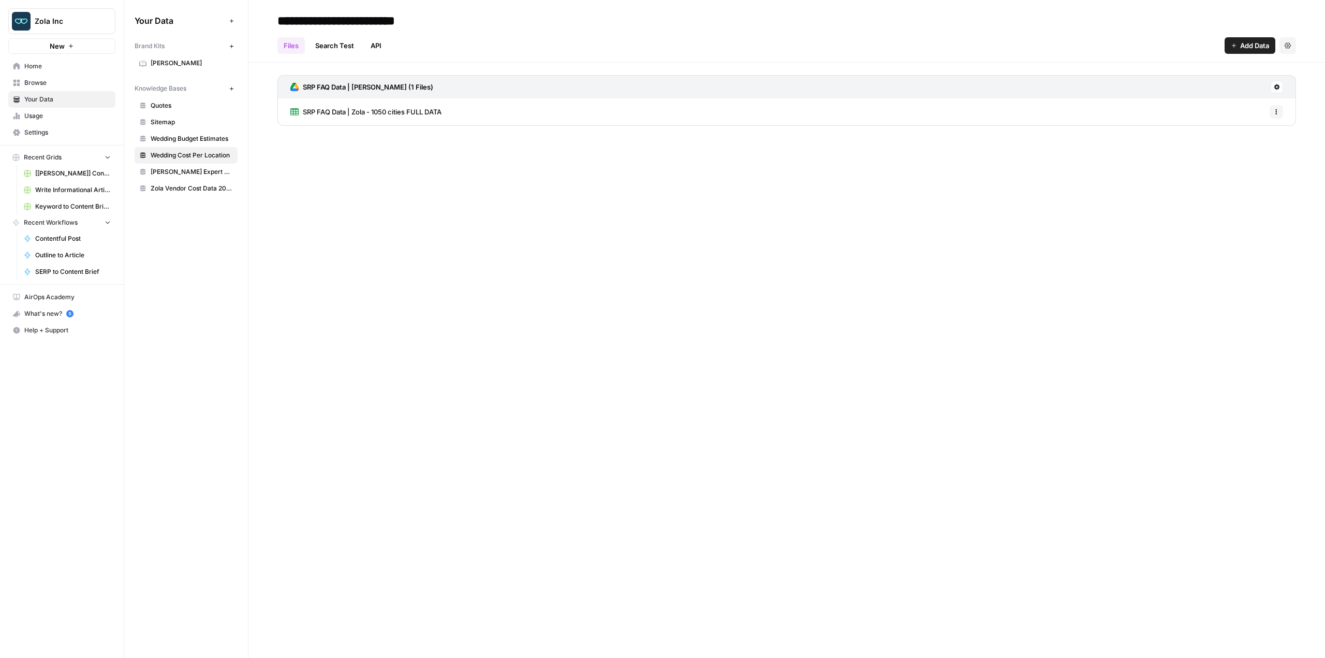
click at [187, 169] on span "[PERSON_NAME] Expert Advice Articles" at bounding box center [192, 171] width 82 height 9
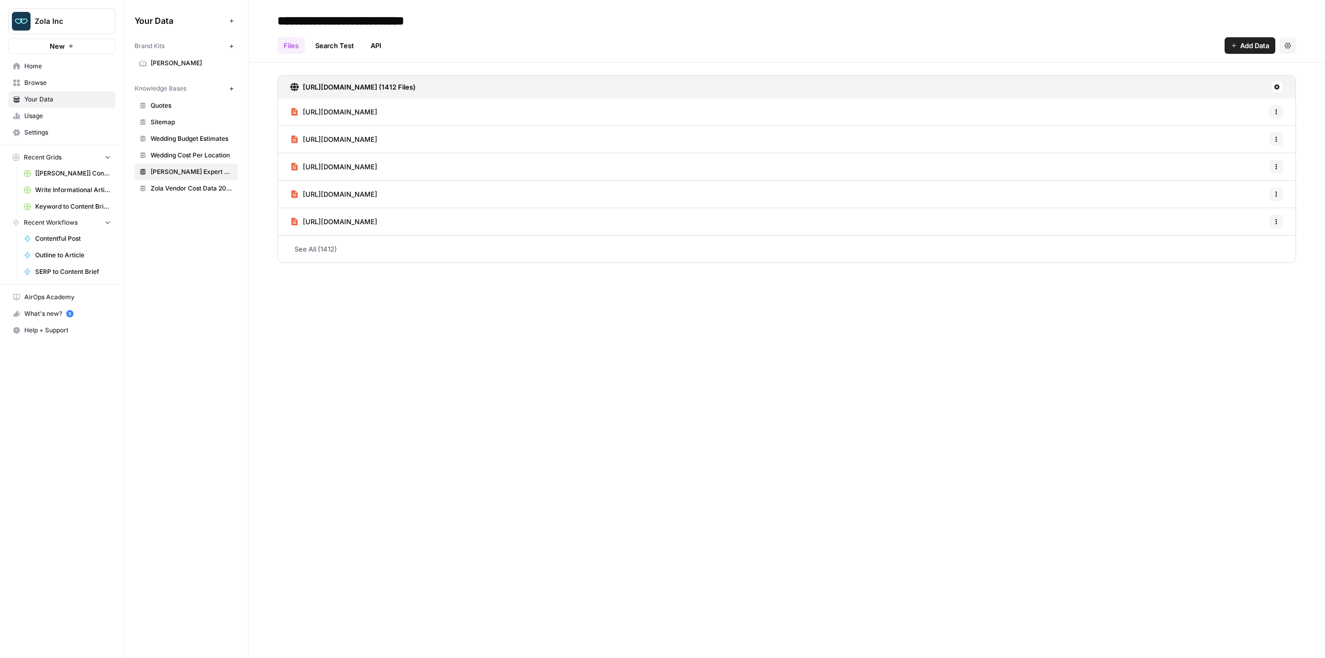
click at [188, 193] on span "Zola Vendor Cost Data 2025" at bounding box center [192, 188] width 82 height 9
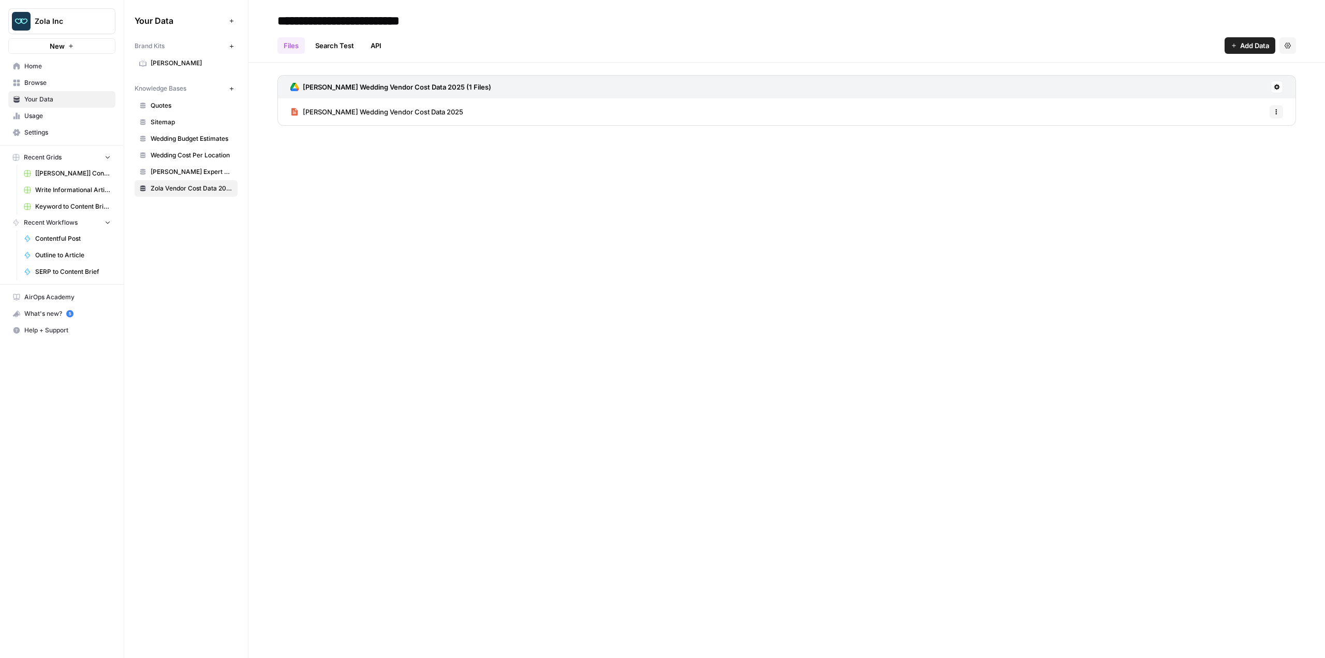
click at [357, 112] on span "[PERSON_NAME] Wedding Vendor Cost Data 2025" at bounding box center [383, 112] width 160 height 10
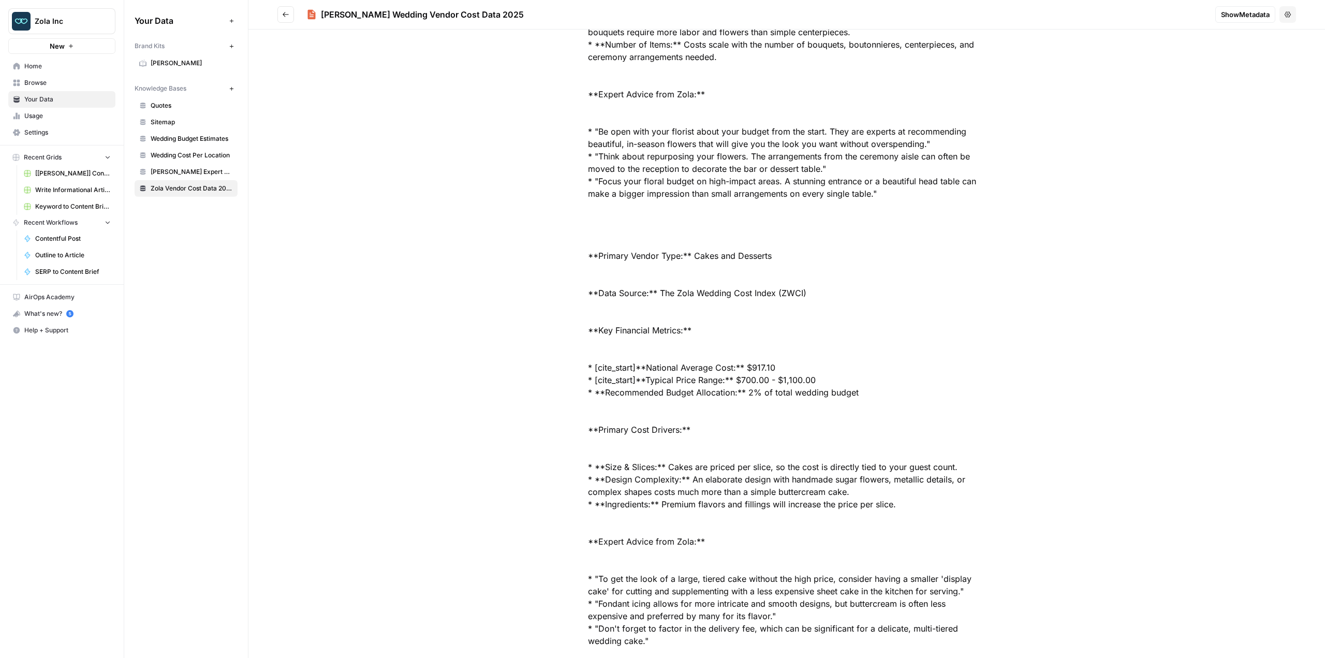
scroll to position [3528, 0]
